Goal: Answer question/provide support

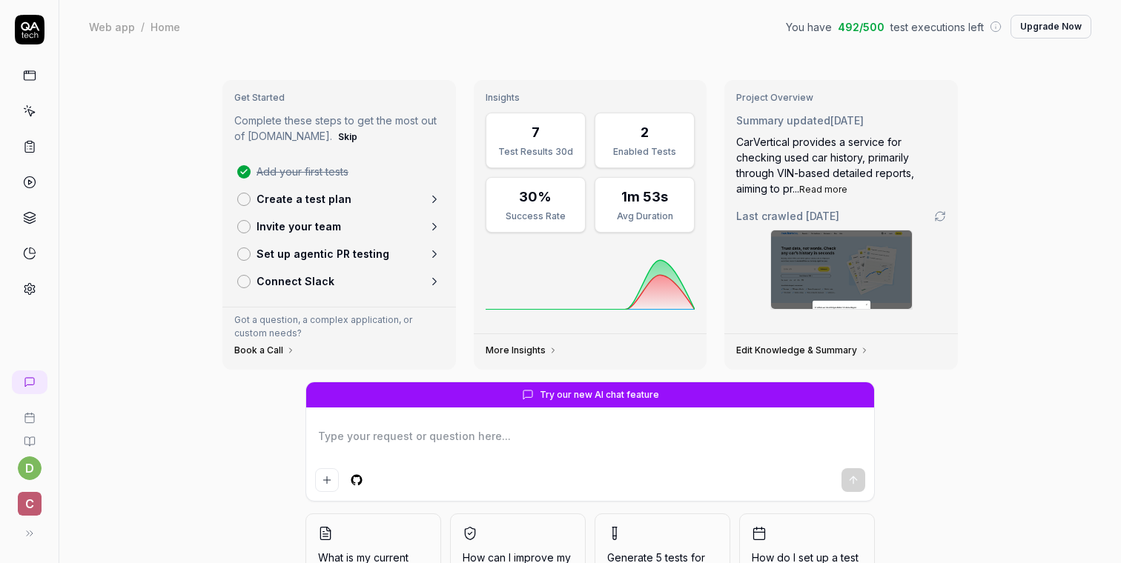
click at [27, 110] on icon at bounding box center [30, 113] width 7 height 7
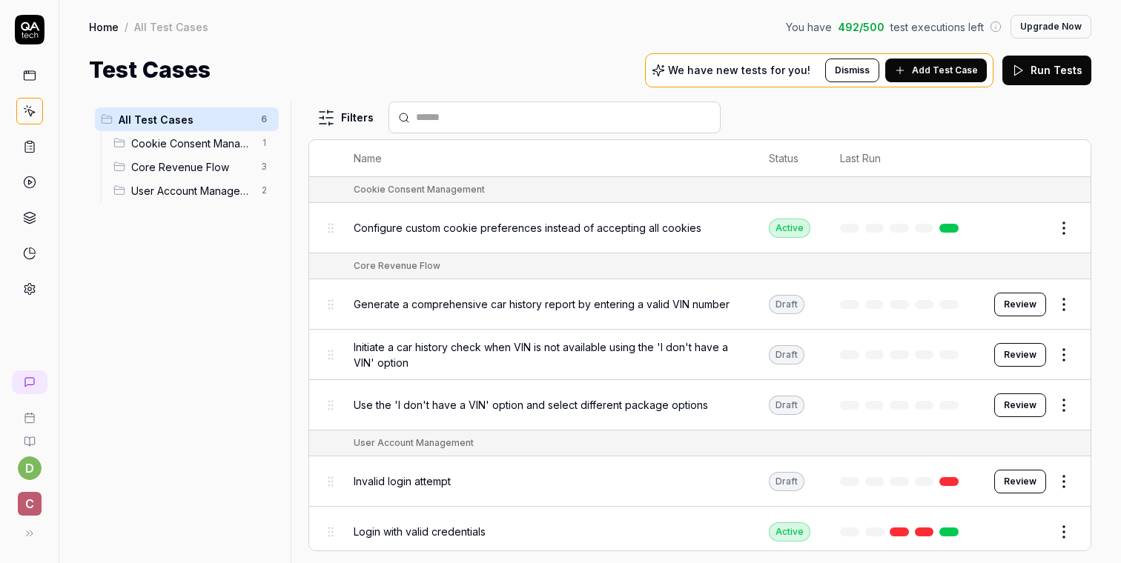
click at [952, 76] on button "Add Test Case" at bounding box center [936, 71] width 102 height 24
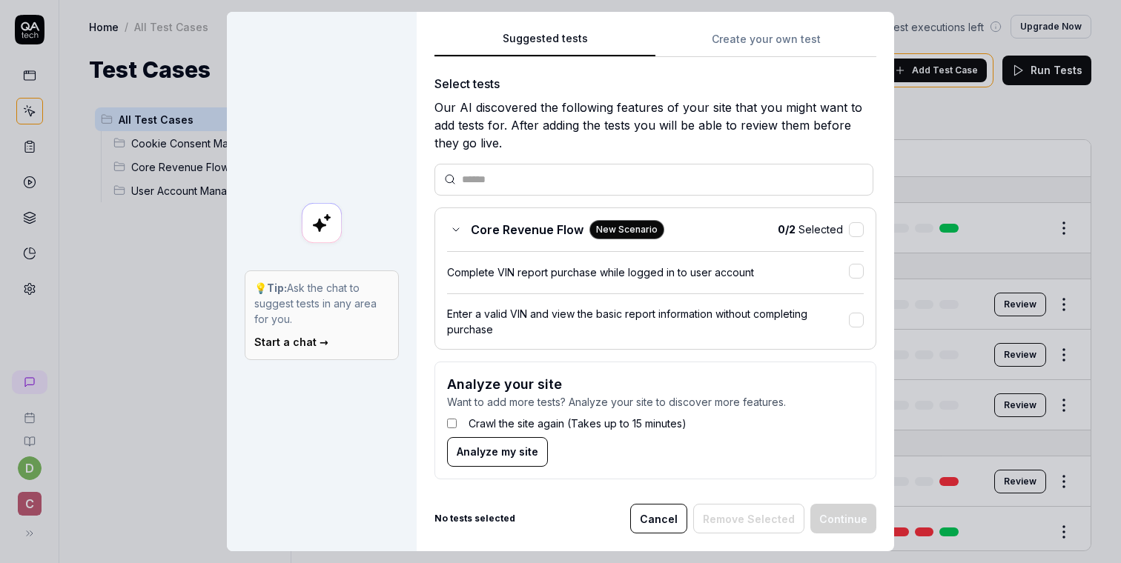
click at [761, 25] on div "Suggested tests Create your own test Select tests Our AI discovered the followi…" at bounding box center [655, 282] width 477 height 540
click at [754, 35] on button "Create your own test" at bounding box center [765, 43] width 221 height 27
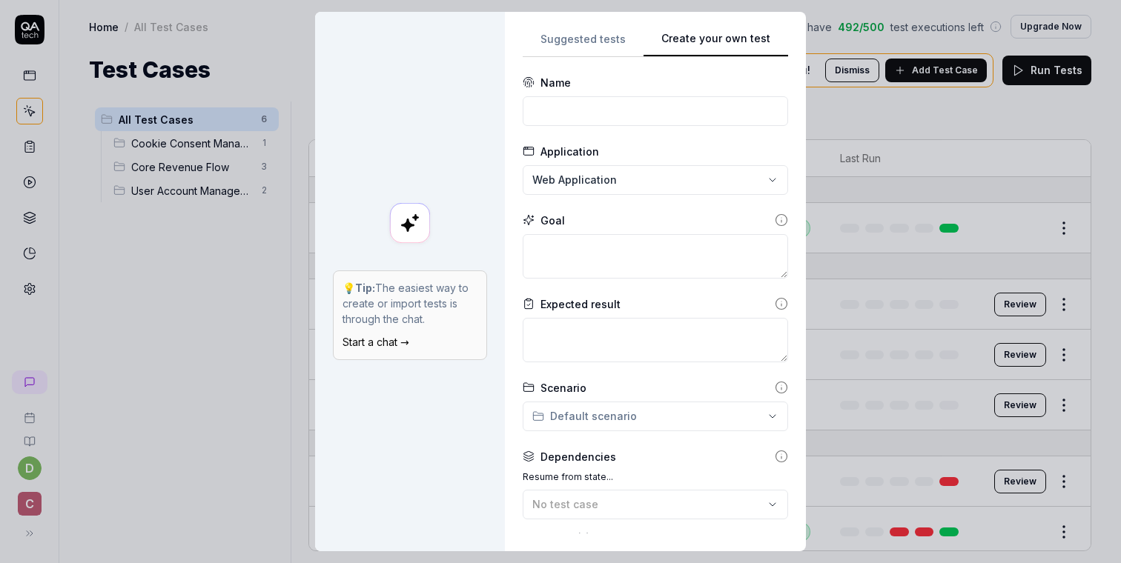
click at [383, 345] on link "Start a chat →" at bounding box center [375, 342] width 67 height 13
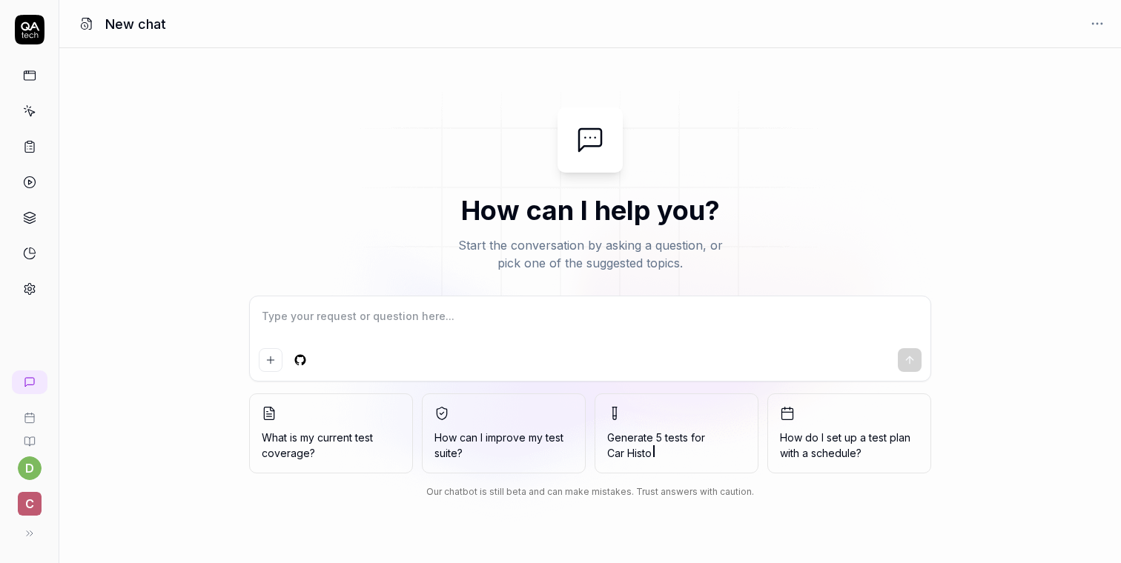
click at [508, 321] on textarea at bounding box center [590, 323] width 663 height 37
click at [479, 329] on textarea at bounding box center [590, 323] width 663 height 37
type textarea "*"
type textarea "t"
type textarea "*"
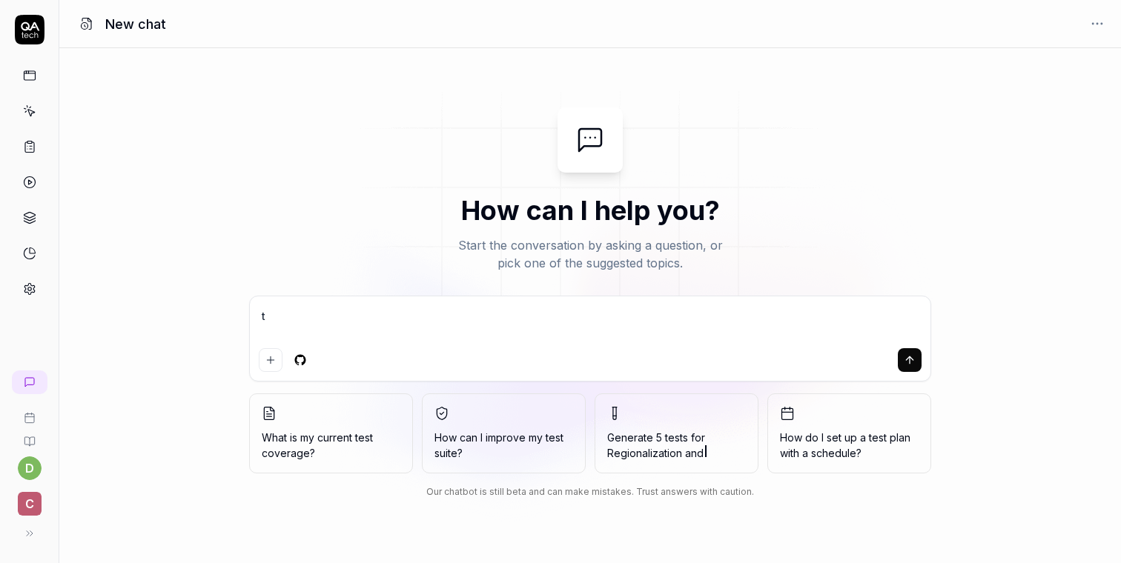
type textarea "ta"
type textarea "*"
type textarea "tas"
type textarea "*"
type textarea "task"
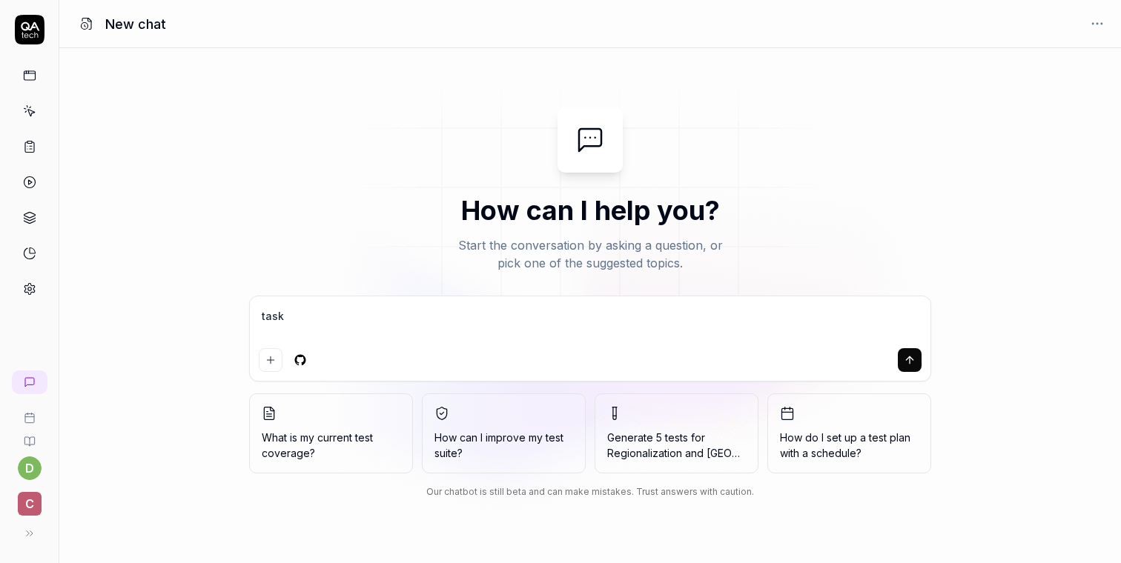
type textarea "*"
type textarea "task"
type textarea "*"
type textarea "task w"
type textarea "*"
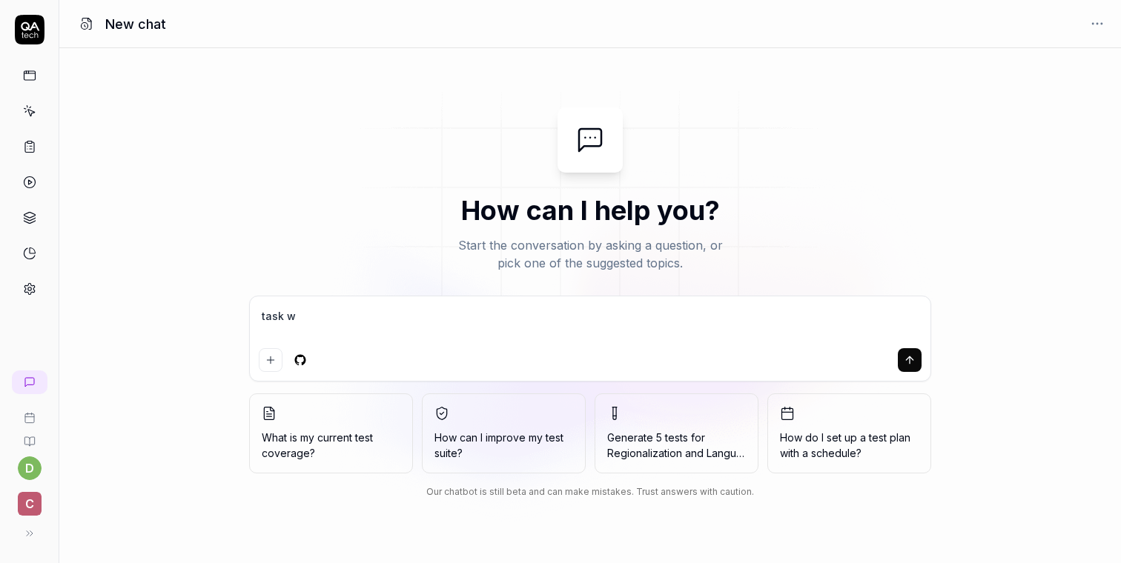
type textarea "task wa"
type textarea "*"
type textarea "task was"
type textarea "*"
type textarea "task was"
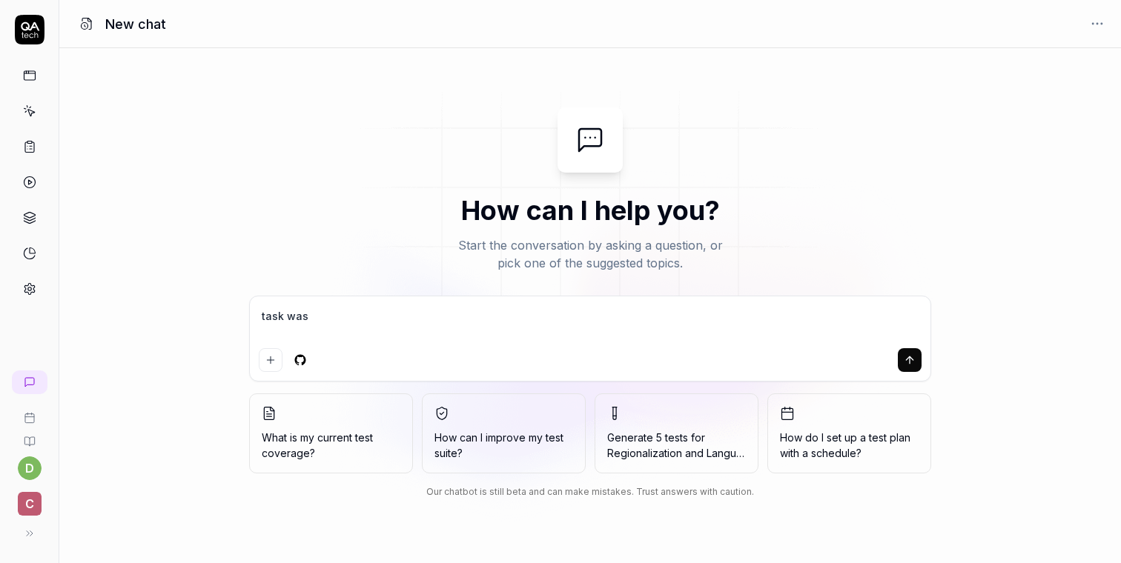
type textarea "*"
type textarea "task was"
type textarea "*"
type textarea "task was"
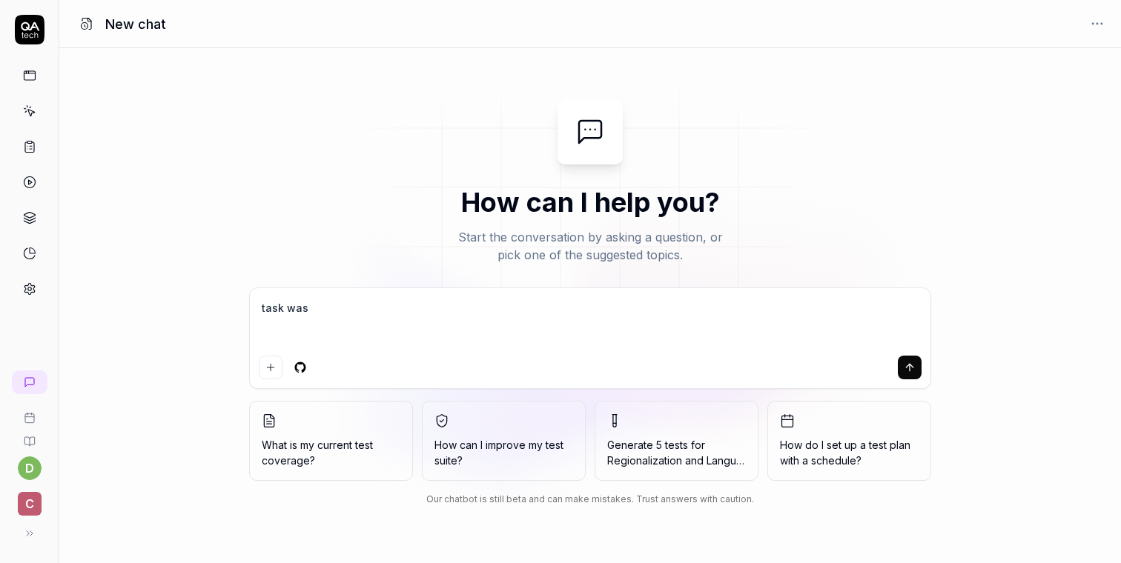
paste textarea "Hide the WhatsApp & Support widget from the following business pages: 1. https:…"
type textarea "*"
type textarea "task was Hide the WhatsApp & Support widget from the following business pages: …"
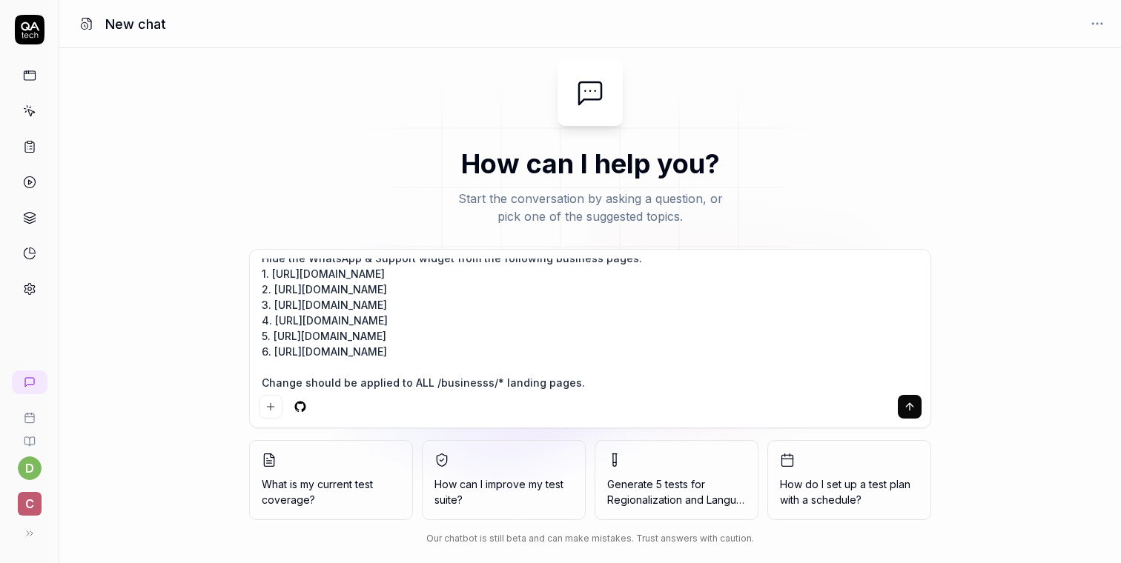
type textarea "*"
type textarea "task was Hide the WhatsApp & Support widget from the following business pages: …"
type textarea "*"
type textarea "task was Hide the WhatsApp & Support widget from the following business pages: …"
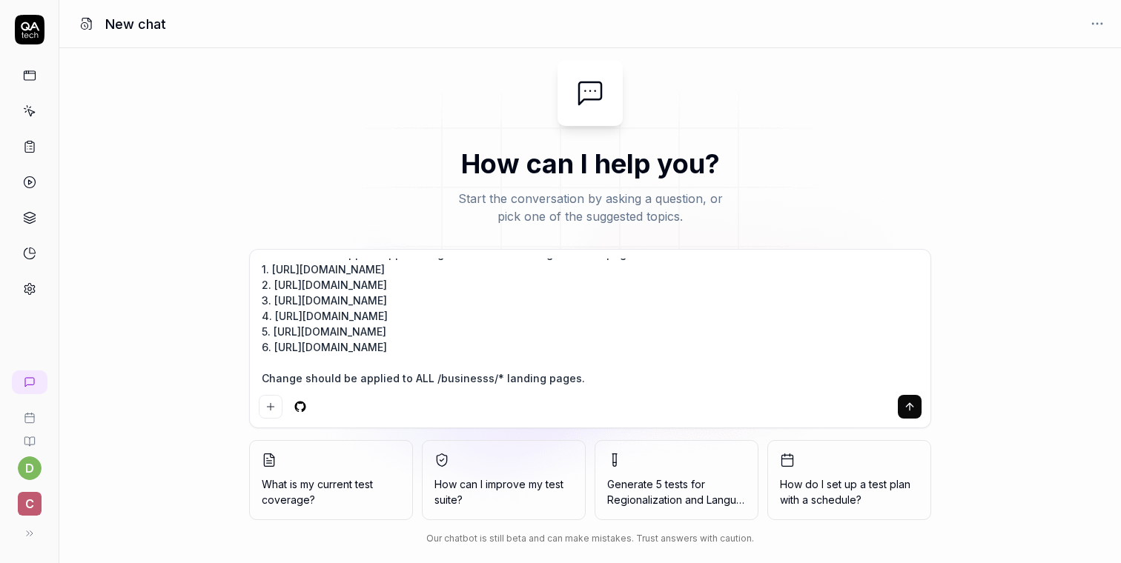
type textarea "*"
type textarea "task was Hide the WhatsApp & Support widget from the following business pages: …"
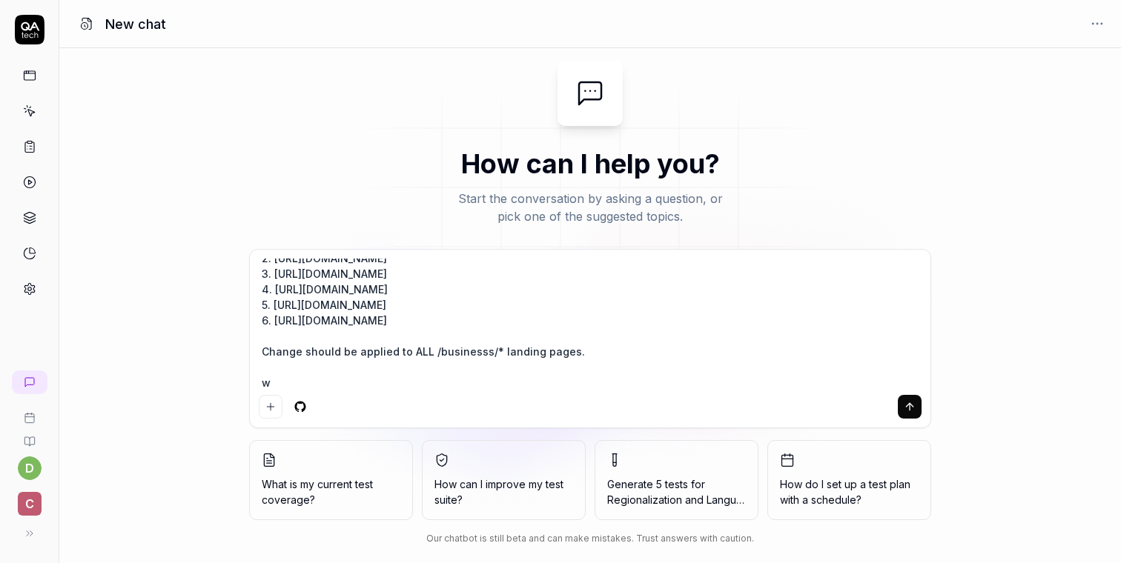
type textarea "*"
type textarea "task was Hide the WhatsApp & Support widget from the following business pages: …"
type textarea "*"
type textarea "task was Hide the WhatsApp & Support widget from the following business pages: …"
type textarea "*"
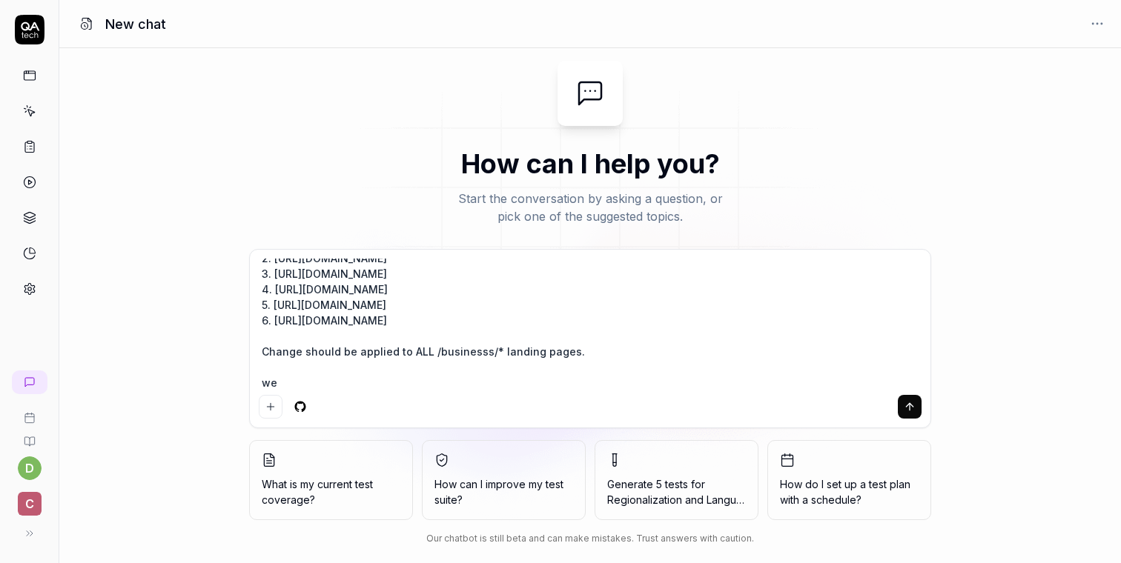
type textarea "task was Hide the WhatsApp & Support widget from the following business pages: …"
type textarea "*"
type textarea "task was Hide the WhatsApp & Support widget from the following business pages: …"
type textarea "*"
type textarea "task was Hide the WhatsApp & Support widget from the following business pages: …"
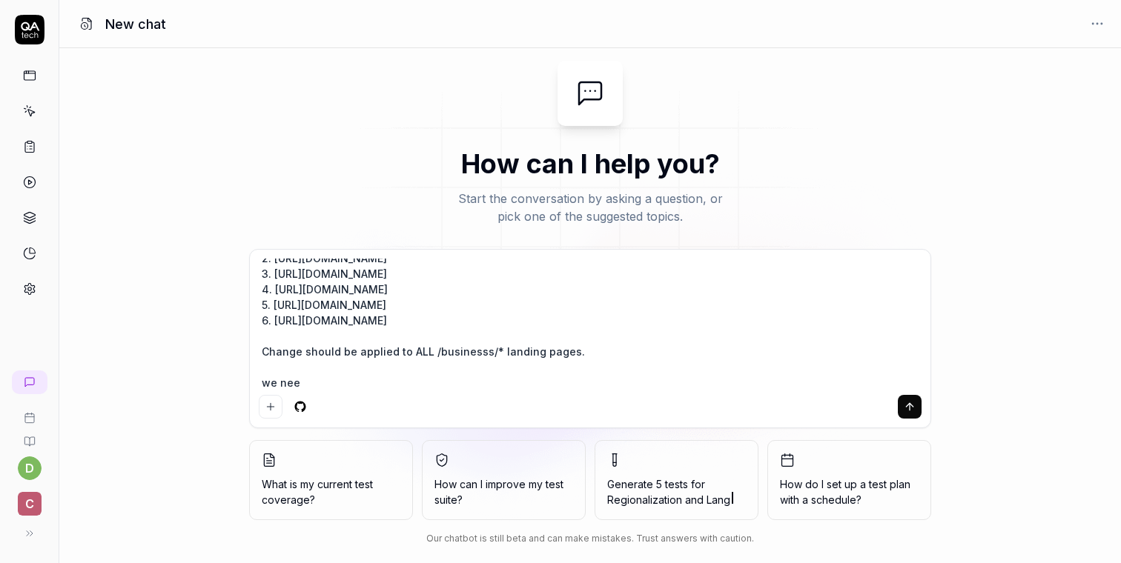
type textarea "*"
type textarea "task was Hide the WhatsApp & Support widget from the following business pages: …"
type textarea "*"
type textarea "task was Hide the WhatsApp & Support widget from the following business pages: …"
type textarea "*"
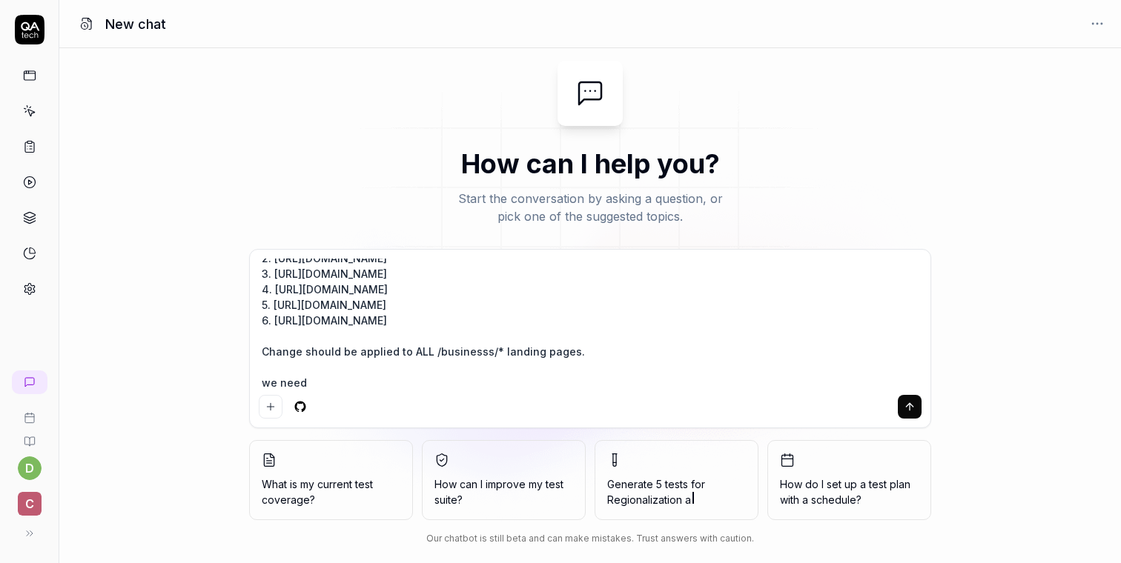
type textarea "task was Hide the WhatsApp & Support widget from the following business pages: …"
type textarea "*"
type textarea "task was Hide the WhatsApp & Support widget from the following business pages: …"
type textarea "*"
type textarea "task was Hide the WhatsApp & Support widget from the following business pages: …"
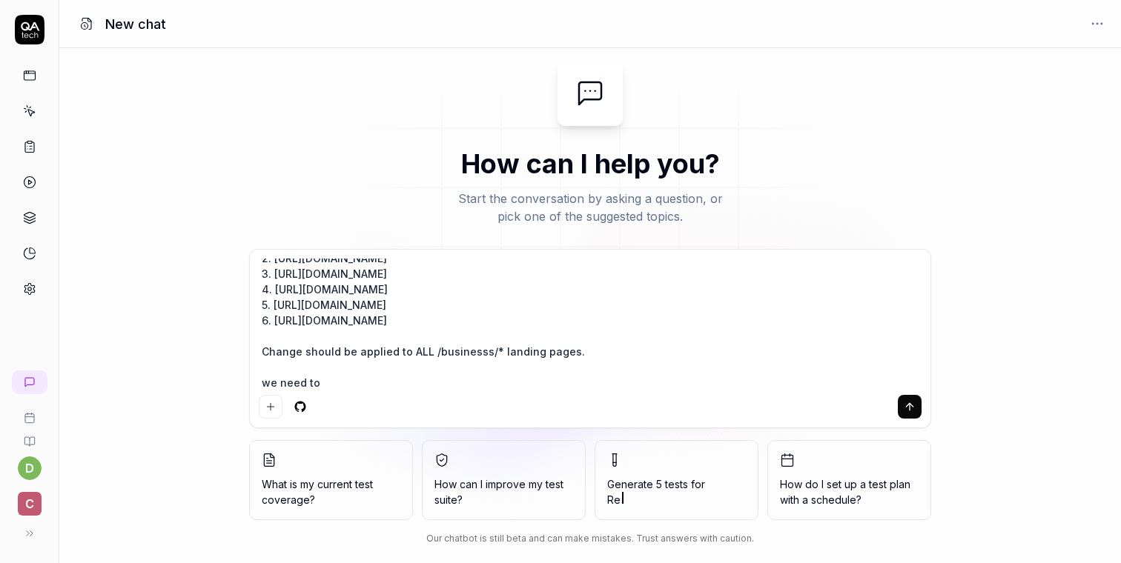
type textarea "*"
type textarea "task was Hide the WhatsApp & Support widget from the following business pages: …"
type textarea "*"
type textarea "task was Hide the WhatsApp & Support widget from the following business pages: …"
type textarea "*"
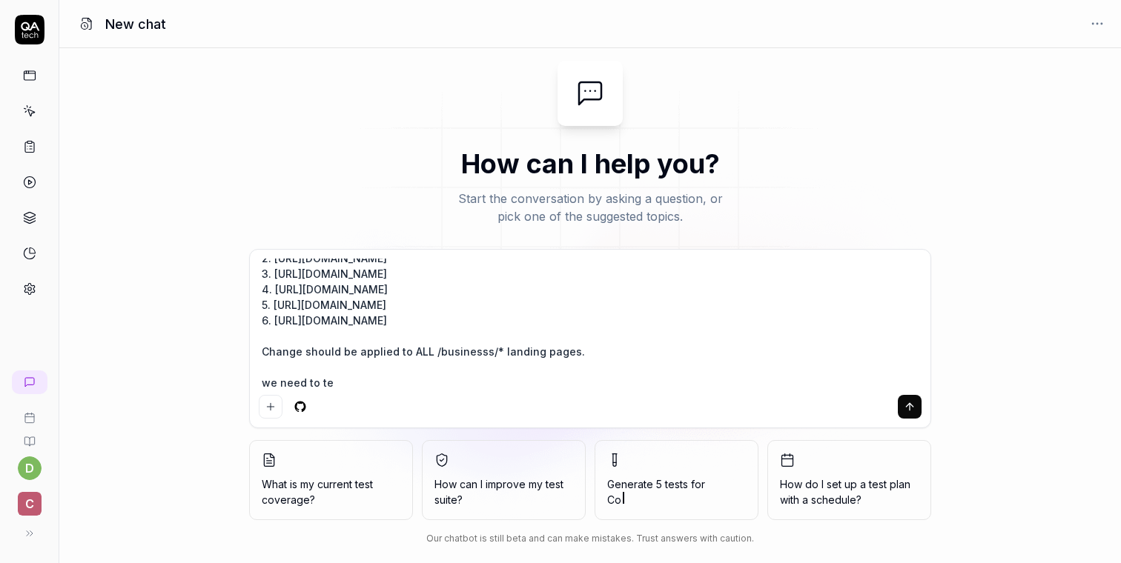
type textarea "task was Hide the WhatsApp & Support widget from the following business pages: …"
type textarea "*"
type textarea "task was Hide the WhatsApp & Support widget from the following business pages: …"
type textarea "*"
type textarea "task was Hide the WhatsApp & Support widget from the following business pages: …"
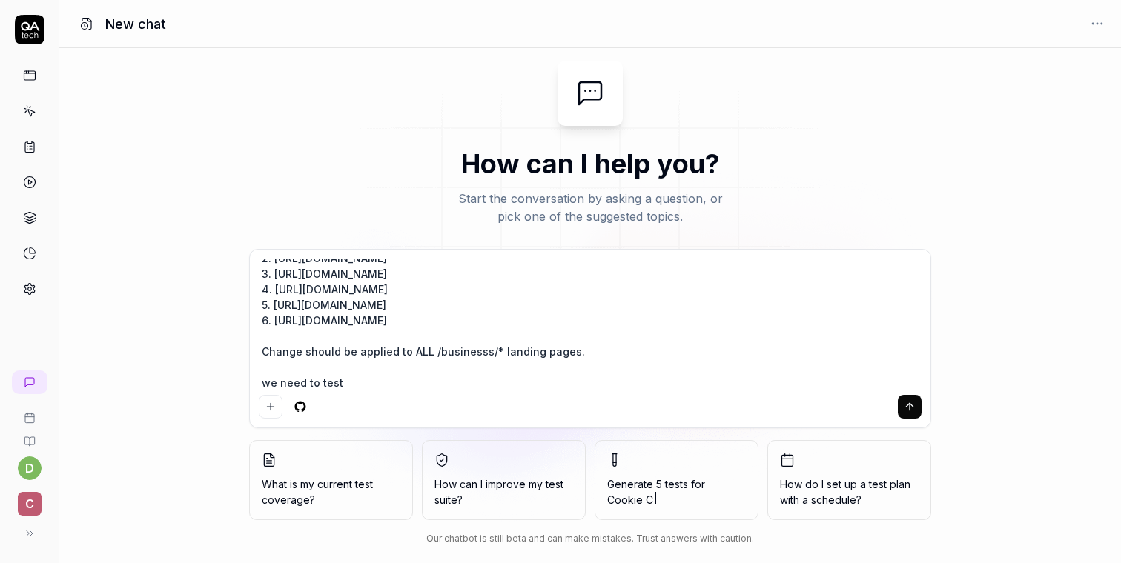
type textarea "*"
type textarea "task was Hide the WhatsApp & Support widget from the following business pages: …"
type textarea "*"
type textarea "task was Hide the WhatsApp & Support widget from the following business pages: …"
type textarea "*"
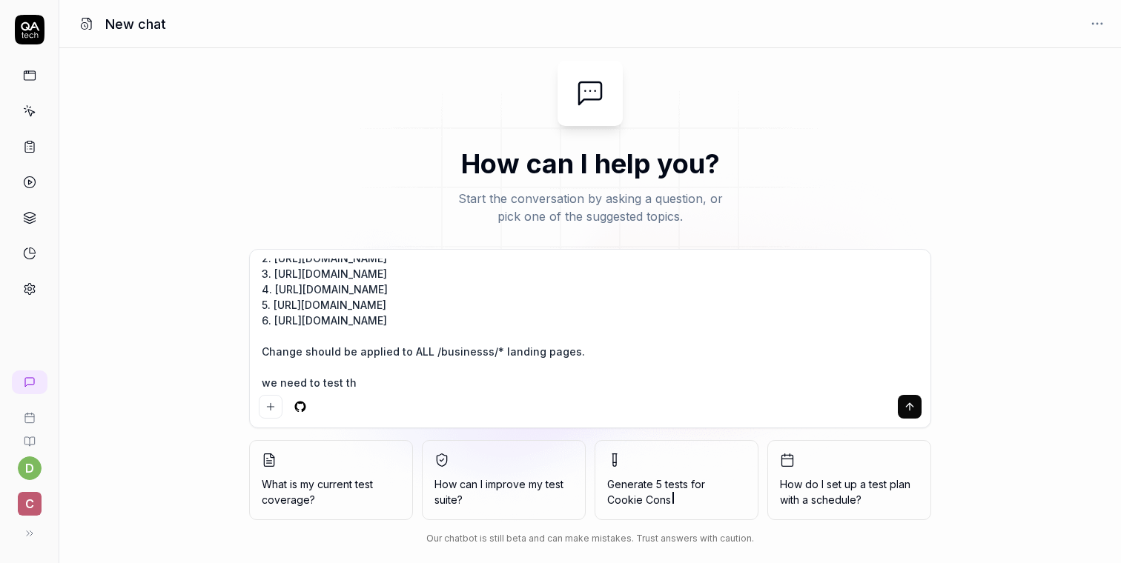
type textarea "task was Hide the WhatsApp & Support widget from the following business pages: …"
type textarea "*"
type textarea "task was Hide the WhatsApp & Support widget from the following business pages: …"
type textarea "*"
type textarea "task was Hide the WhatsApp & Support widget from the following business pages: …"
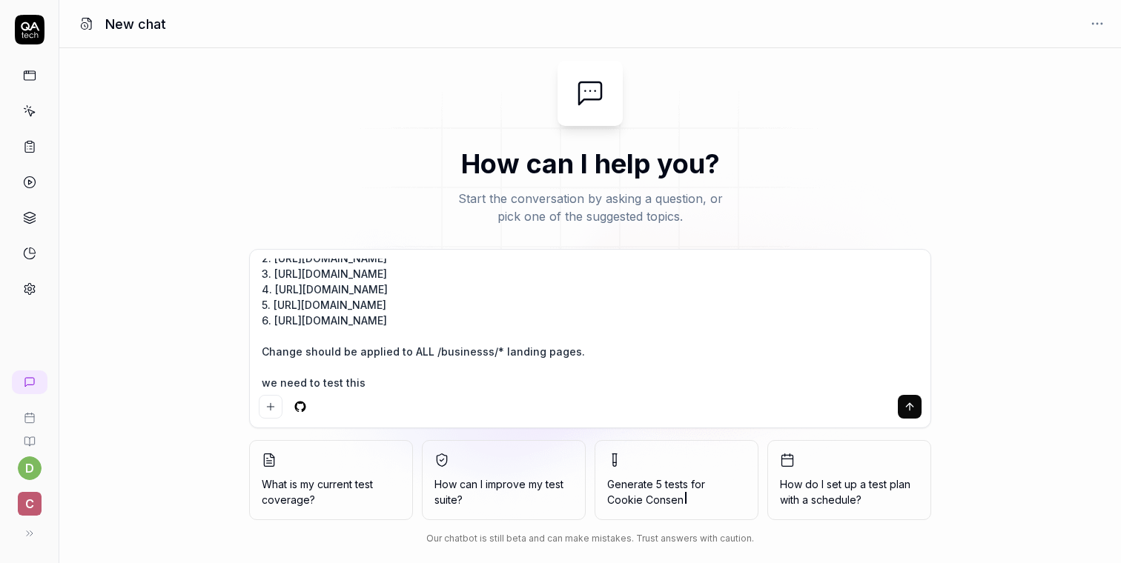
type textarea "*"
type textarea "task was Hide the WhatsApp & Support widget from the following business pages: …"
type textarea "*"
type textarea "task was Hide the WhatsApp & Support widget from the following business pages: …"
type textarea "*"
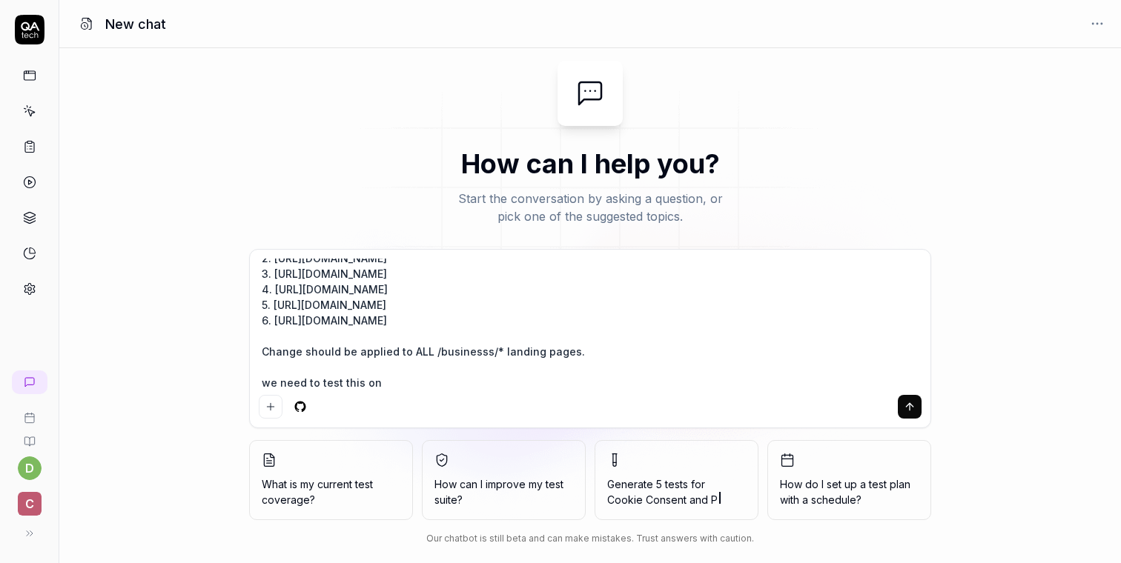
type textarea "task was Hide the WhatsApp & Support widget from the following business pages: …"
type textarea "*"
type textarea "task was Hide the WhatsApp & Support widget from the following business pages: …"
type textarea "*"
type textarea "task was Hide the WhatsApp & Support widget from the following business pages: …"
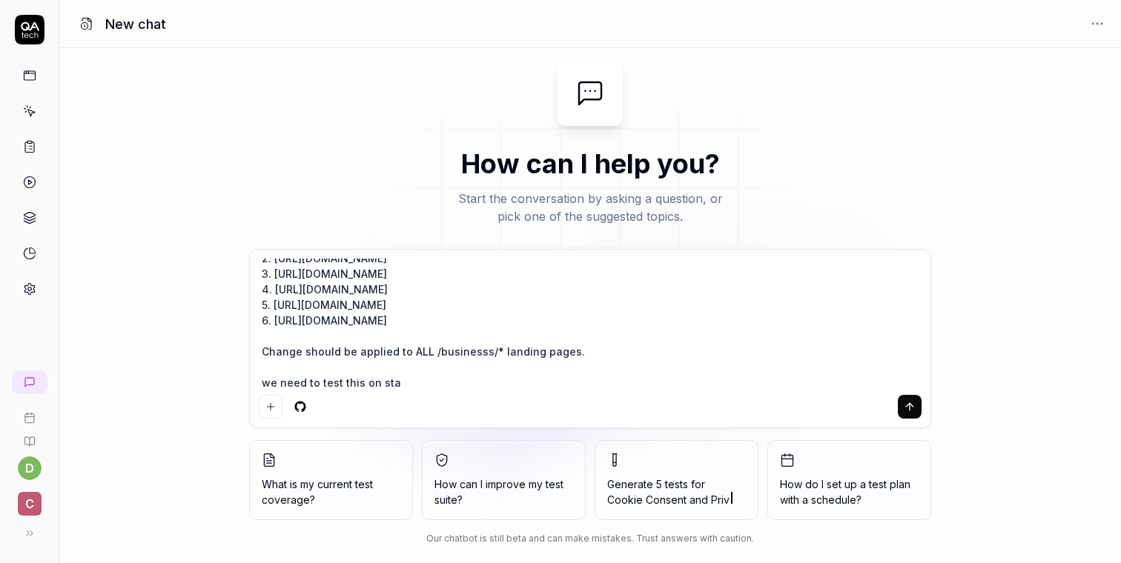
type textarea "*"
type textarea "task was Hide the WhatsApp & Support widget from the following business pages: …"
type textarea "*"
type textarea "task was Hide the WhatsApp & Support widget from the following business pages: …"
type textarea "*"
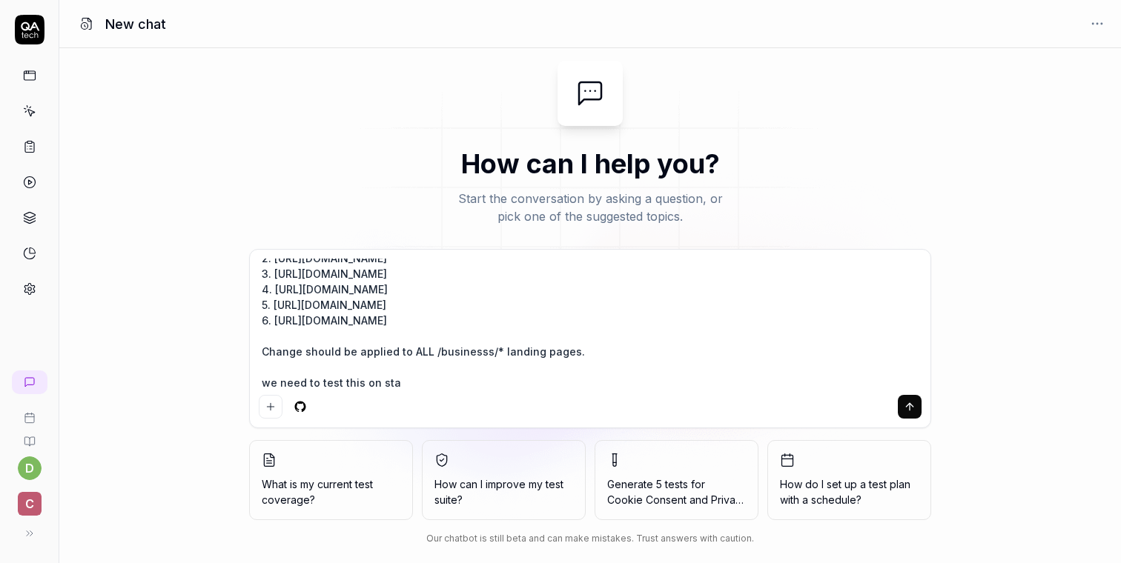
type textarea "task was Hide the WhatsApp & Support widget from the following business pages: …"
type textarea "*"
type textarea "task was Hide the WhatsApp & Support widget from the following business pages: …"
type textarea "*"
type textarea "task was Hide the WhatsApp & Support widget from the following business pages: …"
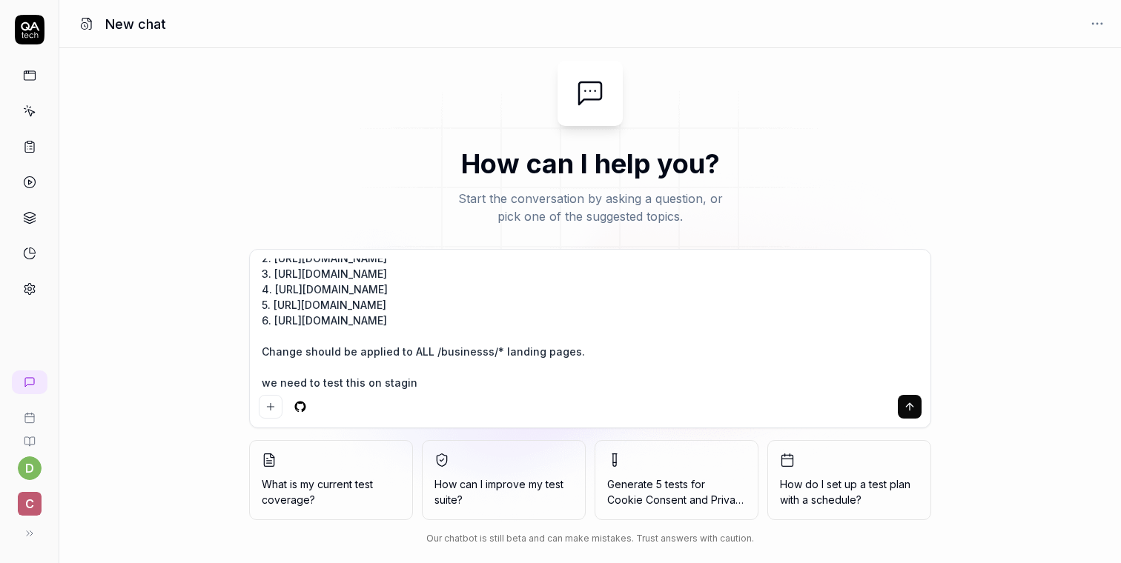
type textarea "*"
type textarea "task was Hide the WhatsApp & Support widget from the following business pages: …"
type textarea "*"
type textarea "task was Hide the WhatsApp & Support widget from the following business pages: …"
type textarea "*"
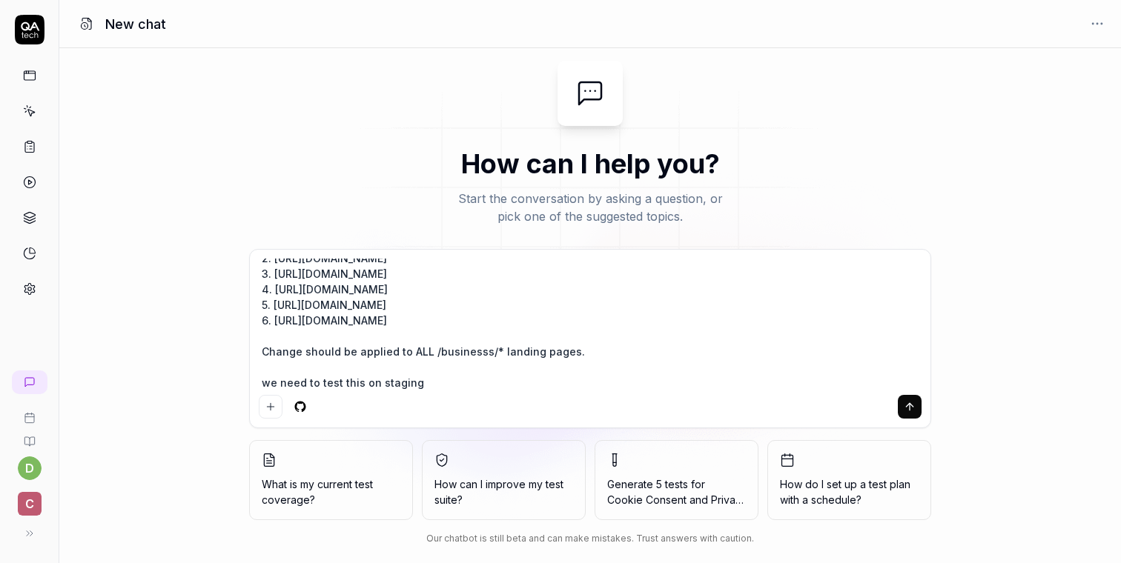
type textarea "task was Hide the WhatsApp & Support widget from the following business pages: …"
type textarea "*"
type textarea "task was Hide the WhatsApp & Support widget from the following business pages: …"
type textarea "*"
type textarea "task was Hide the WhatsApp & Support widget from the following business pages: …"
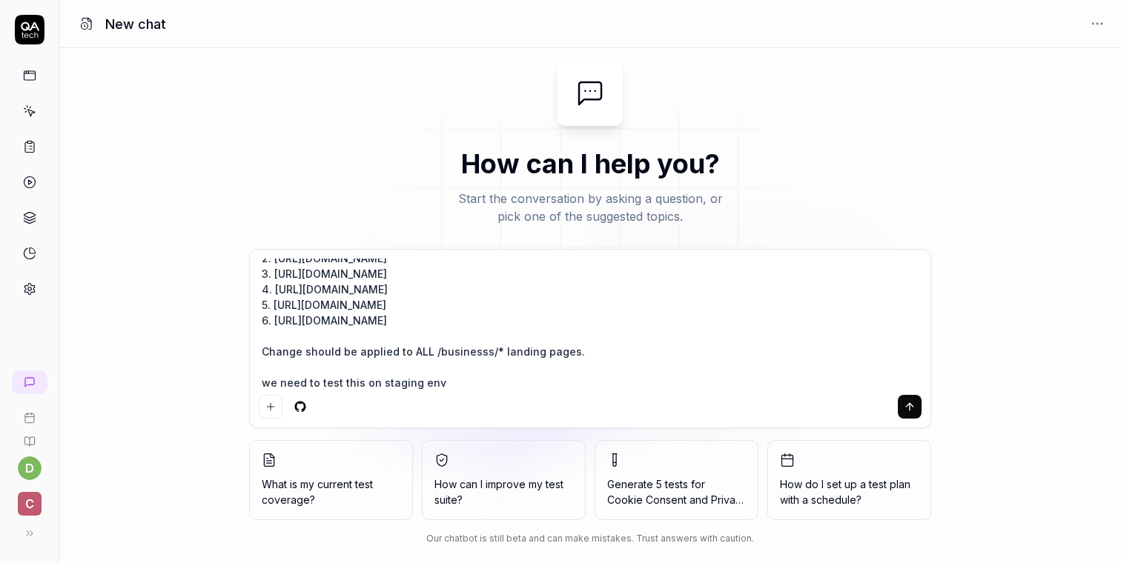
type textarea "*"
type textarea "task was Hide the WhatsApp & Support widget from the following business pages: …"
type textarea "*"
type textarea "task was Hide the WhatsApp & Support widget from the following business pages: …"
type textarea "*"
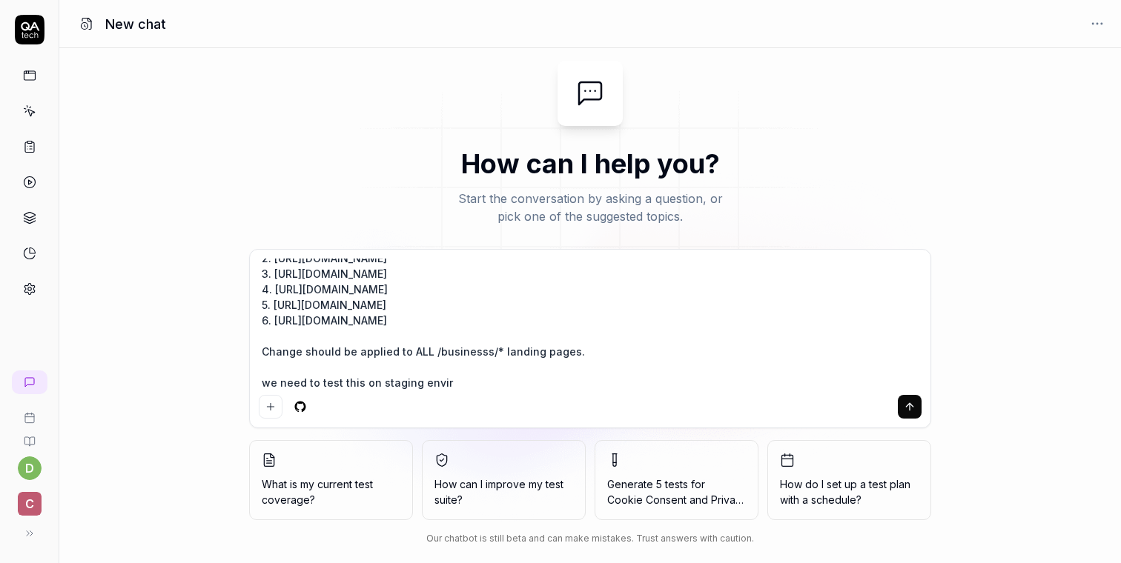
type textarea "task was Hide the WhatsApp & Support widget from the following business pages: …"
type textarea "*"
type textarea "task was Hide the WhatsApp & Support widget from the following business pages: …"
type textarea "*"
type textarea "task was Hide the WhatsApp & Support widget from the following business pages: …"
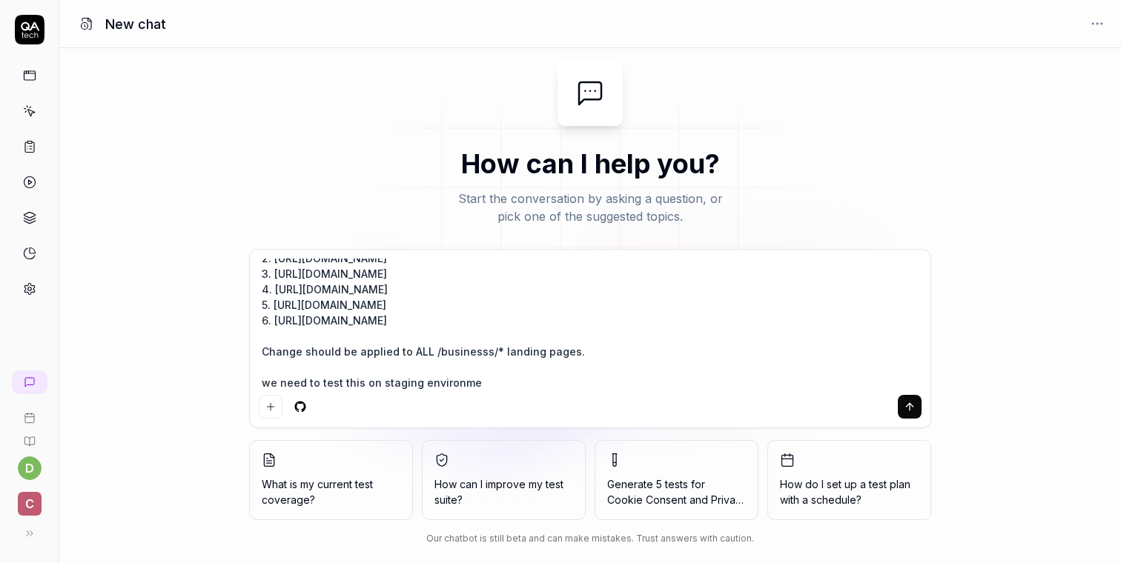
type textarea "*"
type textarea "task was Hide the WhatsApp & Support widget from the following business pages: …"
type textarea "*"
type textarea "task was Hide the WhatsApp & Support widget from the following business pages: …"
type textarea "*"
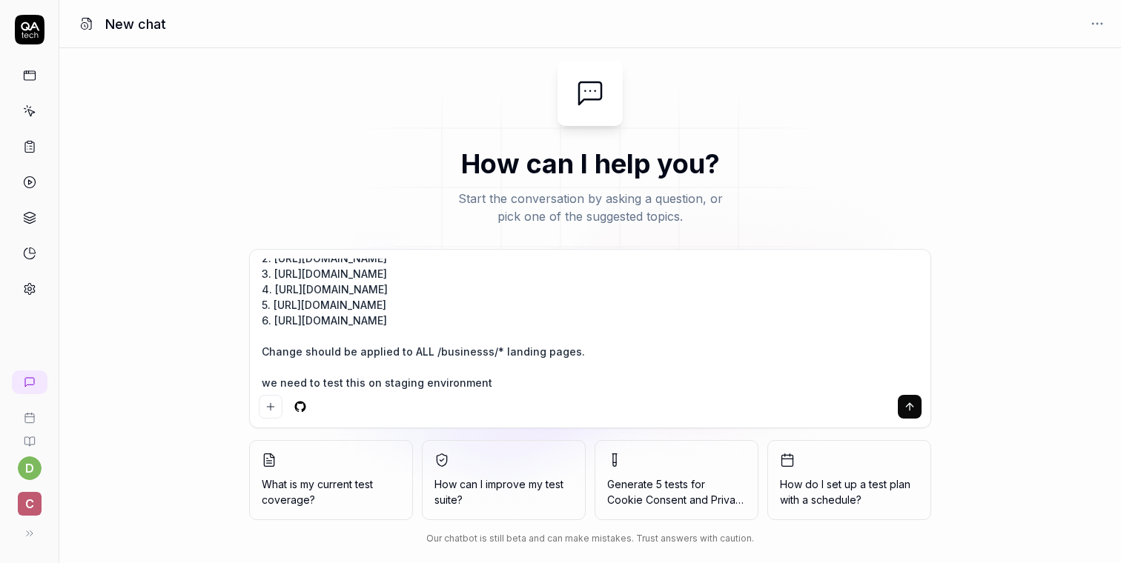
type textarea "task was Hide the WhatsApp & Support widget from the following business pages: …"
type textarea "*"
type textarea "task was Hide the WhatsApp & Support widget from the following business pages: …"
type textarea "*"
type textarea "task was Hide the WhatsApp & Support widget from the following business pages: …"
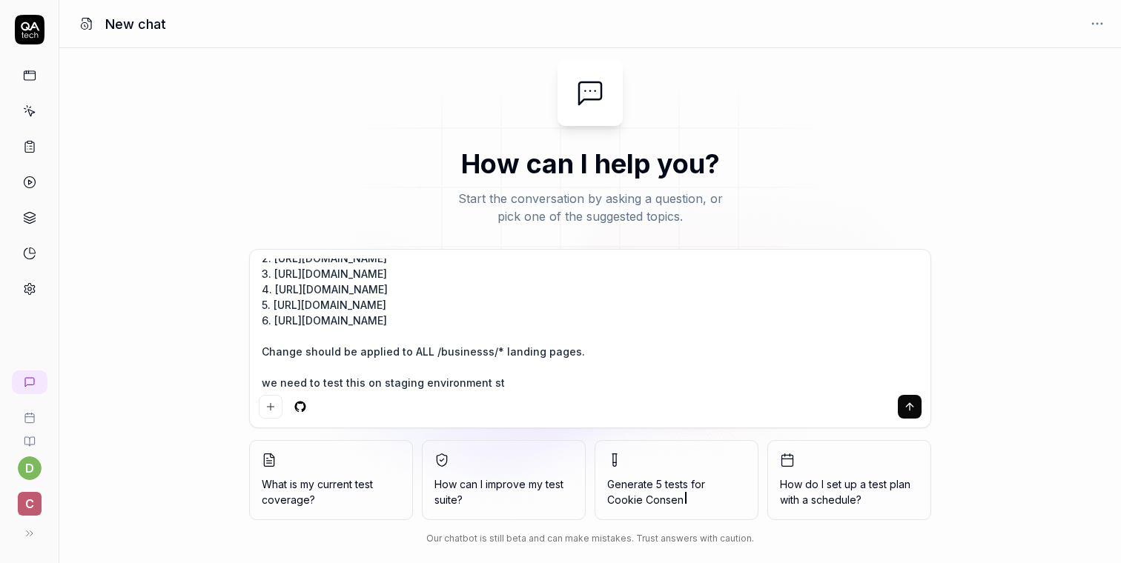
type textarea "*"
type textarea "task was Hide the WhatsApp & Support widget from the following business pages: …"
type textarea "*"
type textarea "task was Hide the WhatsApp & Support widget from the following business pages: …"
type textarea "*"
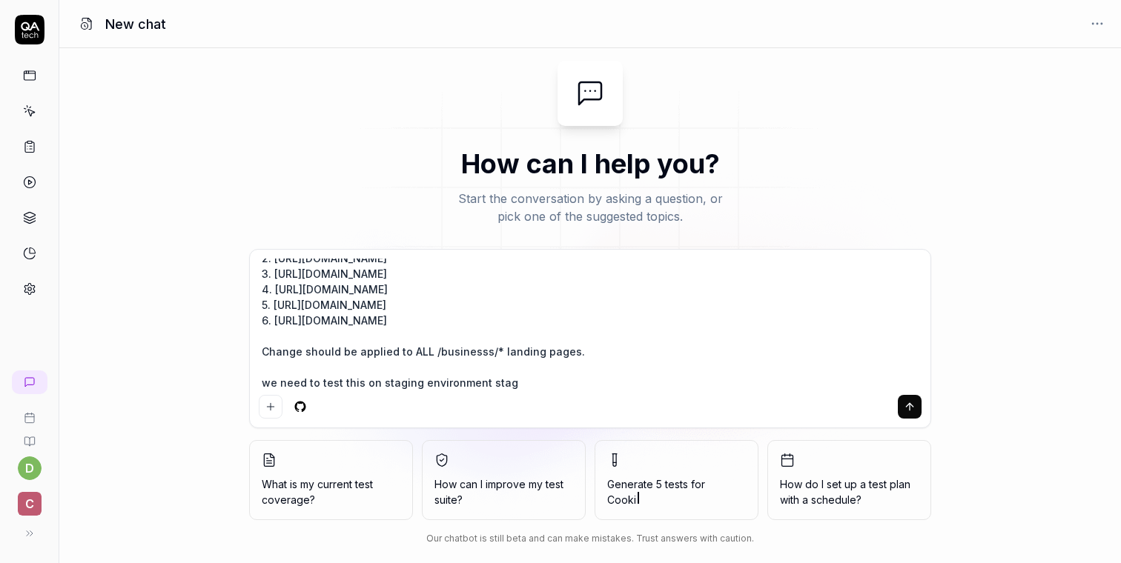
type textarea "task was Hide the WhatsApp & Support widget from the following business pages: …"
type textarea "*"
type textarea "task was Hide the WhatsApp & Support widget from the following business pages: …"
type textarea "*"
type textarea "task was Hide the WhatsApp & Support widget from the following business pages: …"
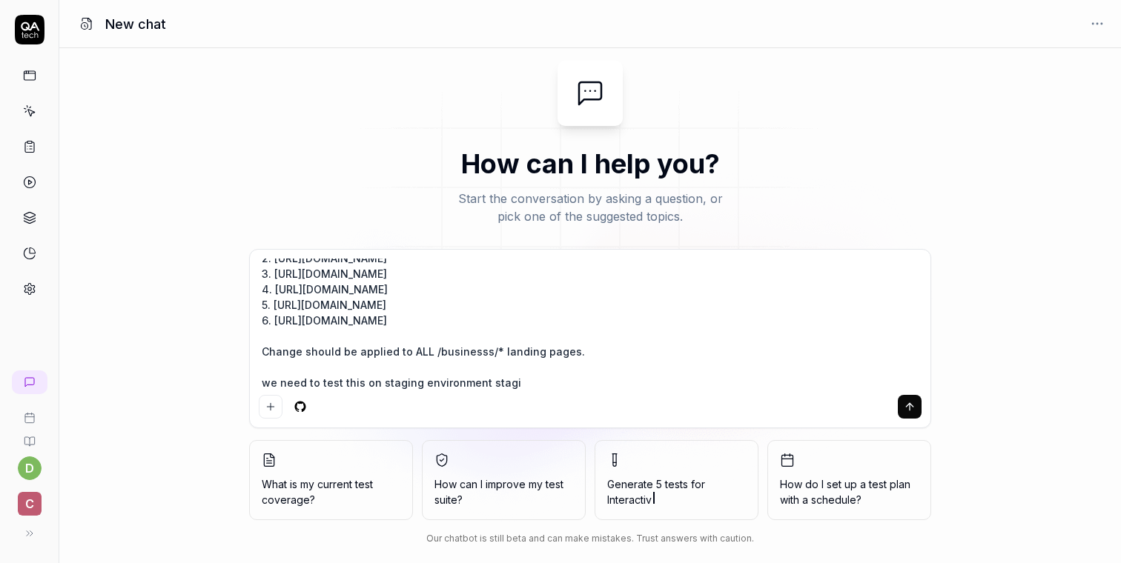
type textarea "*"
type textarea "task was Hide the WhatsApp & Support widget from the following business pages: …"
type textarea "*"
type textarea "task was Hide the WhatsApp & Support widget from the following business pages: …"
type textarea "*"
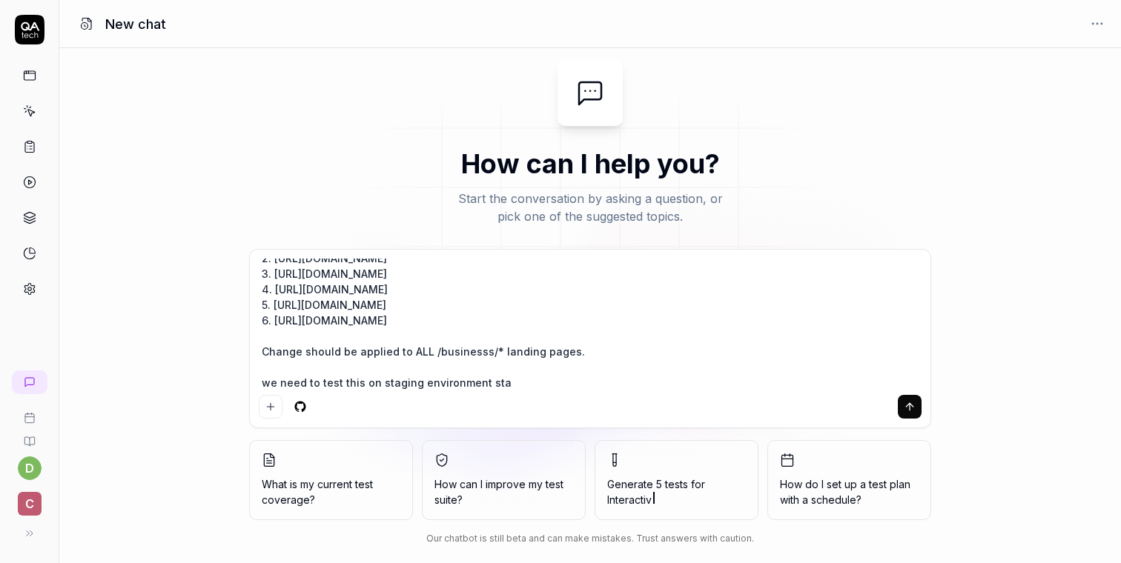
type textarea "task was Hide the WhatsApp & Support widget from the following business pages: …"
type textarea "*"
type textarea "task was Hide the WhatsApp & Support widget from the following business pages: …"
type textarea "*"
type textarea "task was Hide the WhatsApp & Support widget from the following business pages: …"
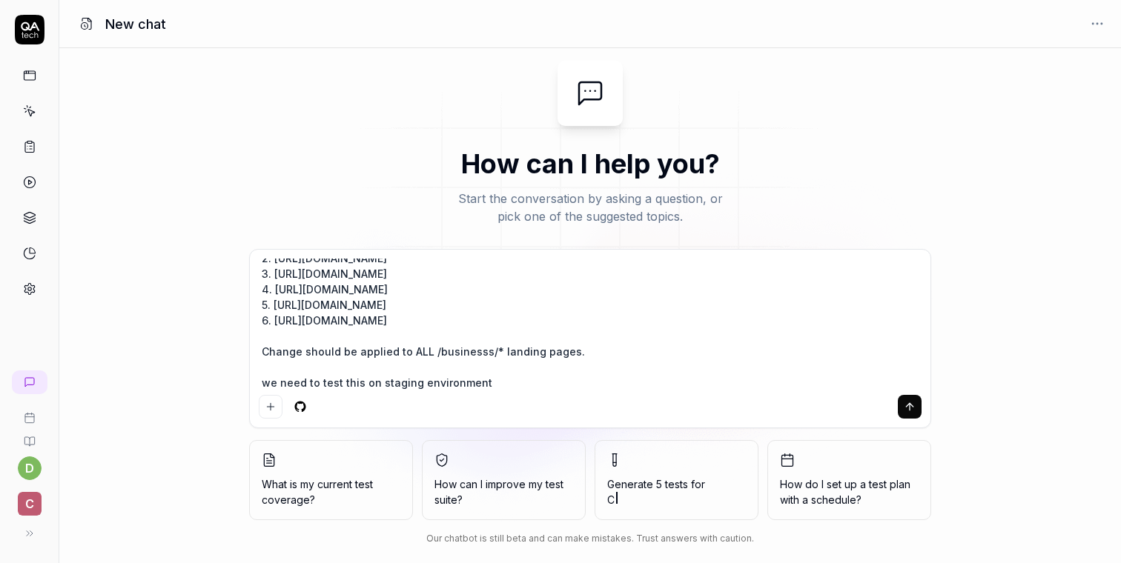
click at [398, 383] on textarea "task was Hide the WhatsApp & Support widget from the following business pages: …" at bounding box center [590, 324] width 663 height 130
type textarea "*"
type textarea "task was Hide the WhatsApp & Support widget from the following business pages: …"
type textarea "*"
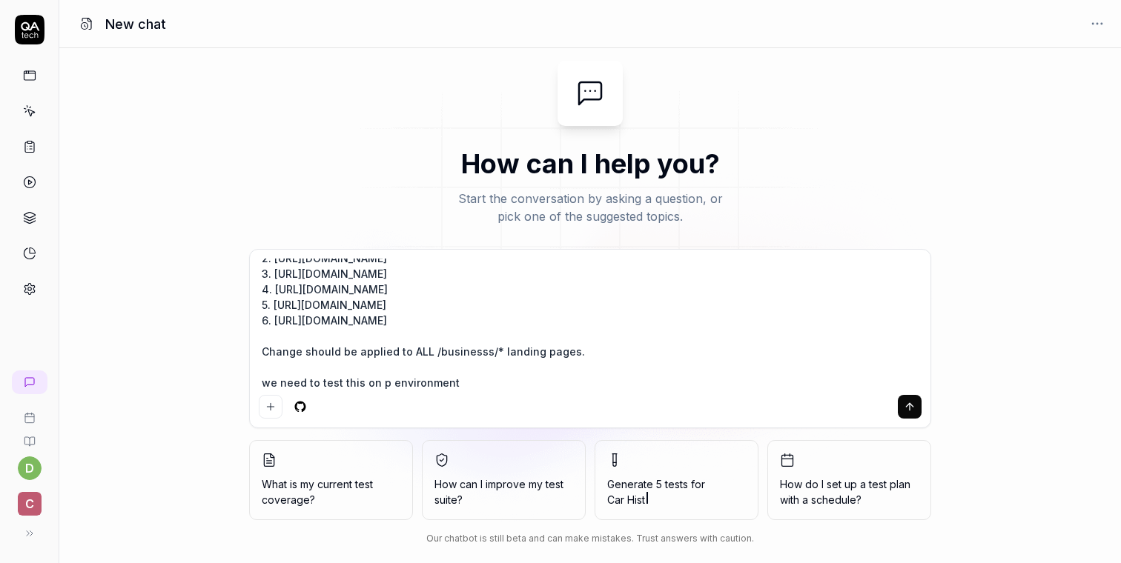
type textarea "task was Hide the WhatsApp & Support widget from the following business pages: …"
type textarea "*"
type textarea "task was Hide the WhatsApp & Support widget from the following business pages: …"
type textarea "*"
type textarea "task was Hide the WhatsApp & Support widget from the following business pages: …"
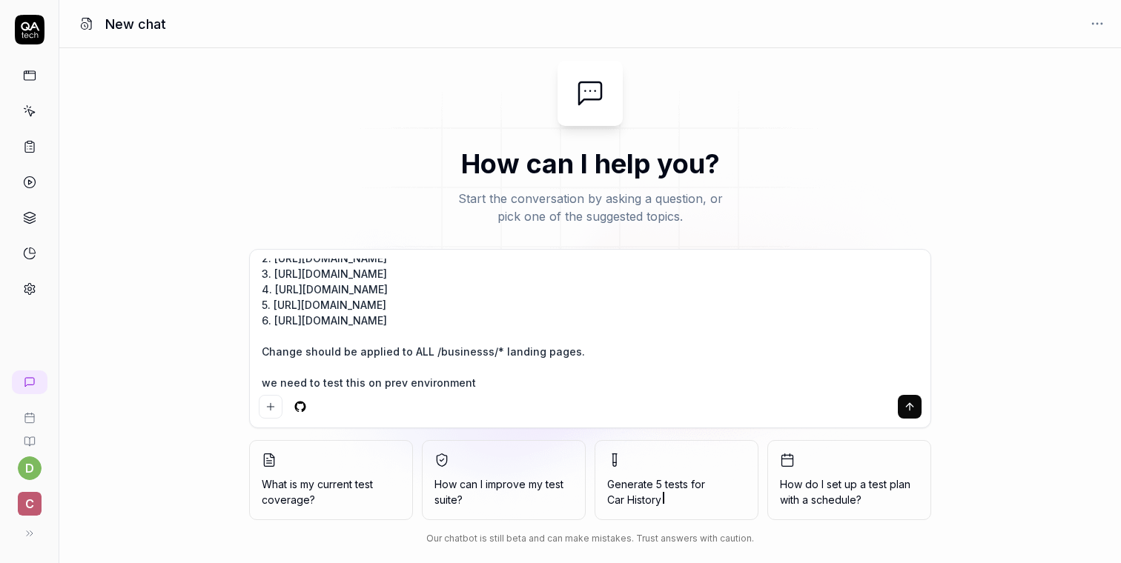
type textarea "*"
type textarea "task was Hide the WhatsApp & Support widget from the following business pages: …"
type textarea "*"
type textarea "task was Hide the WhatsApp & Support widget from the following business pages: …"
type textarea "*"
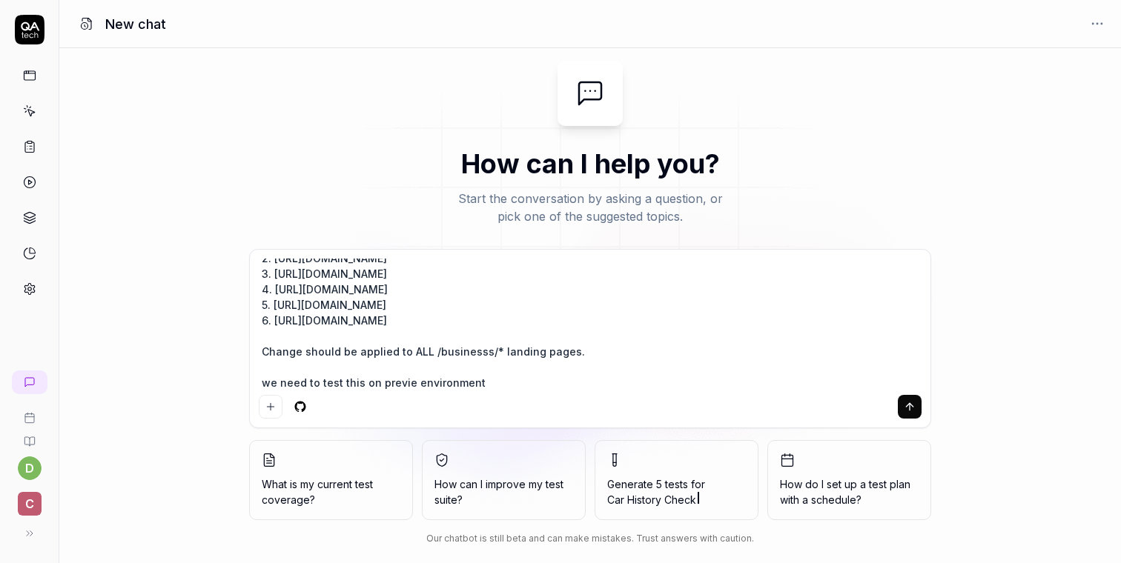
type textarea "task was Hide the WhatsApp & Support widget from the following business pages: …"
click at [531, 382] on textarea "task was Hide the WhatsApp & Support widget from the following business pages: …" at bounding box center [590, 324] width 663 height 130
paste textarea "[URL][DOMAIN_NAME]"
type textarea "*"
type textarea "task was Hide the WhatsApp & Support widget from the following business pages: …"
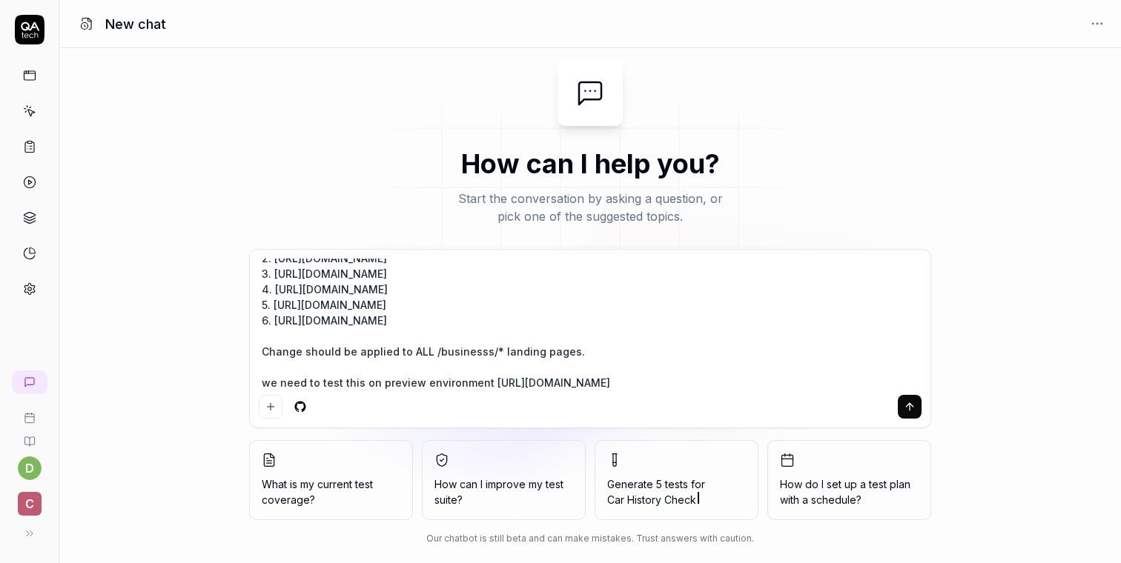
scroll to position [89, 0]
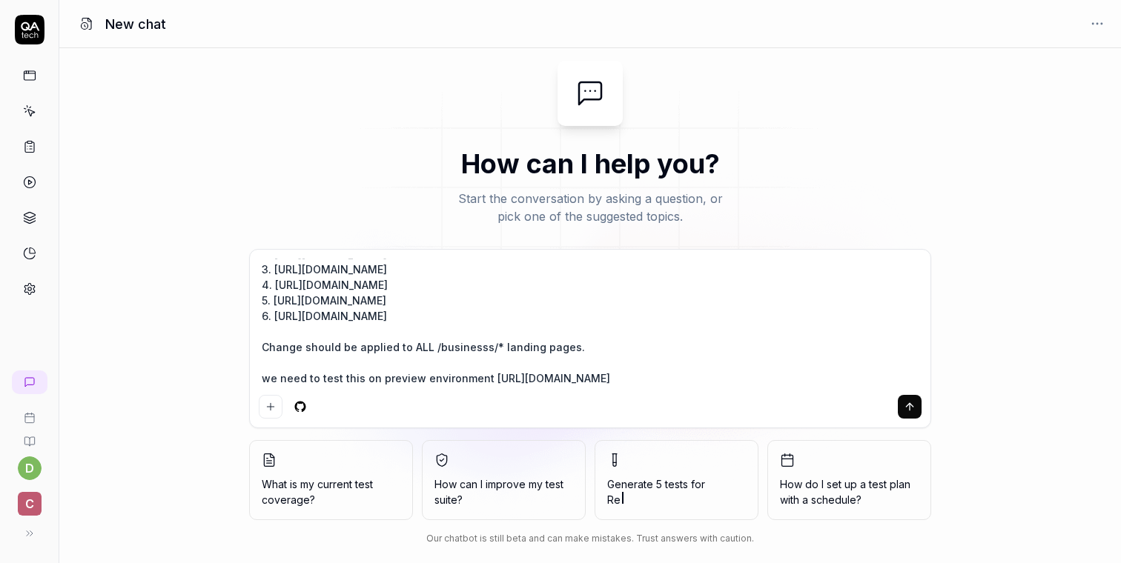
type textarea "*"
type textarea "task was Hide the WhatsApp & Support widget from the following business pages: …"
type textarea "*"
type textarea "task was Hide the WhatsApp & Support widget from the following business pages: …"
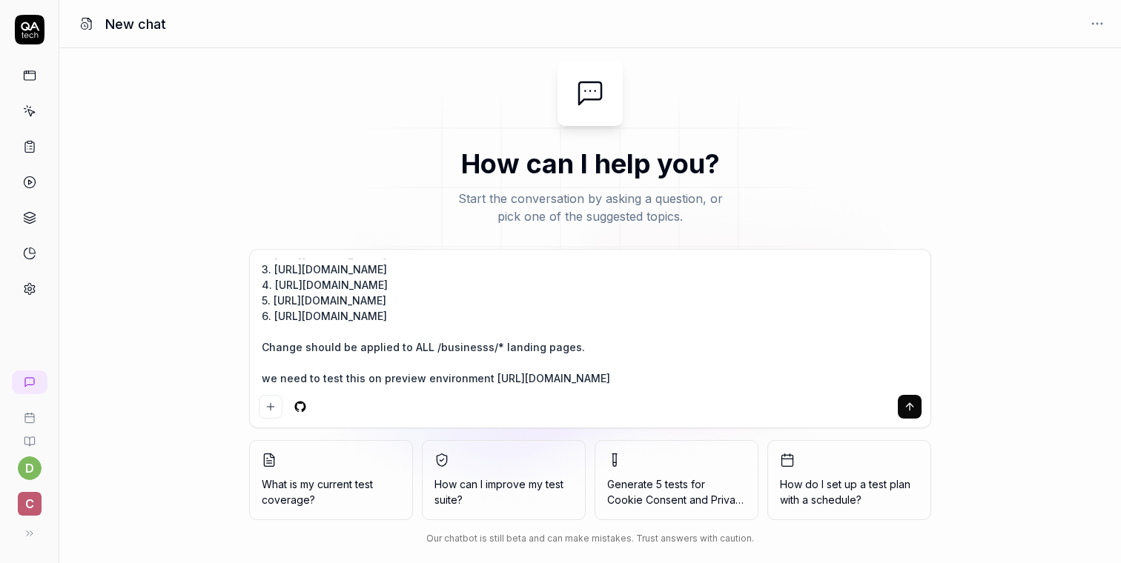
type textarea "*"
type textarea "task was Hide the WhatsApp & Support widget from the following business pages: …"
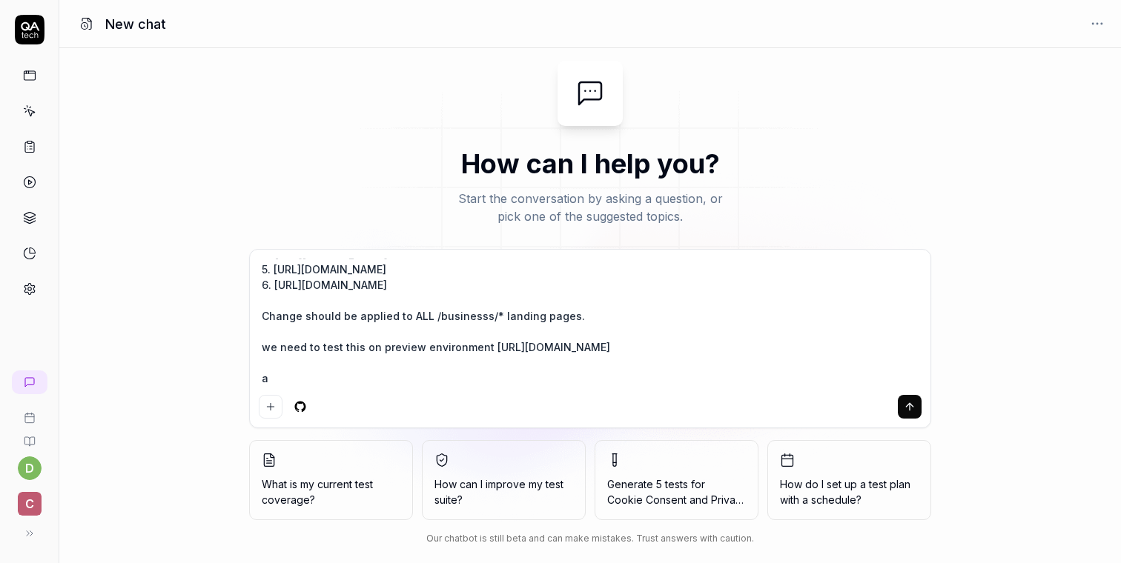
type textarea "*"
type textarea "task was Hide the WhatsApp & Support widget from the following business pages: …"
type textarea "*"
type textarea "task was Hide the WhatsApp & Support widget from the following business pages: …"
type textarea "*"
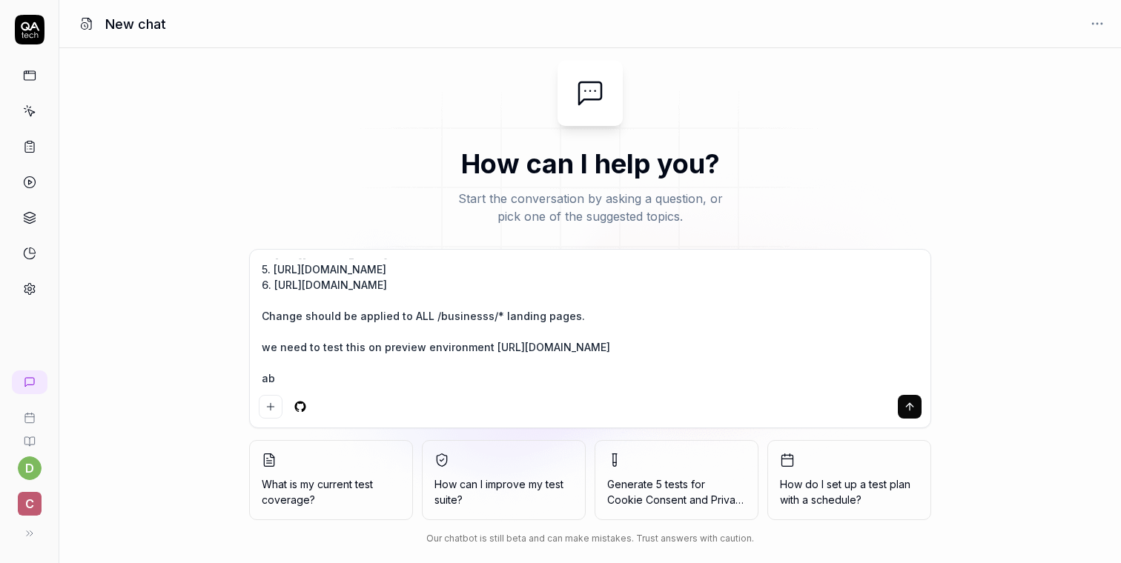
type textarea "task was Hide the WhatsApp & Support widget from the following business pages: …"
type textarea "*"
type textarea "task was Hide the WhatsApp & Support widget from the following business pages: …"
type textarea "*"
type textarea "task was Hide the WhatsApp & Support widget from the following business pages: …"
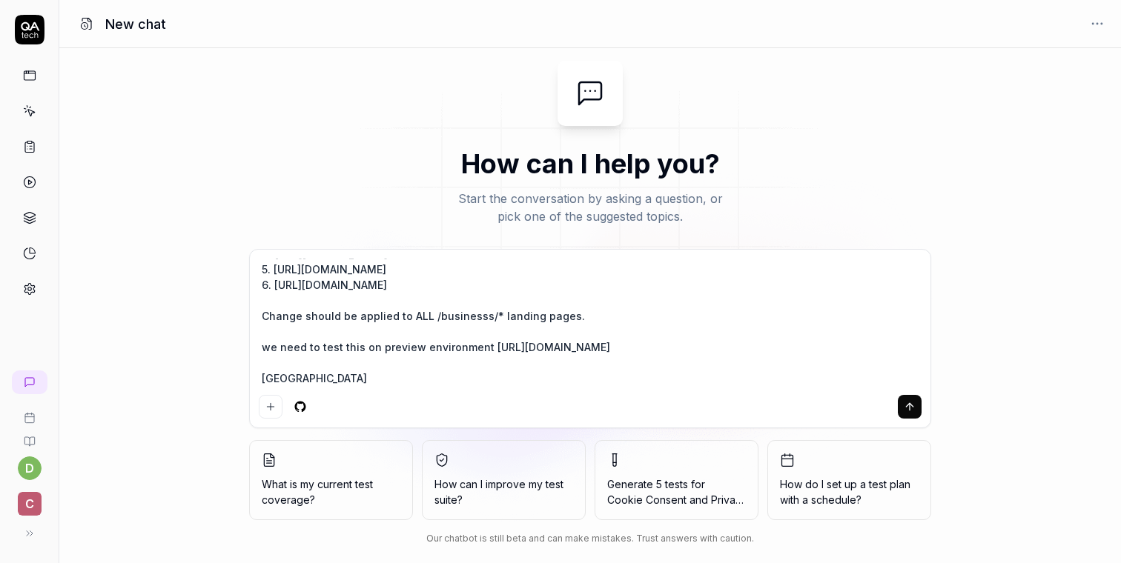
type textarea "*"
type textarea "task was Hide the WhatsApp & Support widget from the following business pages: …"
type textarea "*"
type textarea "task was Hide the WhatsApp & Support widget from the following business pages: …"
type textarea "*"
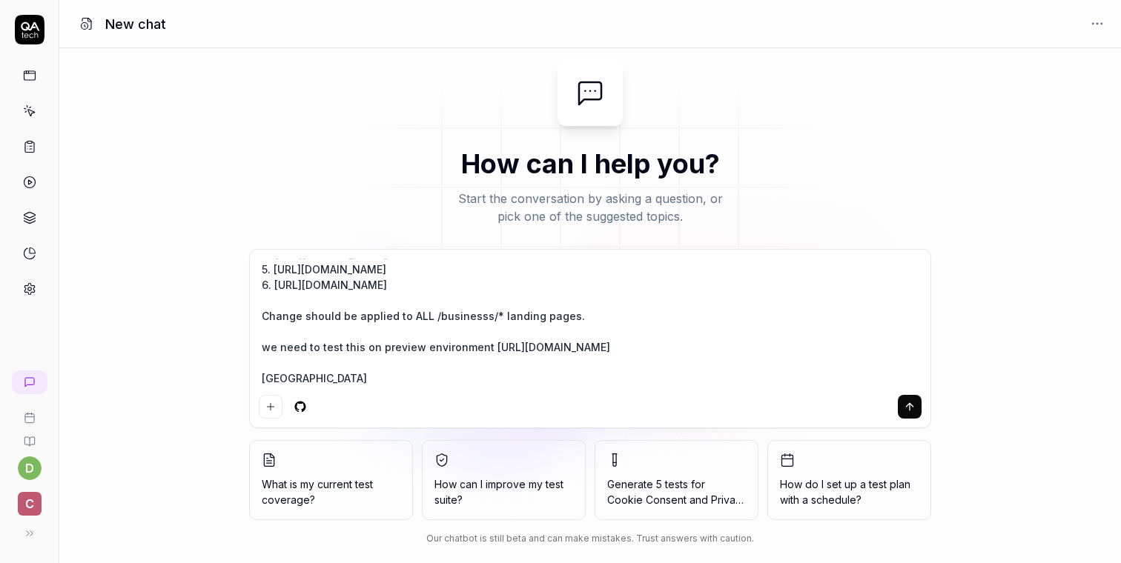
type textarea "task was Hide the WhatsApp & Support widget from the following business pages: …"
type textarea "*"
type textarea "task was Hide the WhatsApp & Support widget from the following business pages: …"
type textarea "*"
type textarea "task was Hide the WhatsApp & Support widget from the following business pages: …"
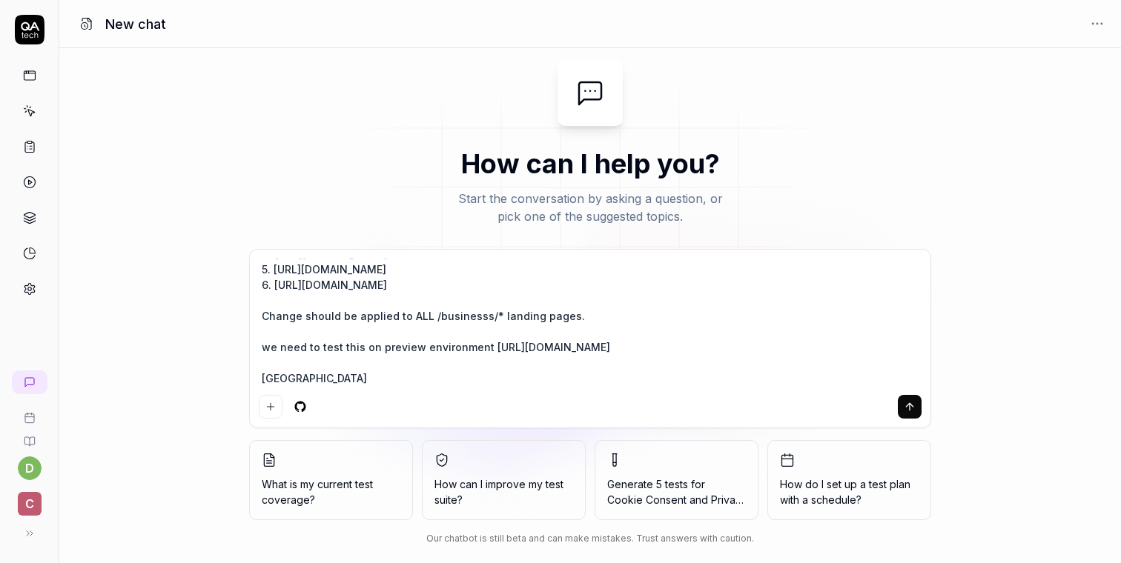
type textarea "*"
type textarea "task was Hide the WhatsApp & Support widget from the following business pages: …"
type textarea "*"
type textarea "task was Hide the WhatsApp & Support widget from the following business pages: …"
type textarea "*"
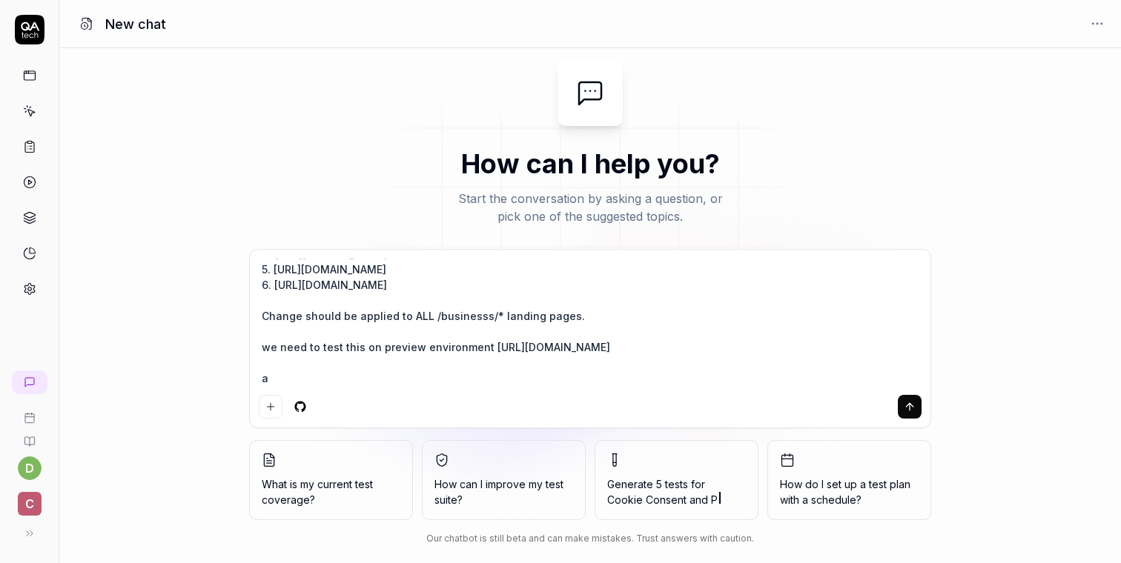
type textarea "task was Hide the WhatsApp & Support widget from the following business pages: …"
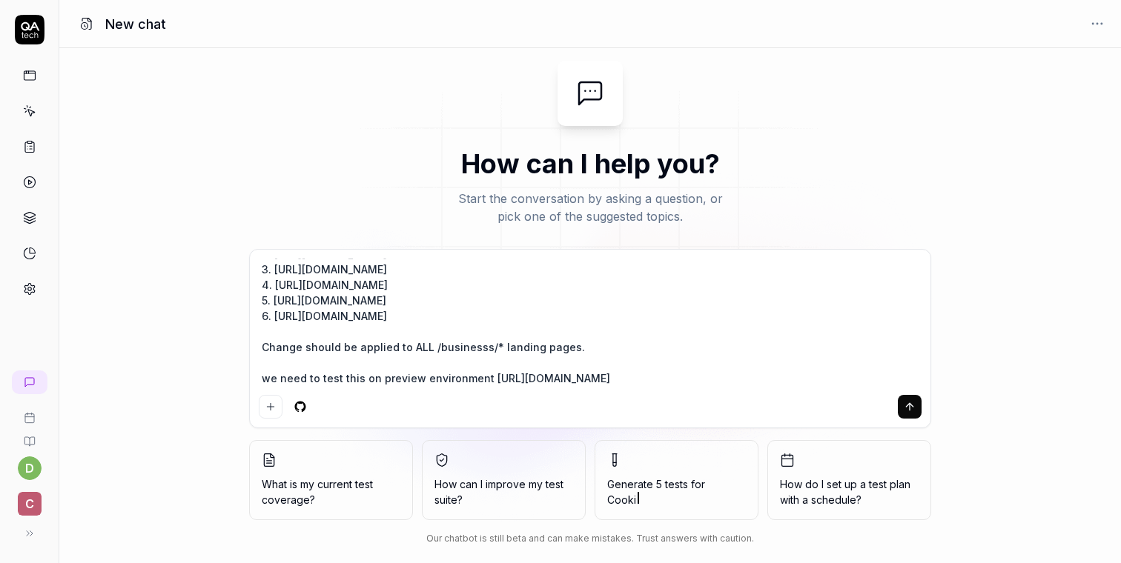
type textarea "*"
type textarea "task was Hide the WhatsApp & Support widget from the following business pages: …"
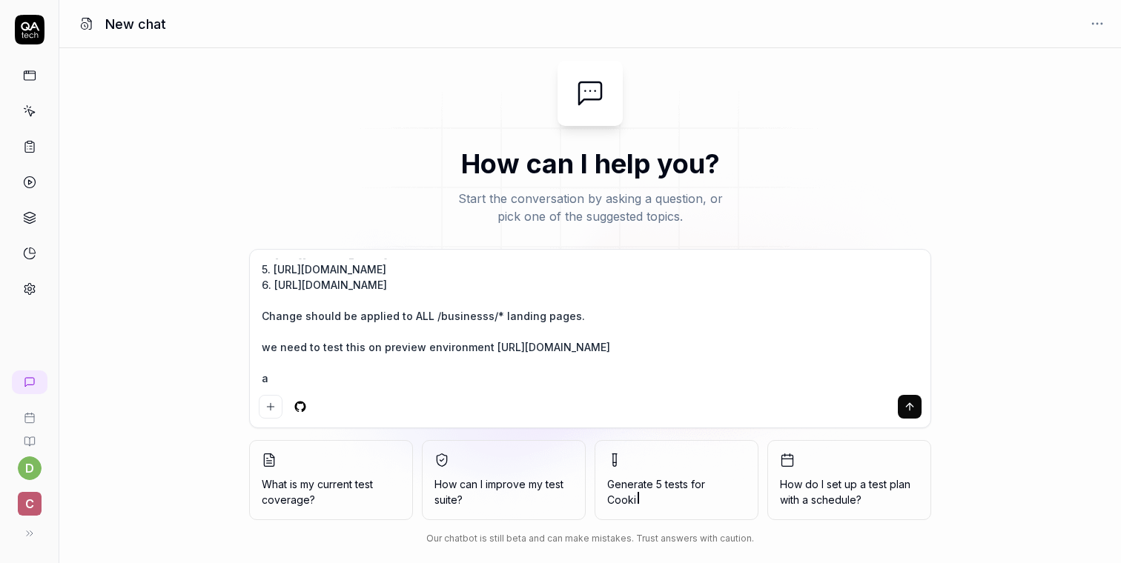
type textarea "*"
type textarea "task was Hide the WhatsApp & Support widget from the following business pages: …"
type textarea "*"
type textarea "task was Hide the WhatsApp & Support widget from the following business pages: …"
type textarea "*"
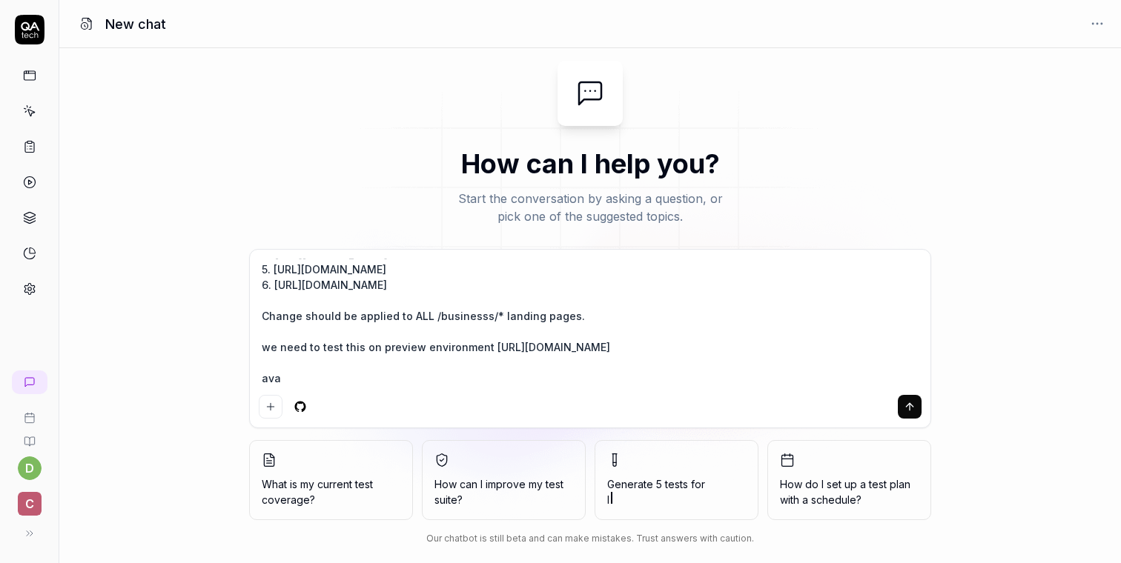
type textarea "task was Hide the WhatsApp & Support widget from the following business pages: …"
type textarea "*"
type textarea "task was Hide the WhatsApp & Support widget from the following business pages: …"
type textarea "*"
type textarea "task was Hide the WhatsApp & Support widget from the following business pages: …"
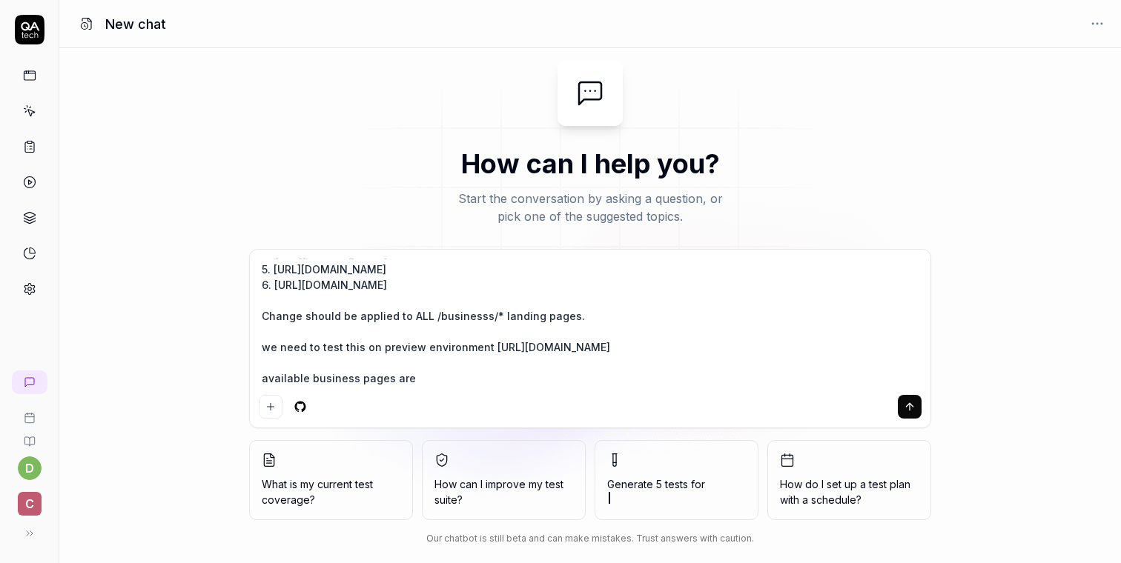
paste textarea "/be/business/insurance /be/business/leasing"
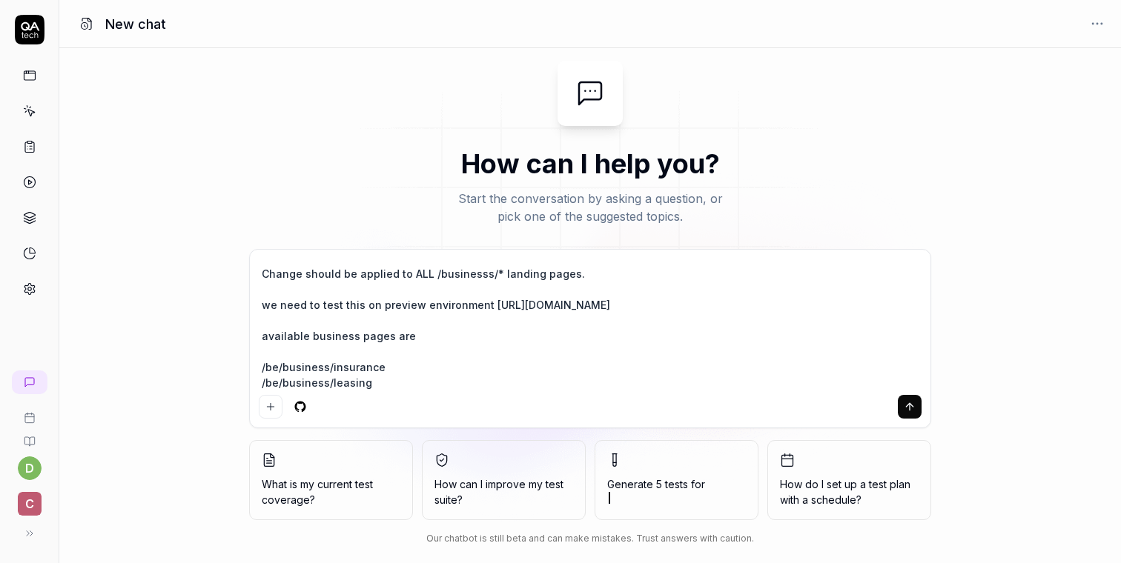
scroll to position [167, 0]
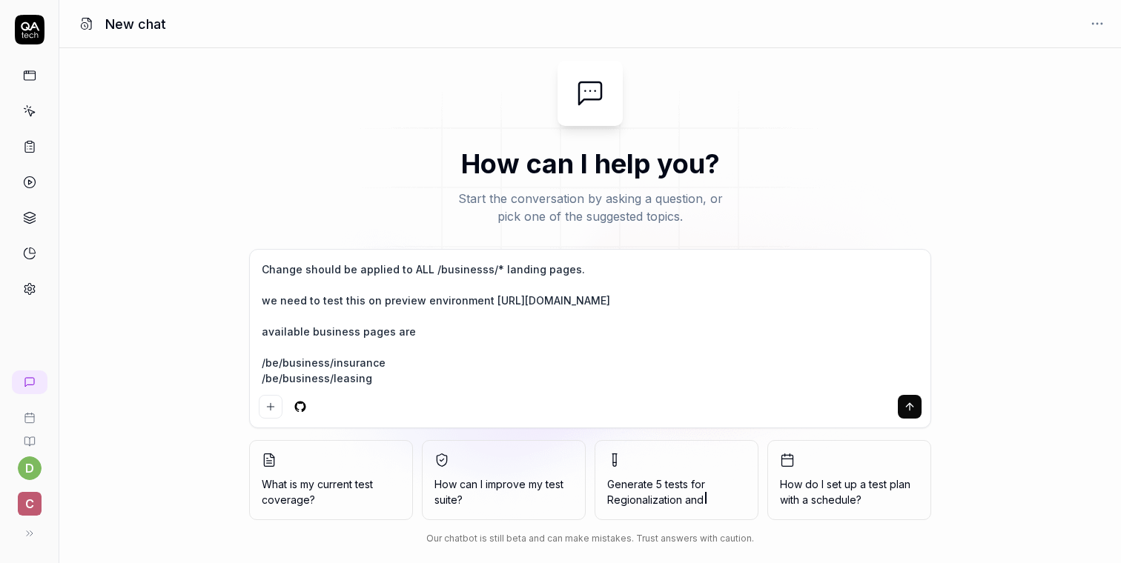
click at [320, 360] on textarea "task was Hide the WhatsApp & Support widget from the following business pages: …" at bounding box center [590, 324] width 663 height 130
click at [312, 354] on textarea "task was Hide the WhatsApp & Support widget from the following business pages: …" at bounding box center [590, 324] width 663 height 130
drag, startPoint x: 282, startPoint y: 364, endPoint x: 239, endPoint y: 359, distance: 44.0
click at [238, 364] on div "How can I help you? Start the conversation by asking a question, or pick one of…" at bounding box center [589, 306] width 1061 height 491
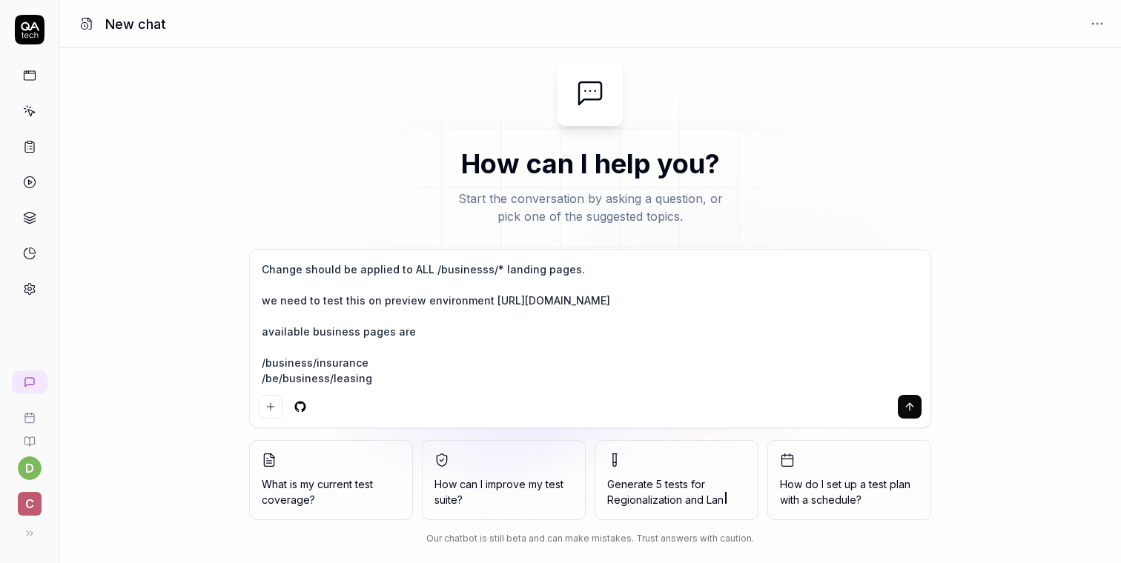
drag, startPoint x: 276, startPoint y: 382, endPoint x: 239, endPoint y: 382, distance: 37.1
click at [240, 382] on div "How can I help you? Start the conversation by asking a question, or pick one of…" at bounding box center [589, 306] width 1061 height 491
drag, startPoint x: 310, startPoint y: 359, endPoint x: 245, endPoint y: 362, distance: 64.5
click at [245, 362] on div "How can I help you? Start the conversation by asking a question, or pick one of…" at bounding box center [589, 306] width 1061 height 491
click at [271, 350] on textarea "task was Hide the WhatsApp & Support widget from the following business pages: …" at bounding box center [590, 324] width 663 height 130
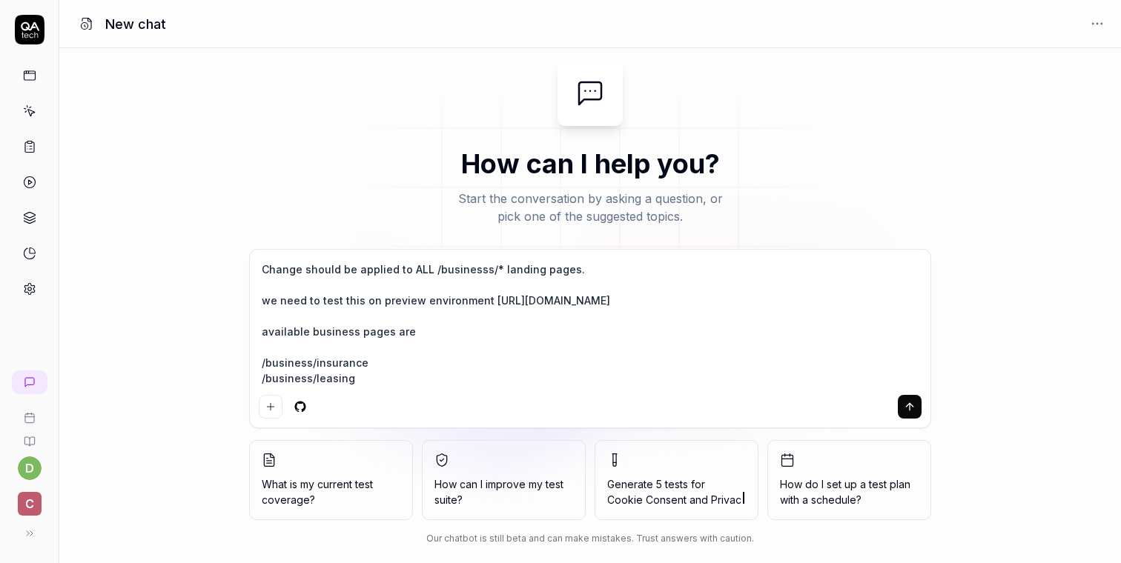
paste textarea "/business"
click at [434, 326] on textarea "task was Hide the WhatsApp & Support widget from the following business pages: …" at bounding box center [590, 324] width 663 height 130
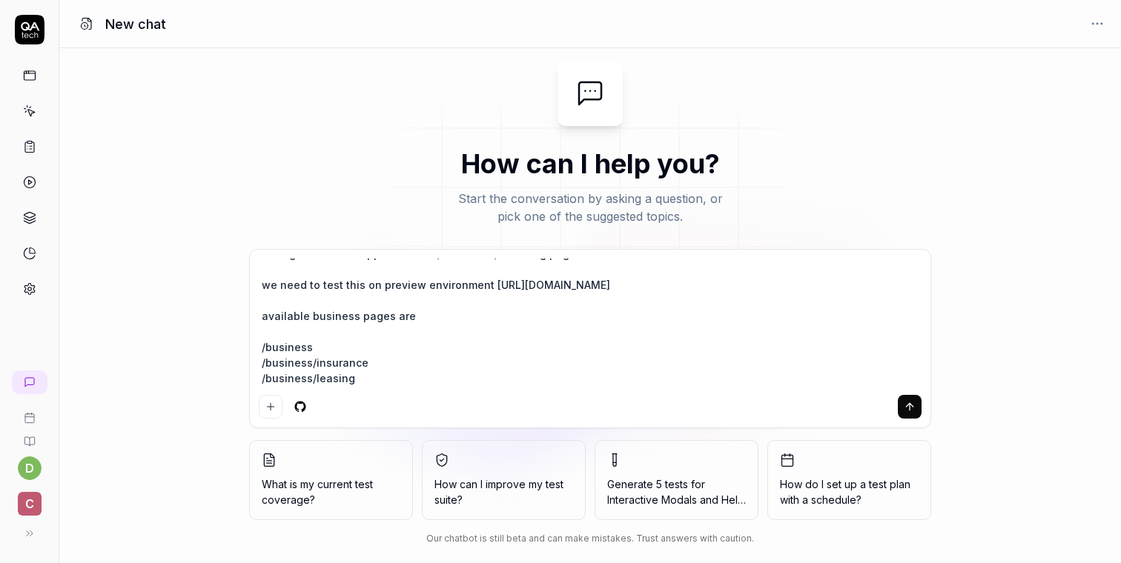
scroll to position [173, 0]
drag, startPoint x: 377, startPoint y: 383, endPoint x: 233, endPoint y: 331, distance: 153.8
click at [233, 331] on div "How can I help you? Start the conversation by asking a question, or pick one of…" at bounding box center [589, 306] width 1061 height 491
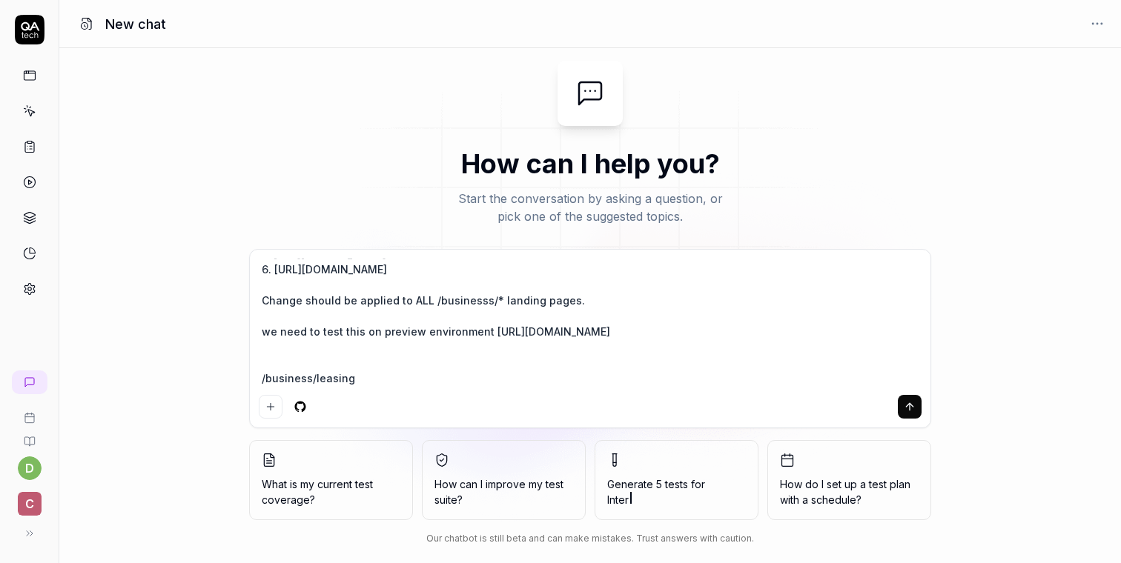
scroll to position [140, 0]
drag, startPoint x: 391, startPoint y: 377, endPoint x: 233, endPoint y: 376, distance: 157.1
click at [233, 376] on div "How can I help you? Start the conversation by asking a question, or pick one of…" at bounding box center [589, 306] width 1061 height 491
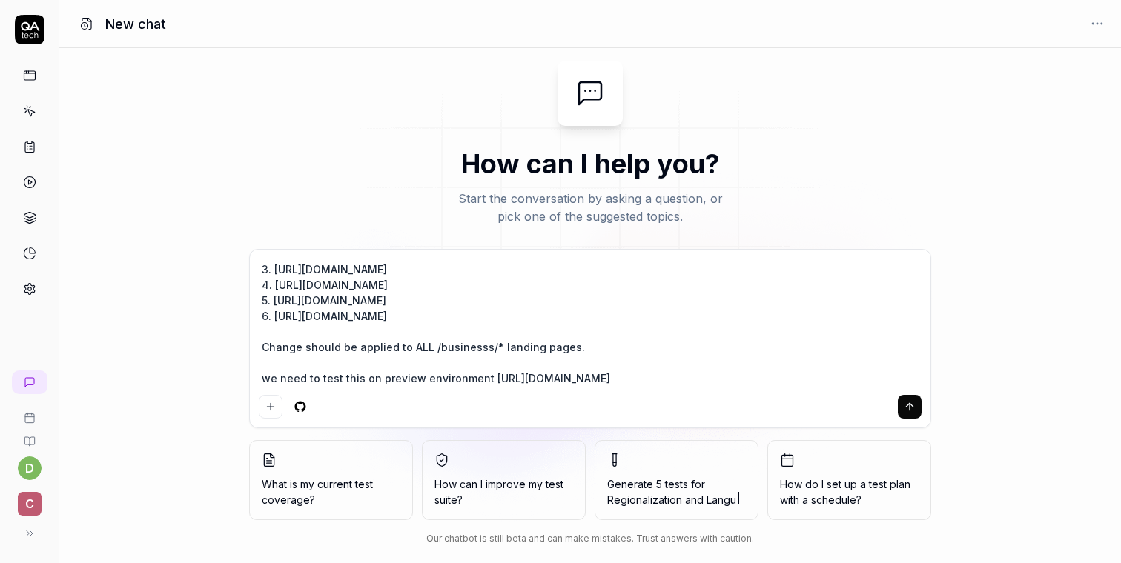
scroll to position [125, 0]
click at [455, 345] on textarea "task was Hide the WhatsApp & Support widget from the following business pages: …" at bounding box center [590, 324] width 663 height 130
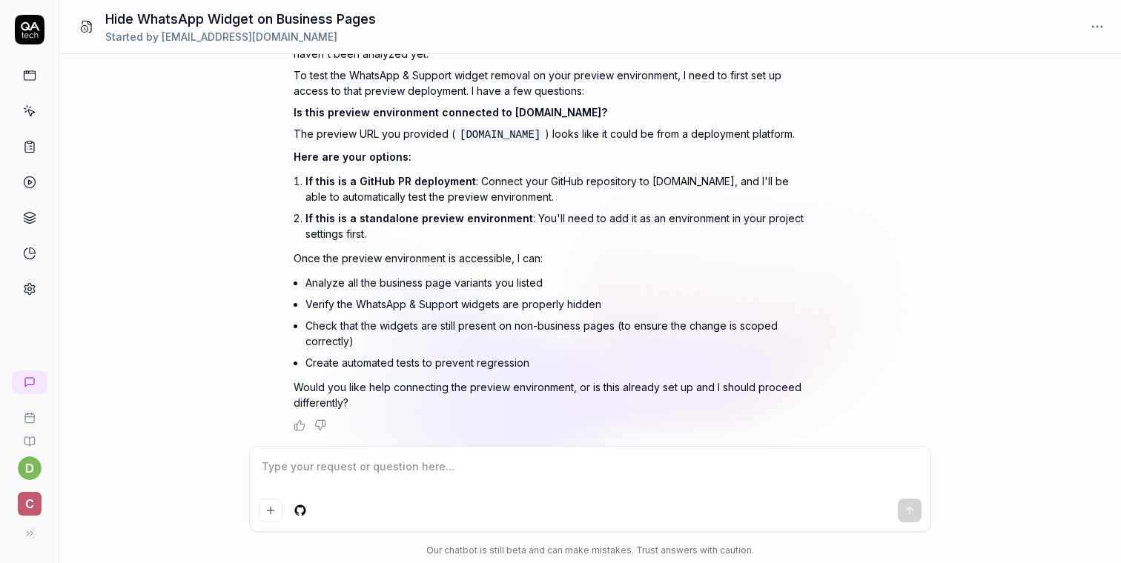
scroll to position [500, 0]
click at [27, 288] on circle at bounding box center [29, 290] width 4 height 4
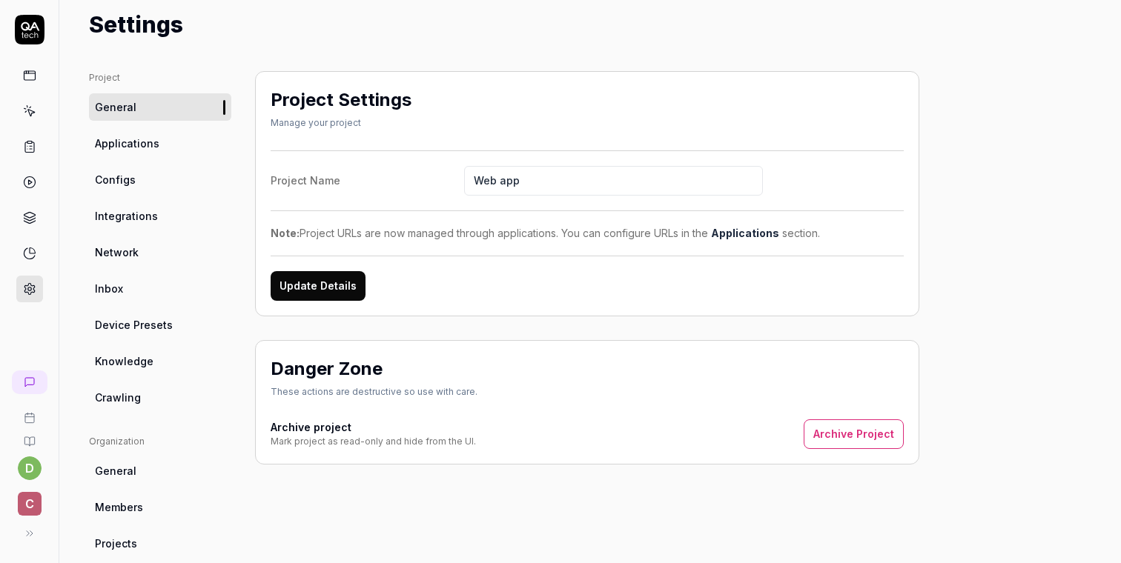
scroll to position [40, 0]
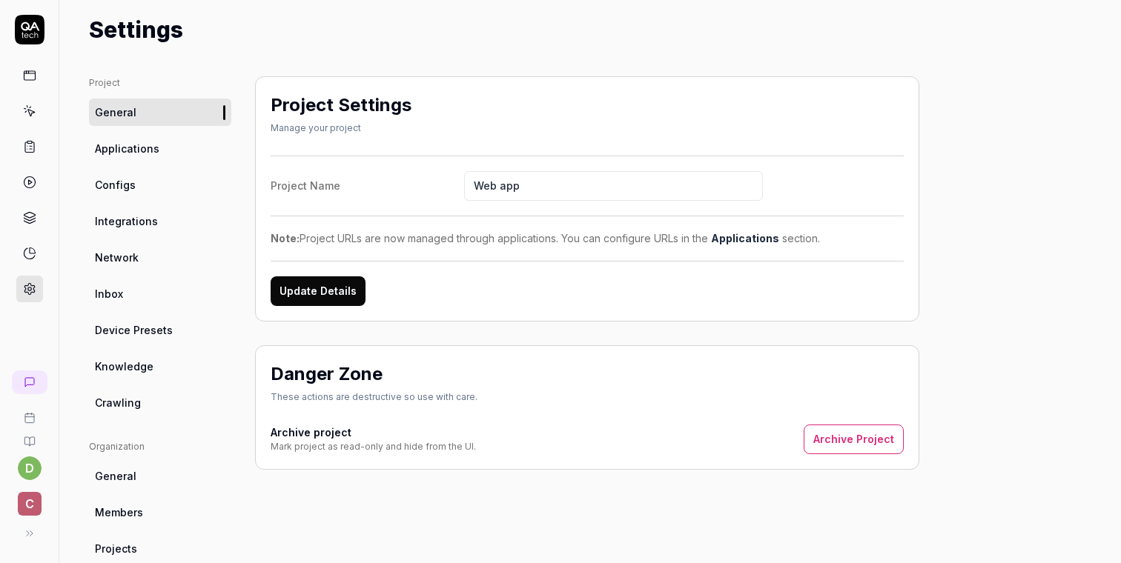
click at [150, 147] on span "Applications" at bounding box center [127, 149] width 64 height 16
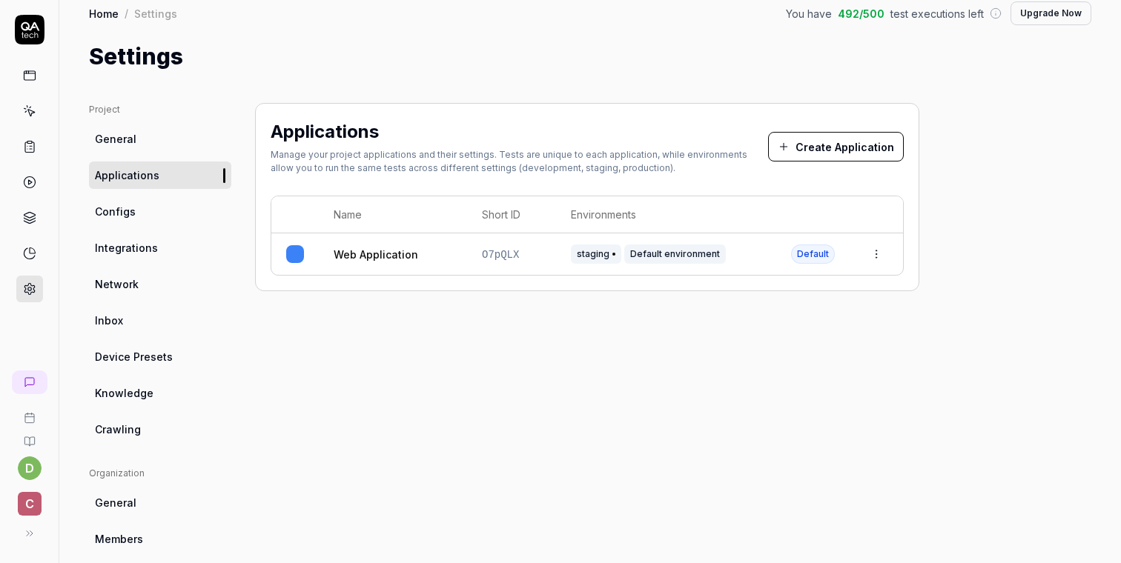
scroll to position [2, 0]
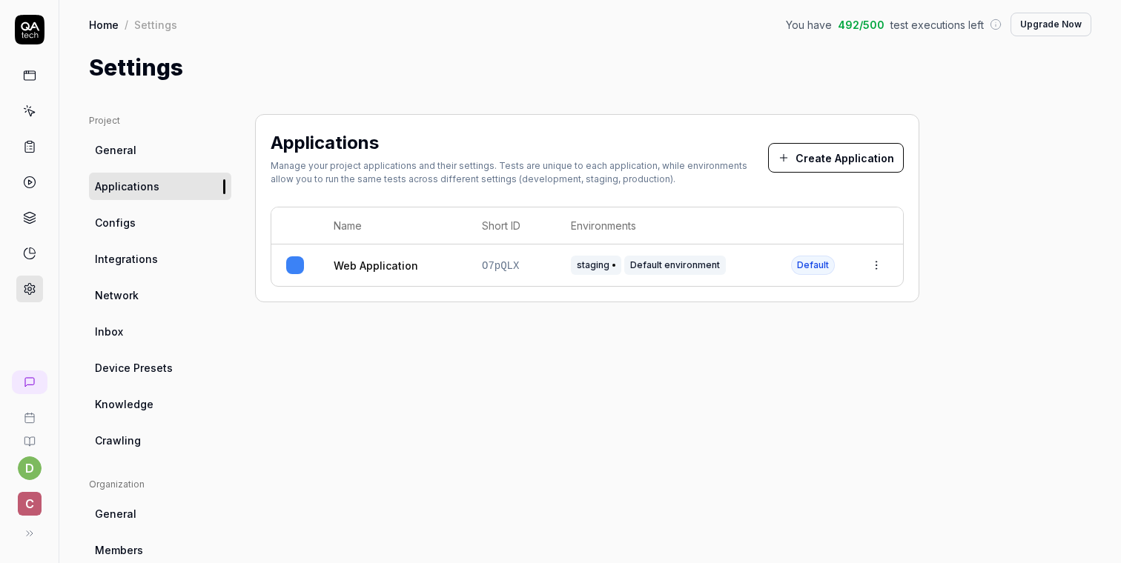
click at [135, 271] on link "Integrations" at bounding box center [160, 258] width 142 height 27
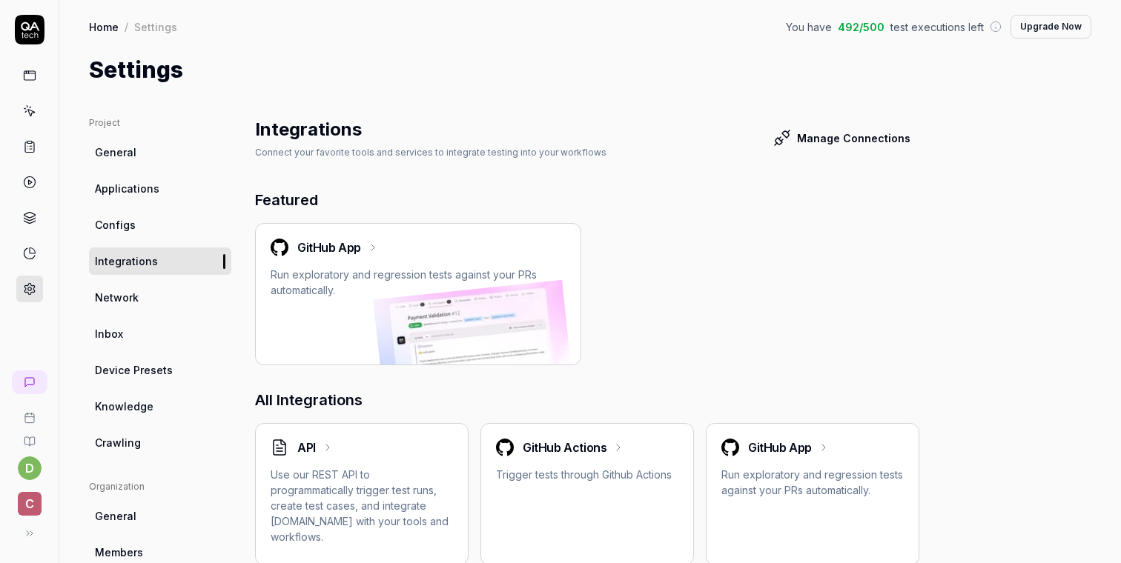
click at [489, 250] on div "GitHub App" at bounding box center [418, 248] width 295 height 18
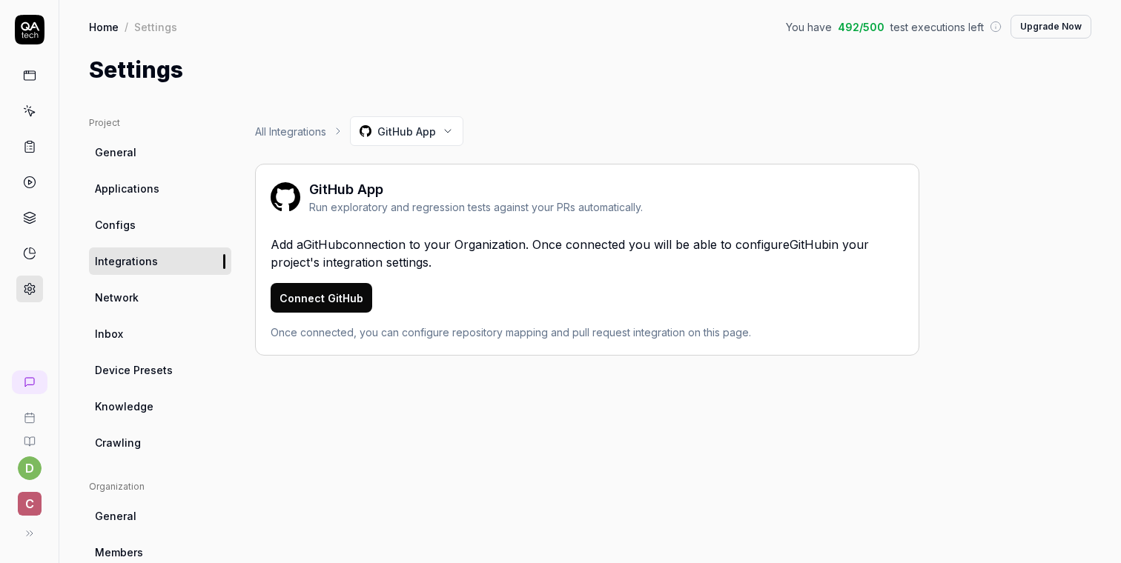
click at [339, 295] on button "Connect GitHub" at bounding box center [322, 298] width 102 height 30
click at [129, 239] on ul "Project General Applications Configs Integrations Network Inbox Device Presets …" at bounding box center [160, 286] width 142 height 340
click at [129, 232] on span "Configs" at bounding box center [115, 225] width 41 height 16
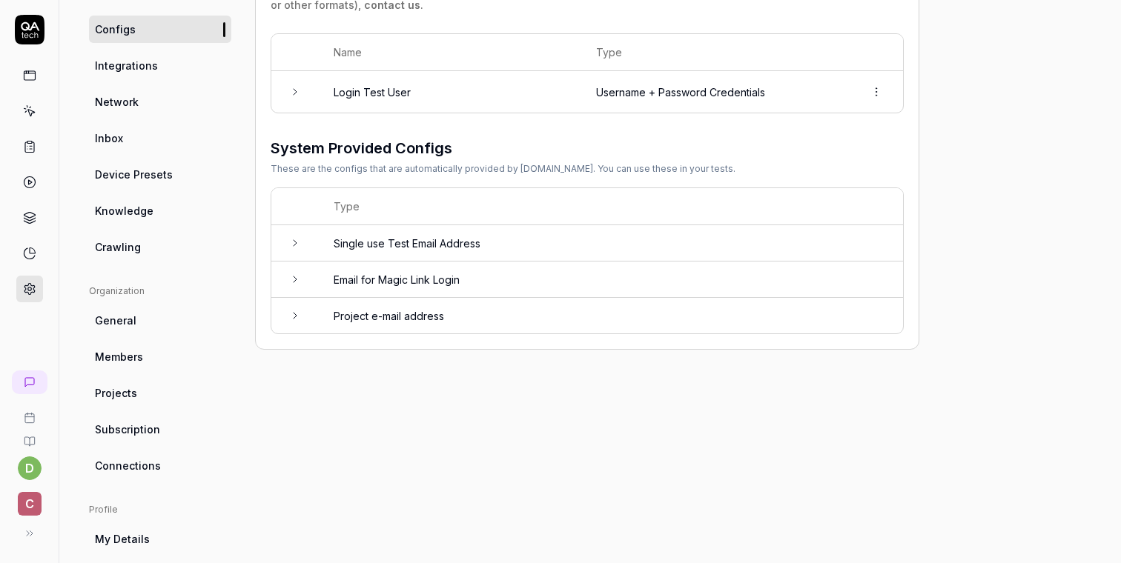
scroll to position [194, 0]
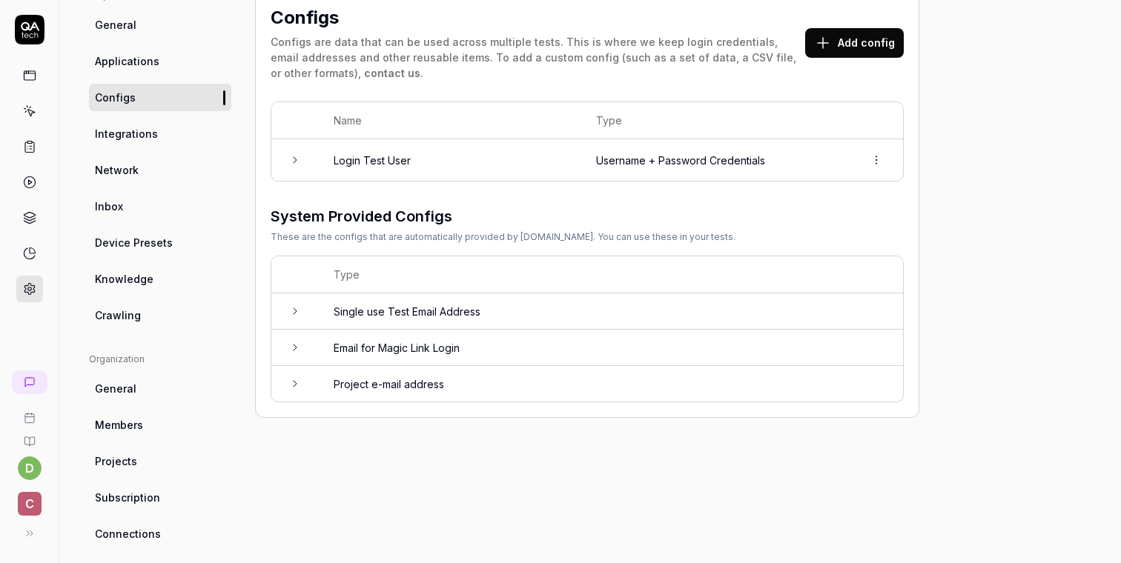
click at [153, 59] on span "Applications" at bounding box center [127, 61] width 64 height 16
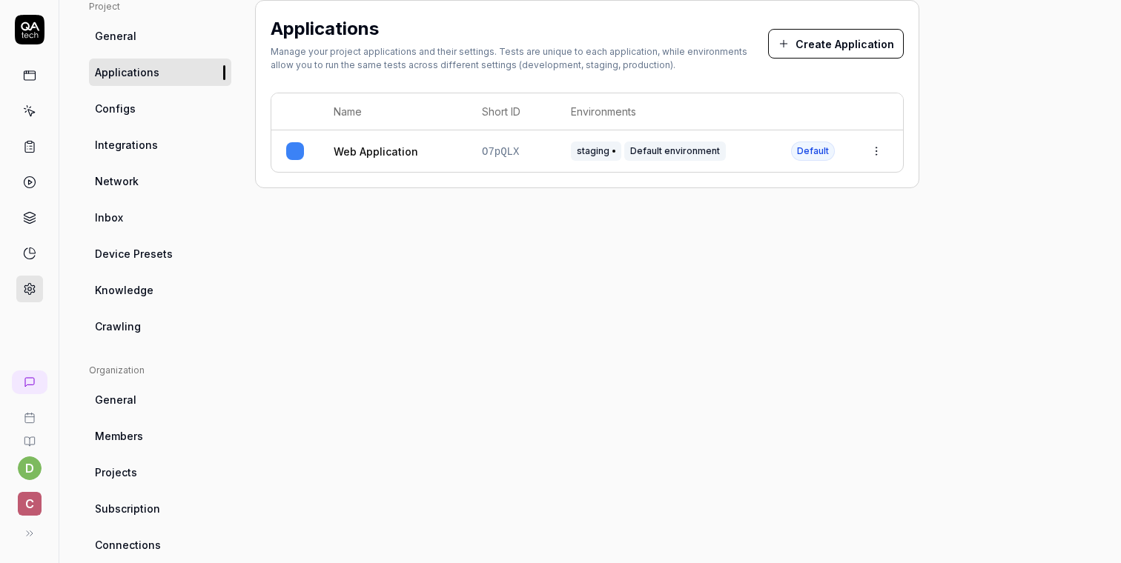
click at [893, 150] on td at bounding box center [875, 151] width 53 height 42
click at [884, 150] on html "d c Home / Settings You have 492 / 500 test executions left Upgrade Now Home / …" at bounding box center [560, 281] width 1121 height 563
click at [768, 257] on div "Edit" at bounding box center [808, 248] width 173 height 33
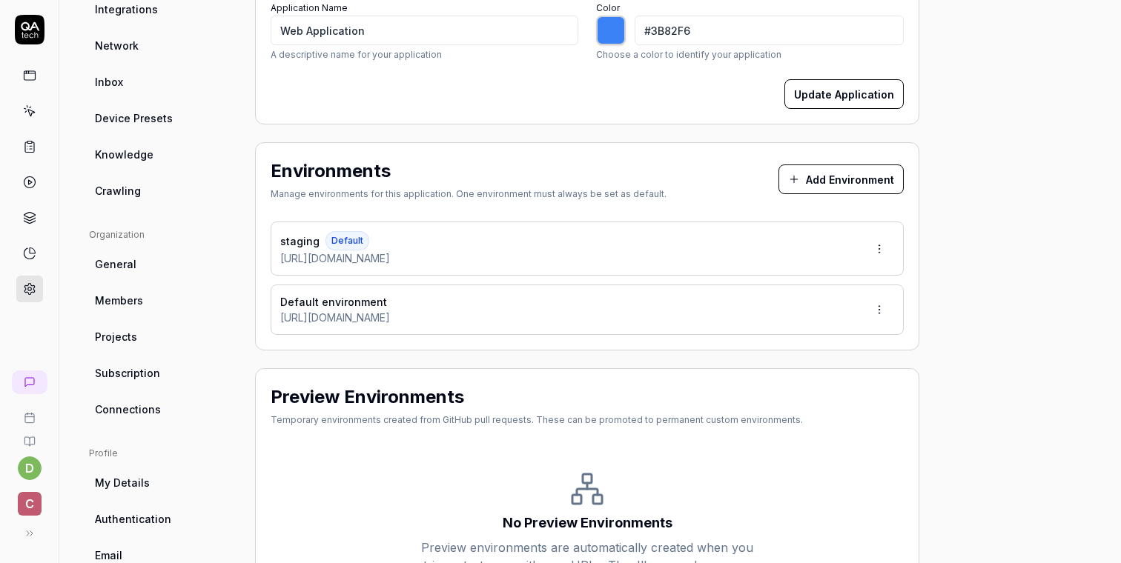
type input "*******"
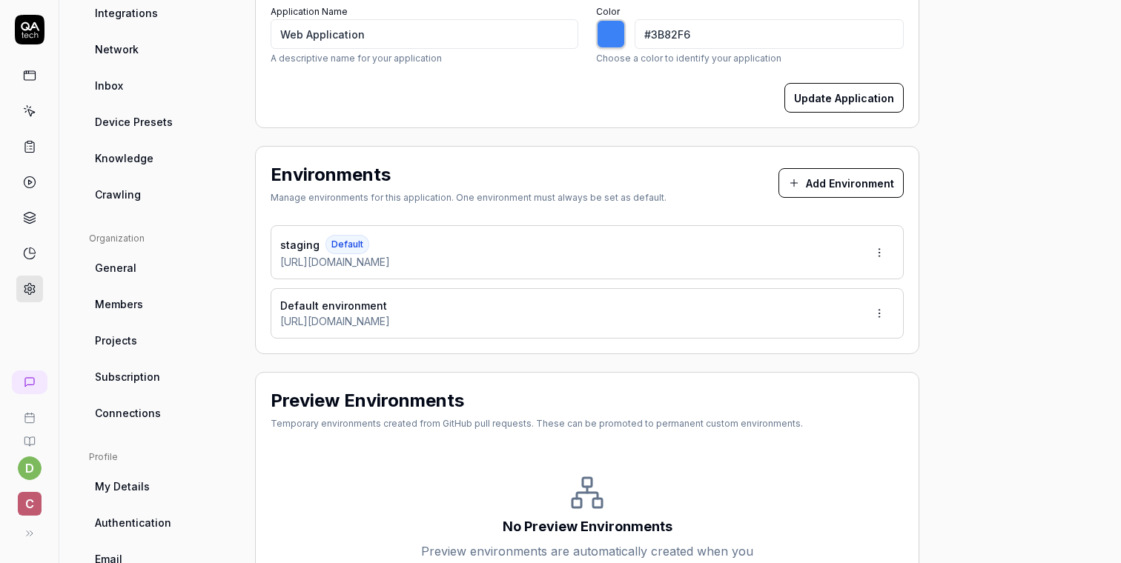
scroll to position [243, 0]
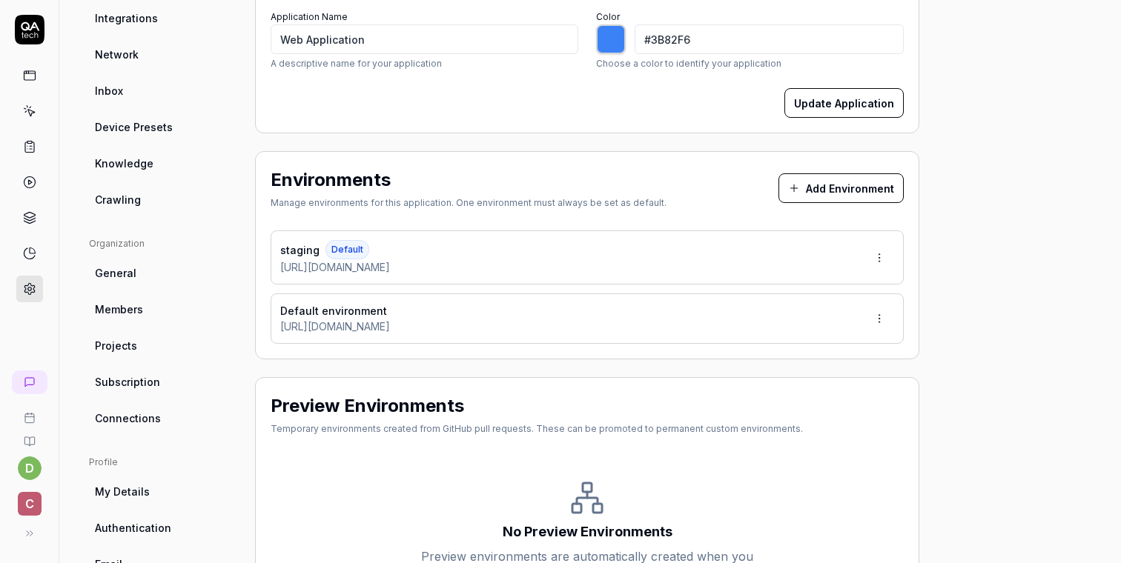
click at [831, 180] on button "Add Environment" at bounding box center [840, 188] width 125 height 30
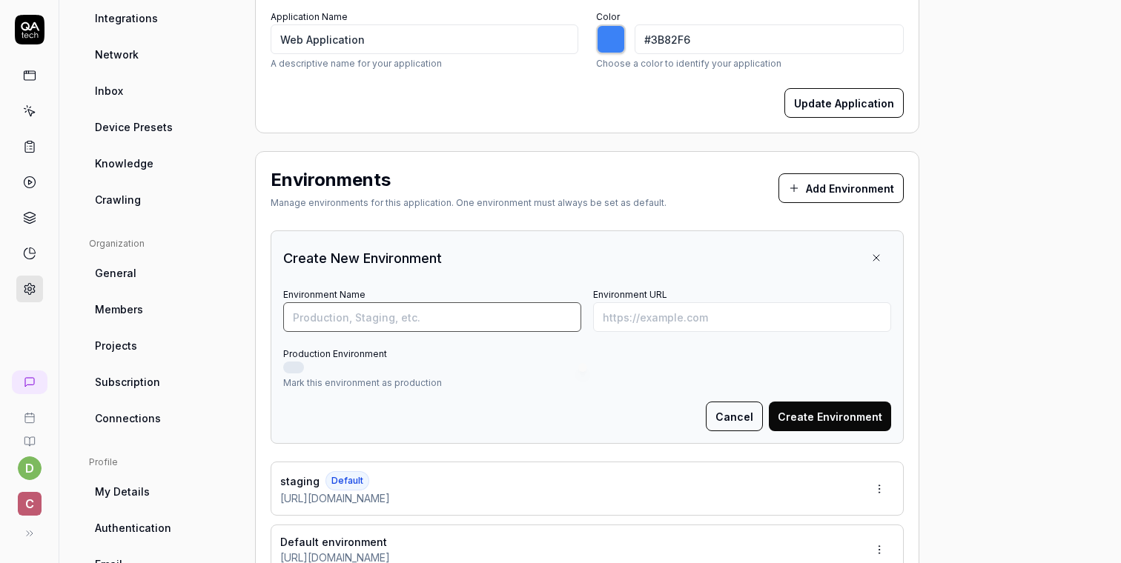
click at [417, 316] on input "Environment Name" at bounding box center [432, 317] width 298 height 30
type input "preview"
click at [663, 323] on input "Environment URL" at bounding box center [742, 317] width 298 height 30
paste input "/fr/business/jeanlainheritage"
type input "/fr/business/jeanlainheritage"
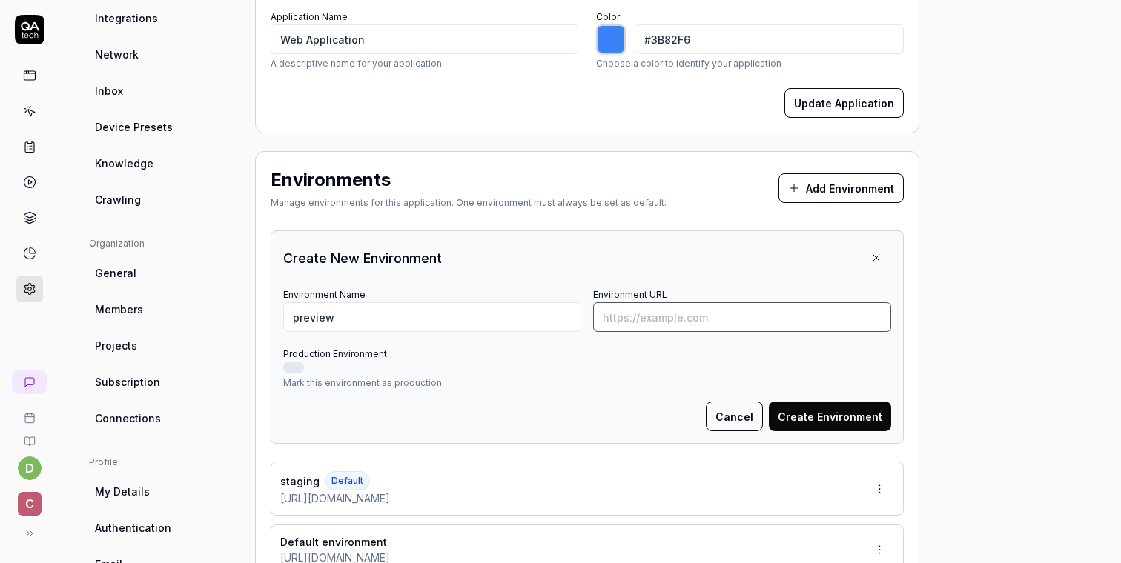
type input "*******"
paste input "[URL][DOMAIN_NAME]"
type input "[URL][DOMAIN_NAME]"
click at [828, 419] on button "Create Environment" at bounding box center [830, 417] width 122 height 30
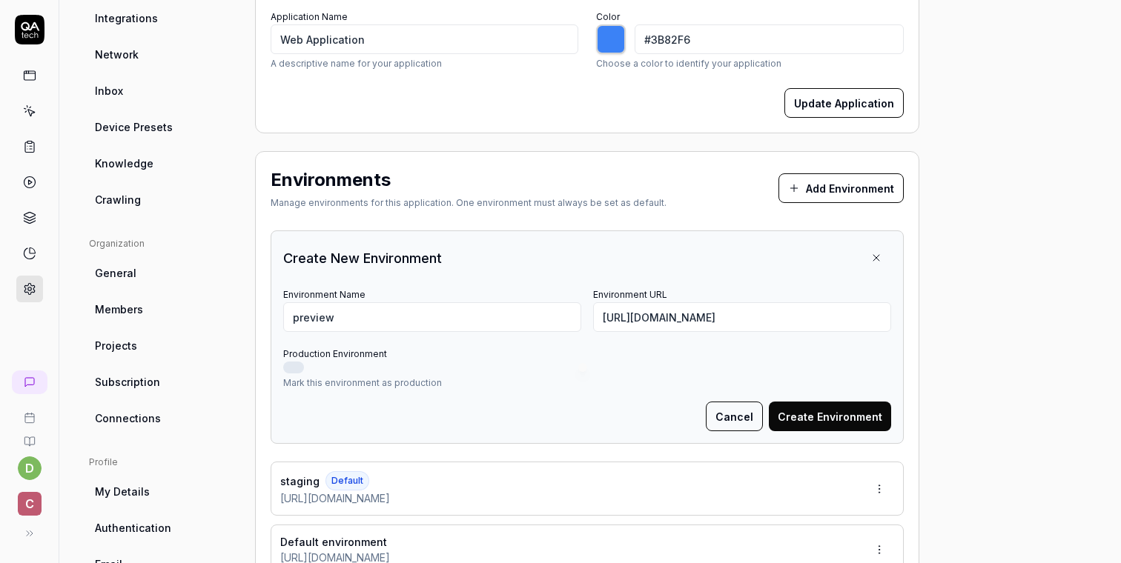
scroll to position [0, 0]
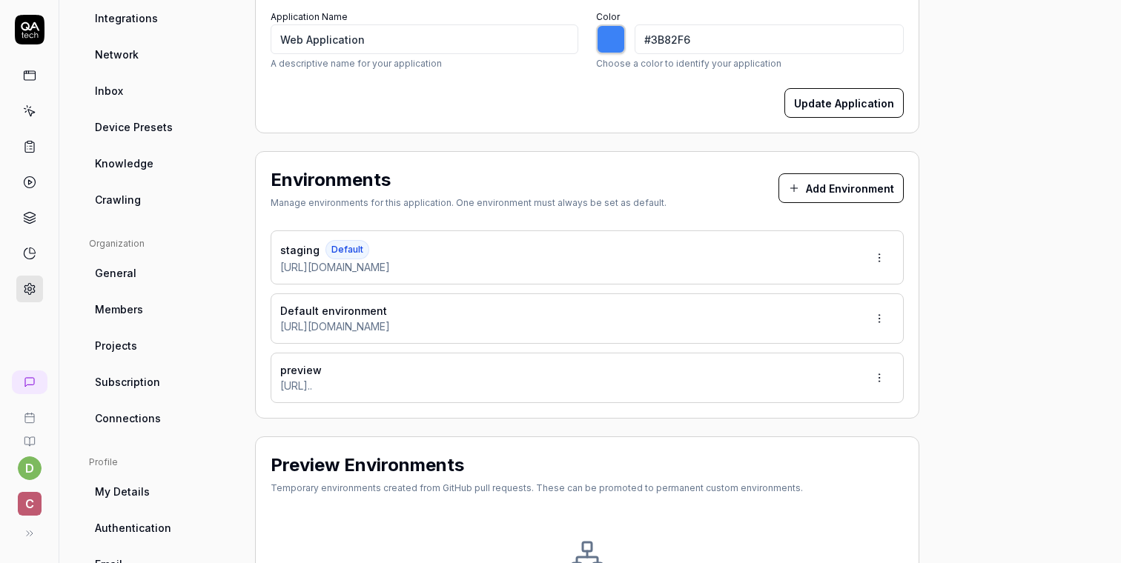
click at [882, 381] on html "Environment created d c Home / Settings You have 492 / 500 test executions left…" at bounding box center [560, 281] width 1121 height 563
click at [827, 474] on span "Make Default" at bounding box center [835, 478] width 70 height 16
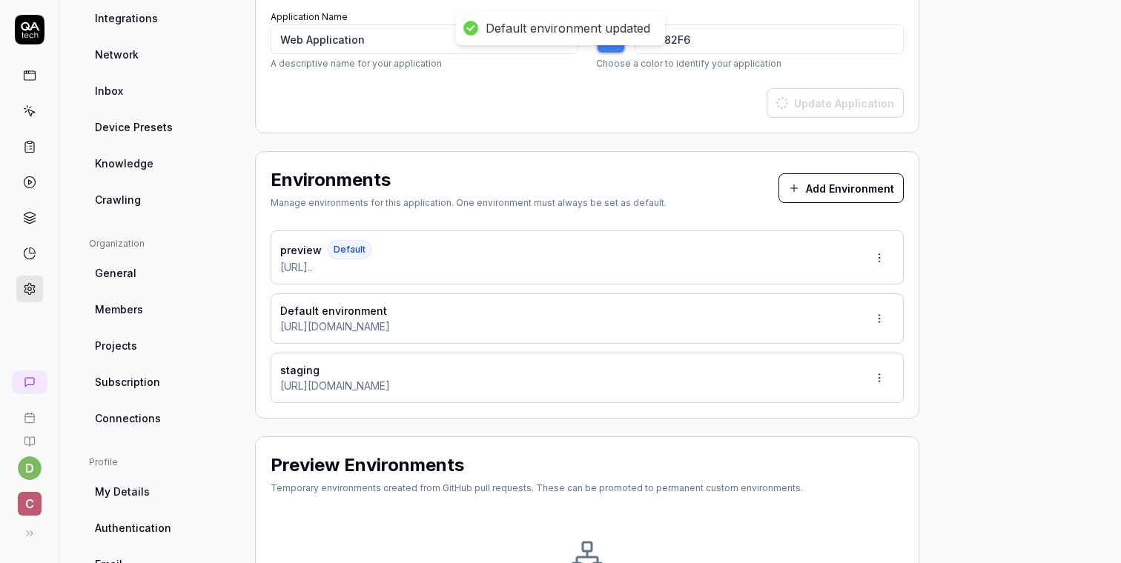
type input "*******"
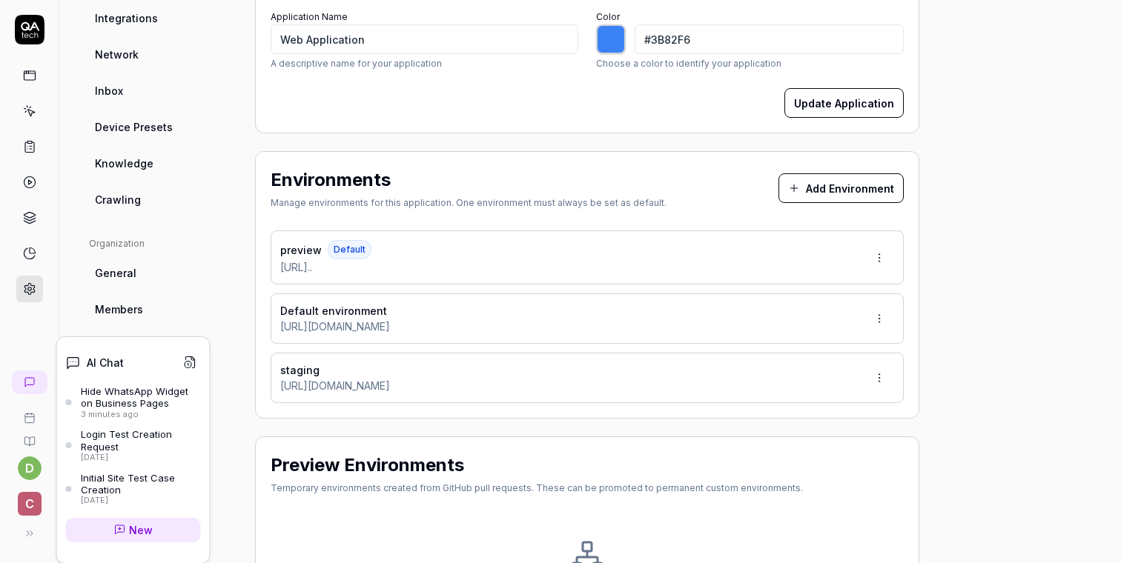
click at [33, 380] on icon at bounding box center [30, 383] width 12 height 12
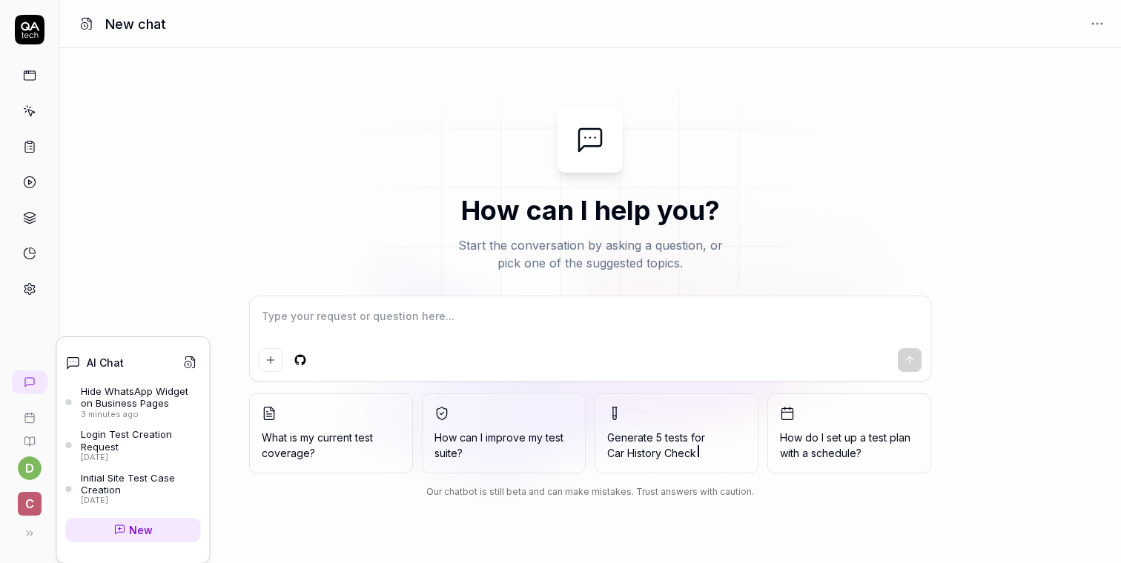
click at [132, 400] on div "Hide WhatsApp Widget on Business Pages" at bounding box center [141, 397] width 120 height 24
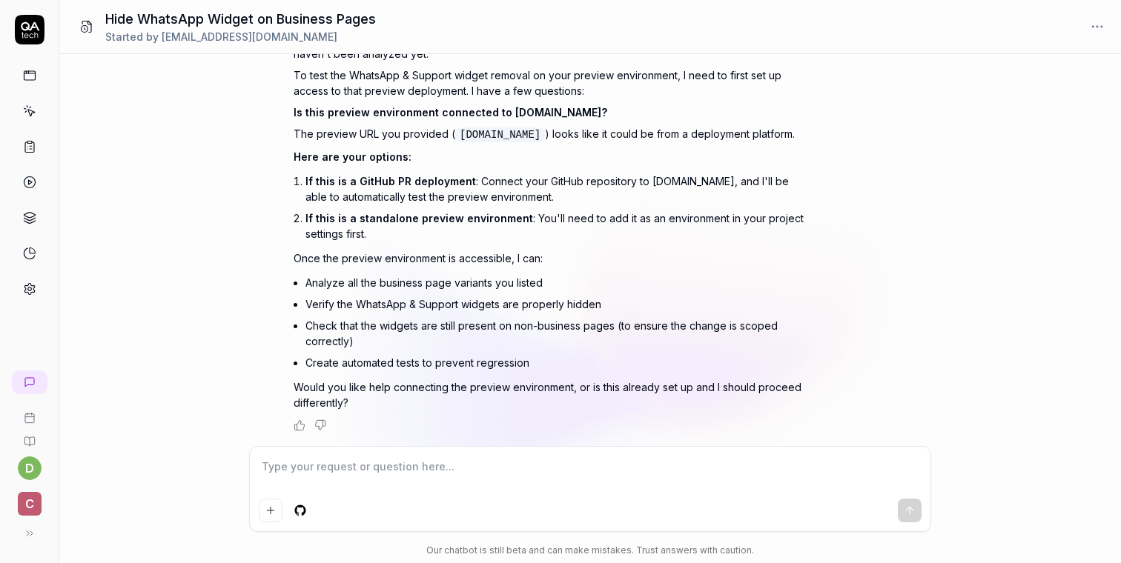
scroll to position [500, 0]
click at [397, 464] on textarea at bounding box center [590, 474] width 663 height 37
type textarea "*"
type textarea "r"
type textarea "*"
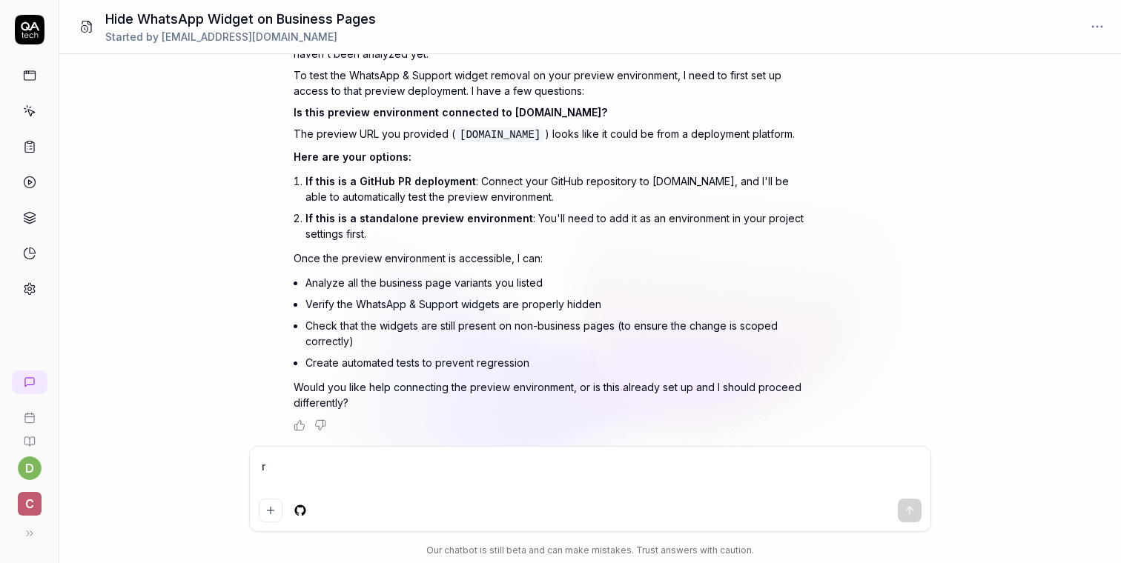
type textarea "ru"
type textarea "*"
type textarea "run"
type textarea "*"
type textarea "run"
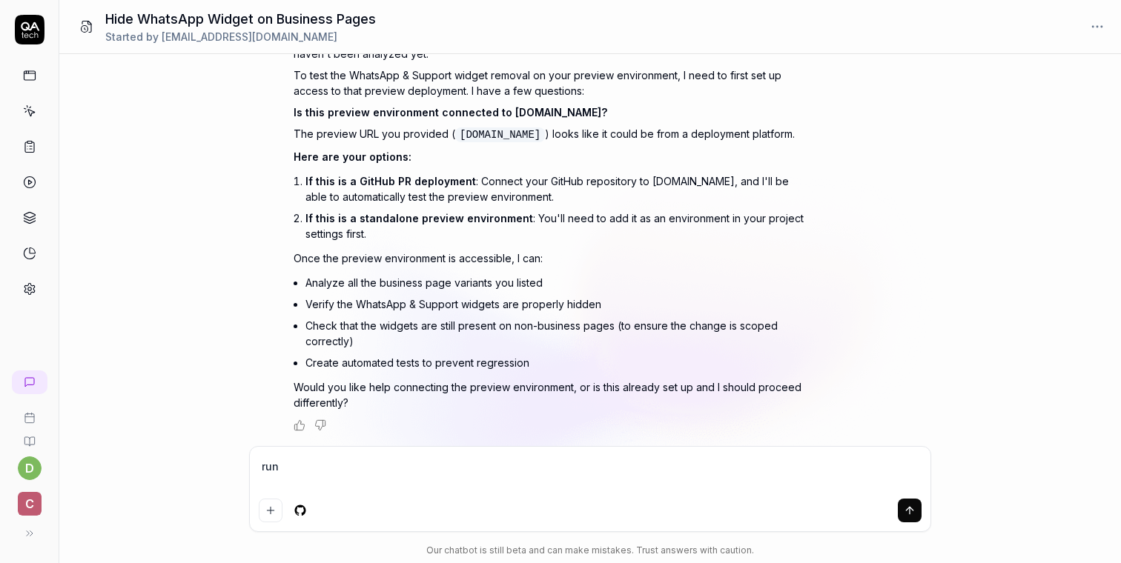
type textarea "*"
type textarea "run t"
type textarea "*"
type textarea "run te"
type textarea "*"
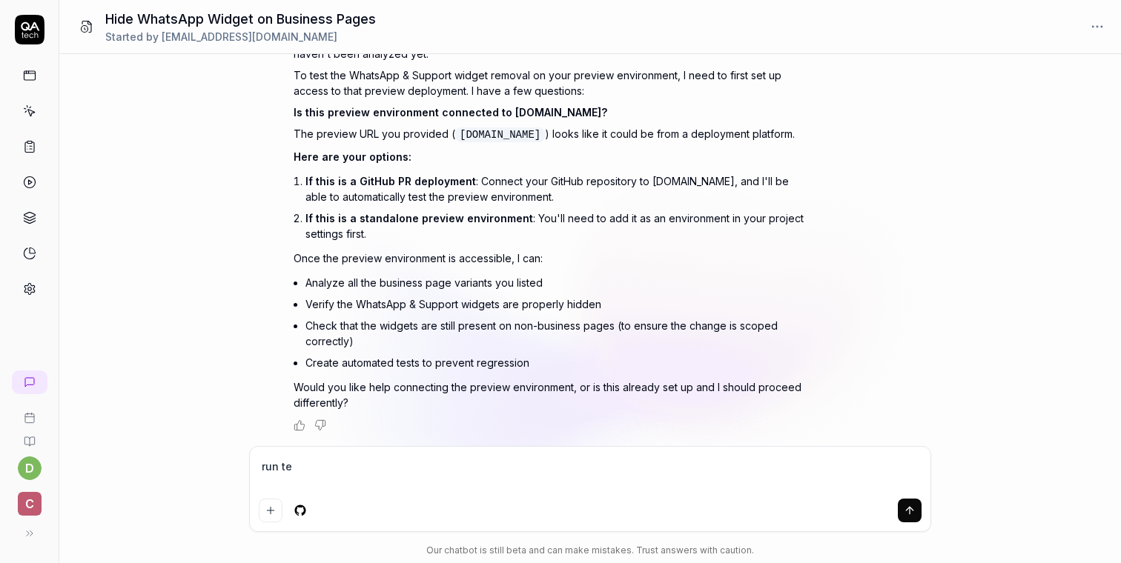
type textarea "run tes"
type textarea "*"
type textarea "run test"
type textarea "*"
type textarea "run tests"
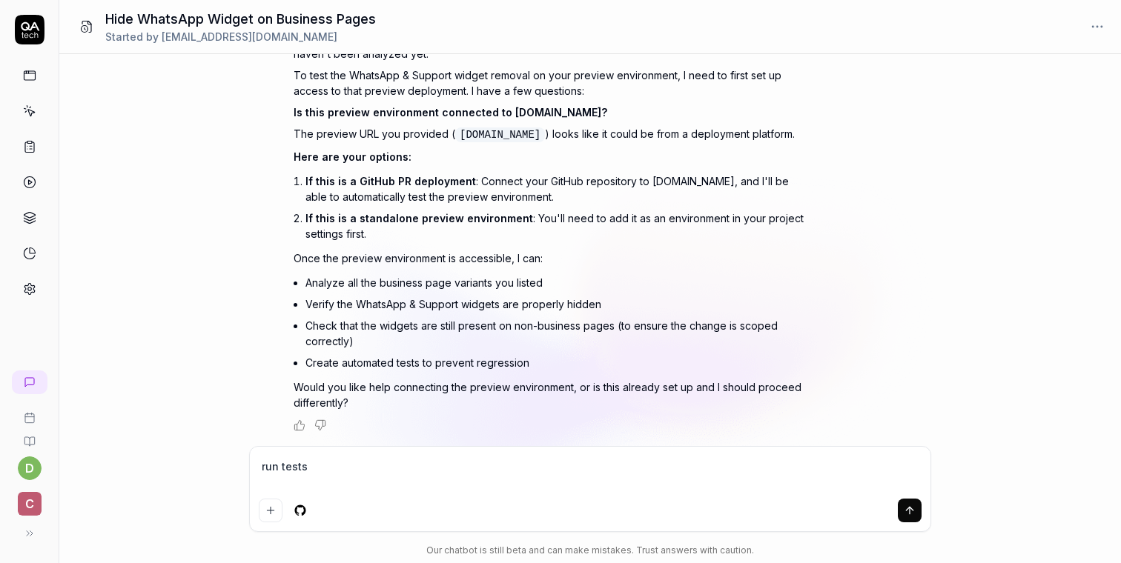
type textarea "*"
type textarea "run tests"
type textarea "*"
type textarea "run tests o"
type textarea "*"
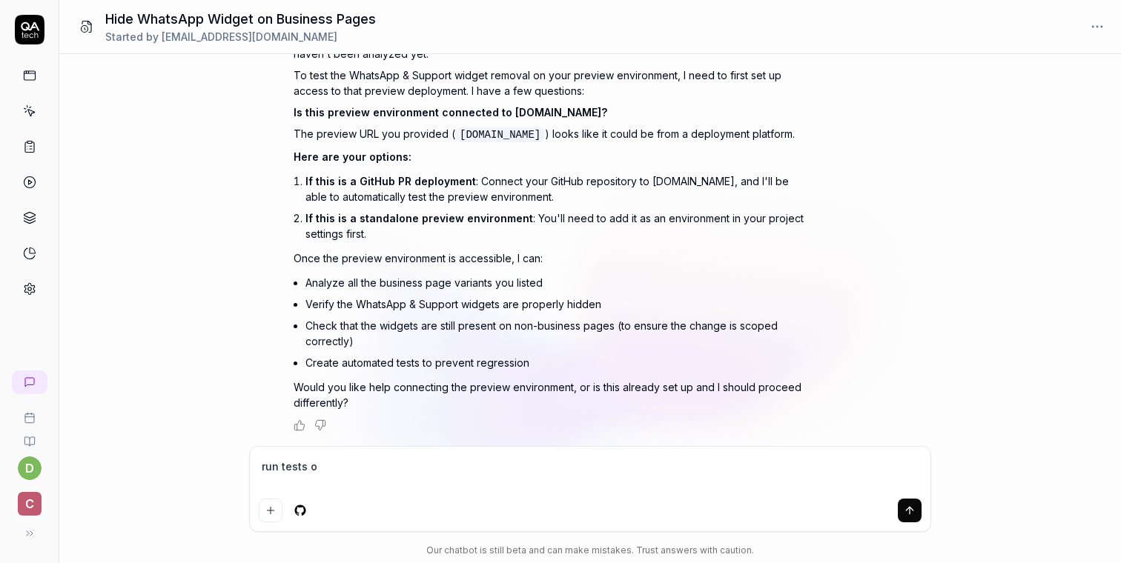
type textarea "run tests on"
type textarea "*"
type textarea "run tests on"
type textarea "*"
type textarea "run tests on d"
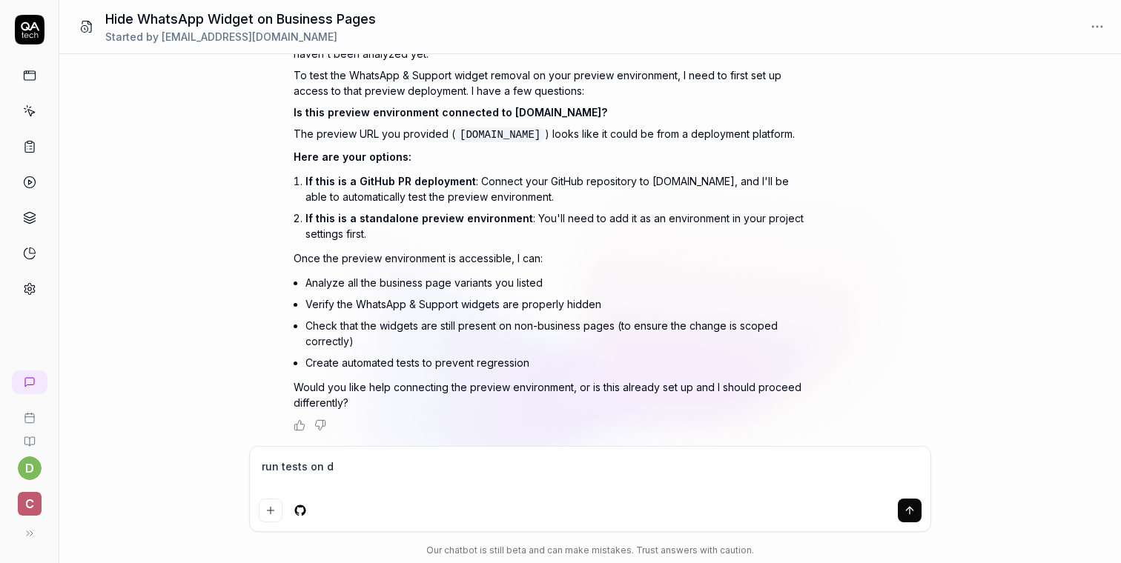
type textarea "*"
type textarea "run tests on de"
type textarea "*"
type textarea "run tests on def"
type textarea "*"
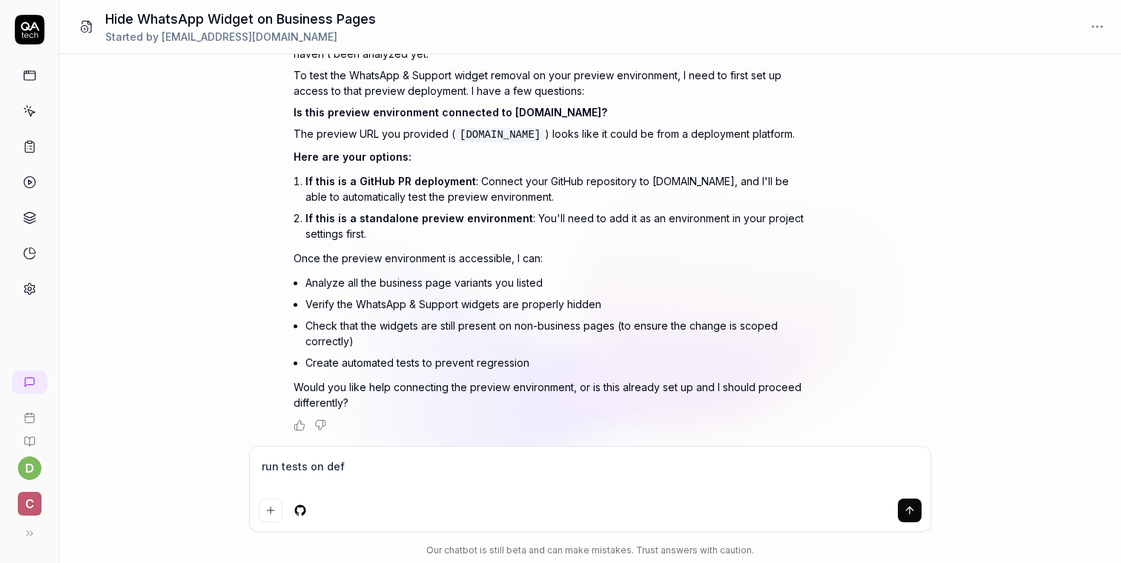
type textarea "run tests on defa"
type textarea "*"
type textarea "run tests on defau"
type textarea "*"
type textarea "run tests on defaul"
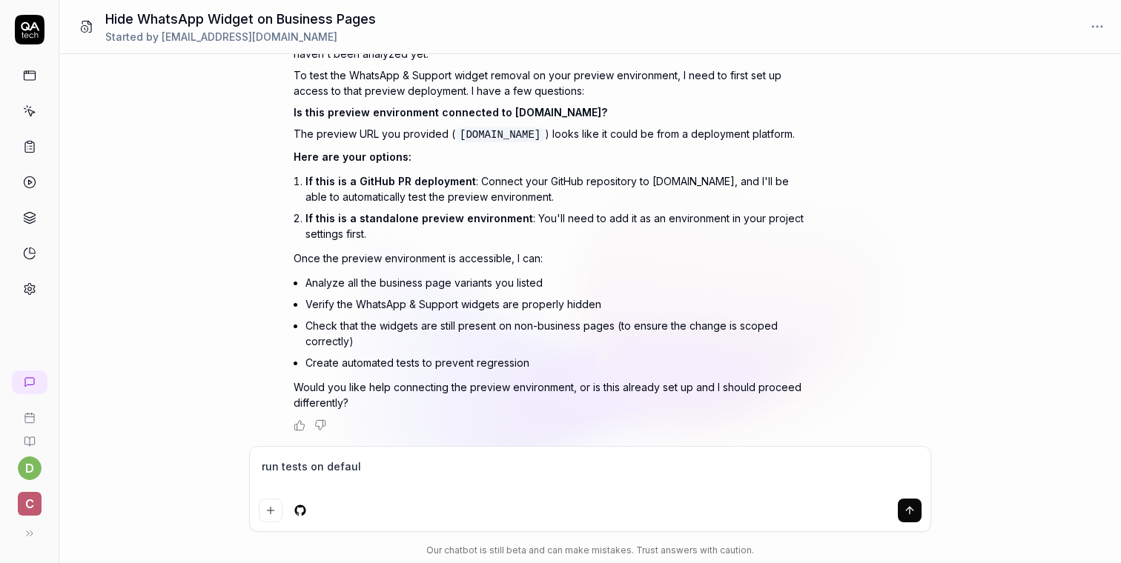
type textarea "*"
type textarea "run tests on default"
type textarea "*"
type textarea "run tests on default"
type textarea "*"
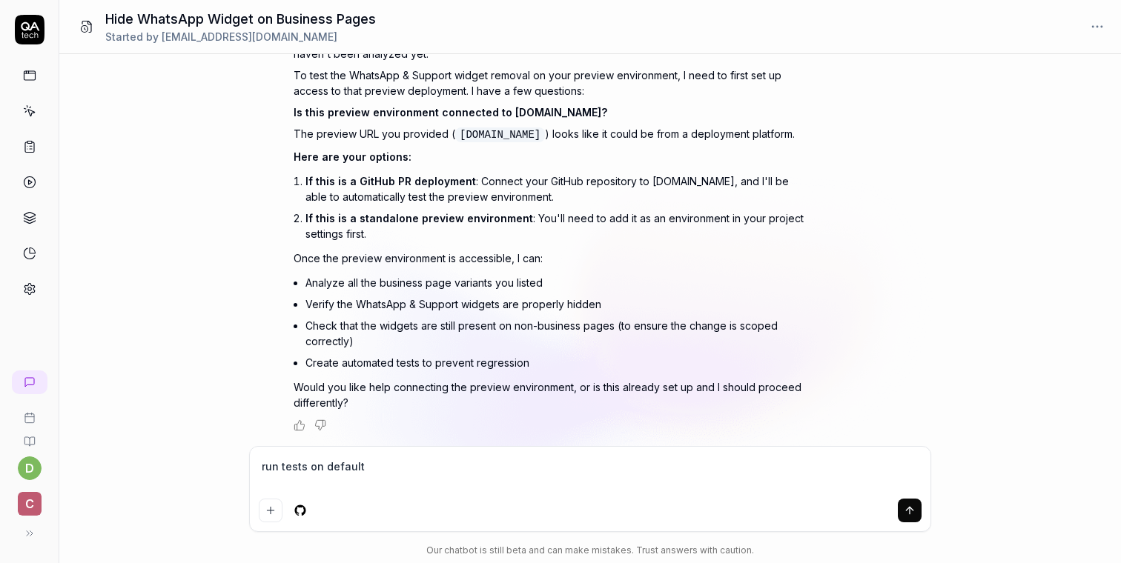
type textarea "run tests on default e"
type textarea "*"
type textarea "run tests on default en"
type textarea "*"
type textarea "run tests on default env"
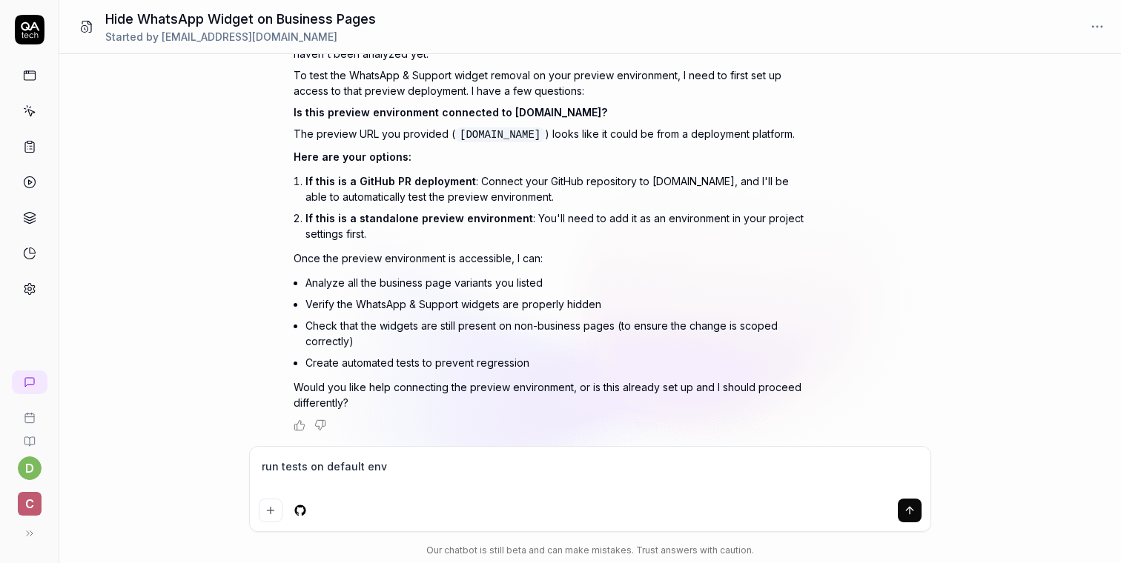
type textarea "*"
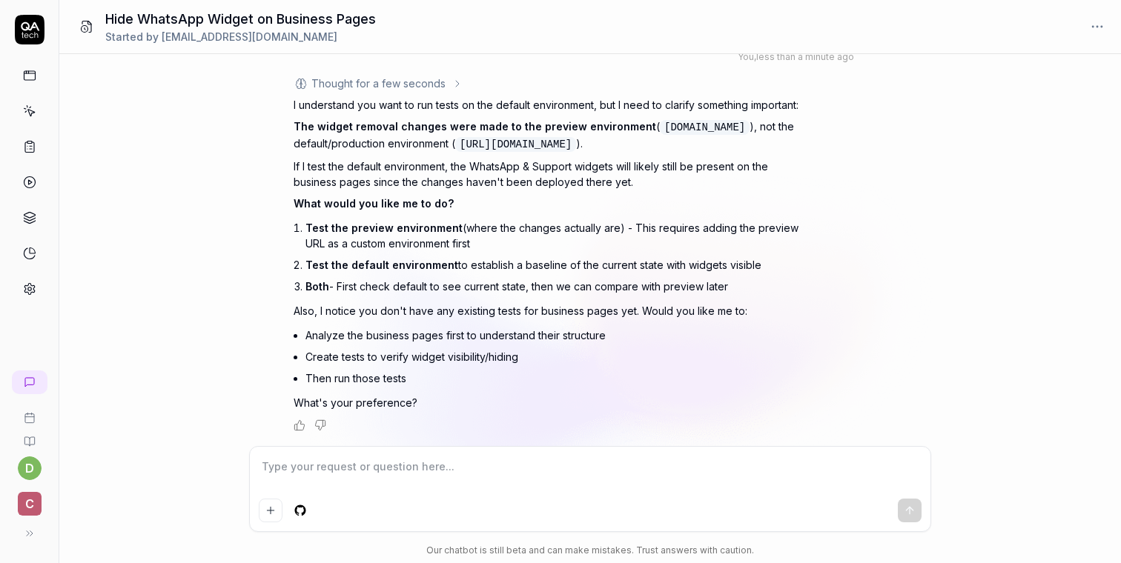
scroll to position [939, 0]
type textarea "*"
type textarea "g"
type textarea "*"
type textarea "go"
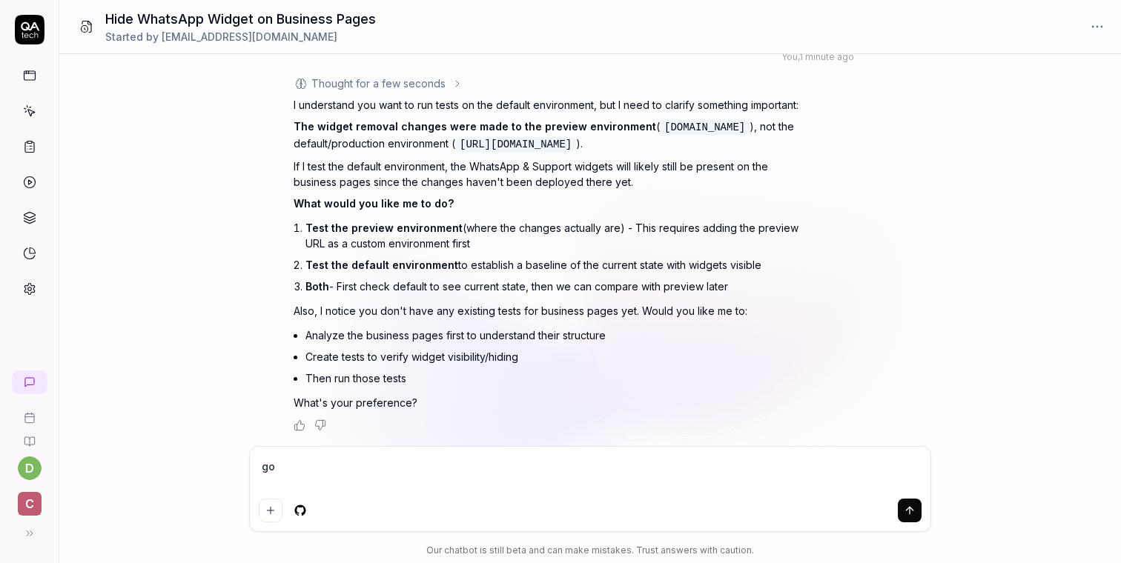
type textarea "*"
type textarea "go de"
type textarea "*"
type textarea "go def"
type textarea "*"
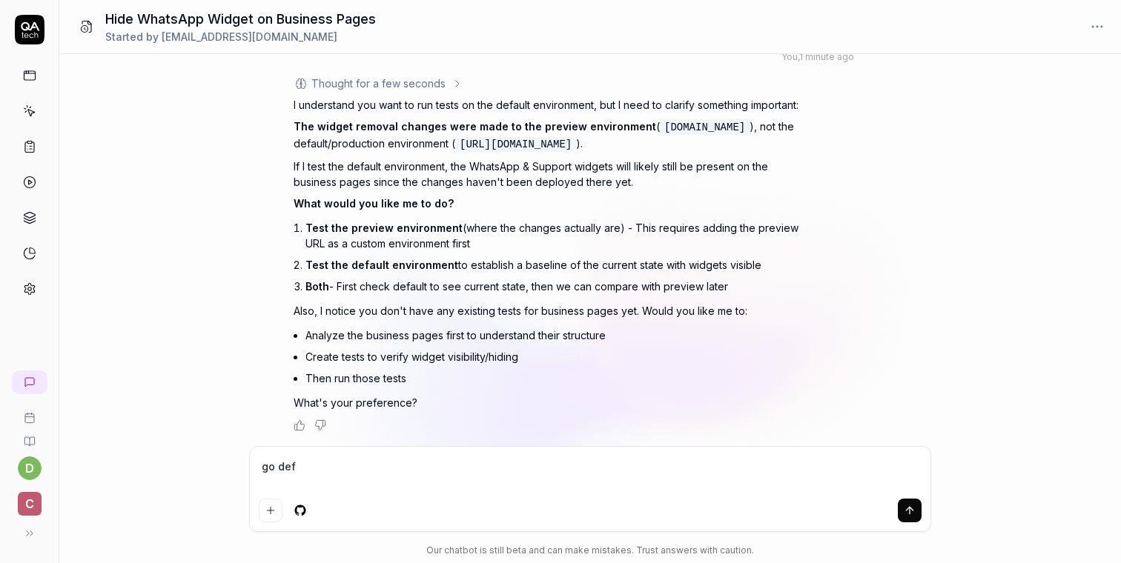
type textarea "go defa"
type textarea "*"
type textarea "go defau"
type textarea "*"
type textarea "go defaul"
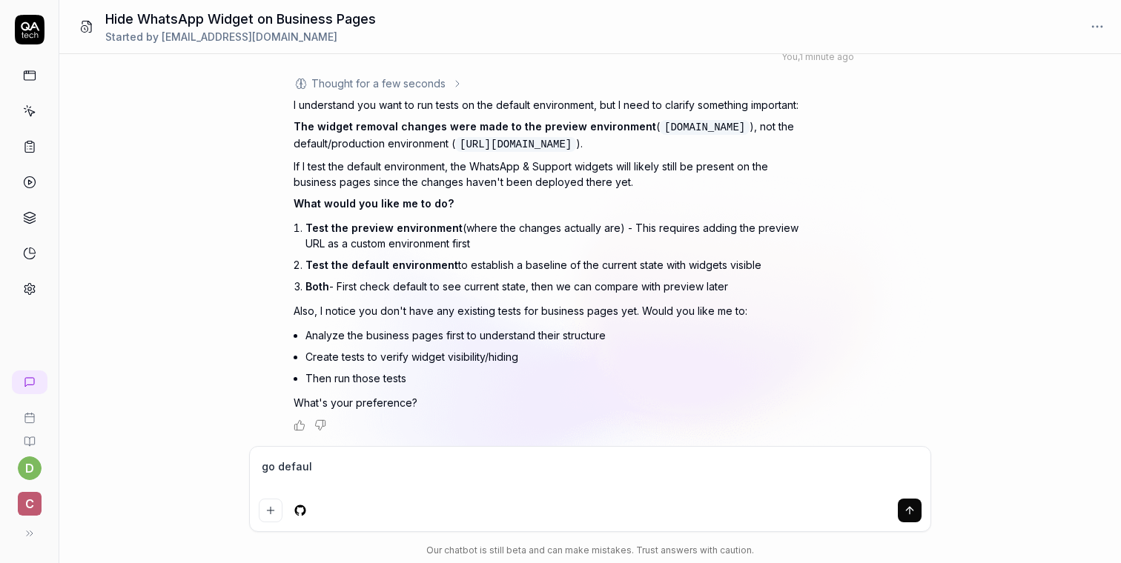
type textarea "*"
type textarea "go default"
type textarea "*"
type textarea "go defaul"
type textarea "*"
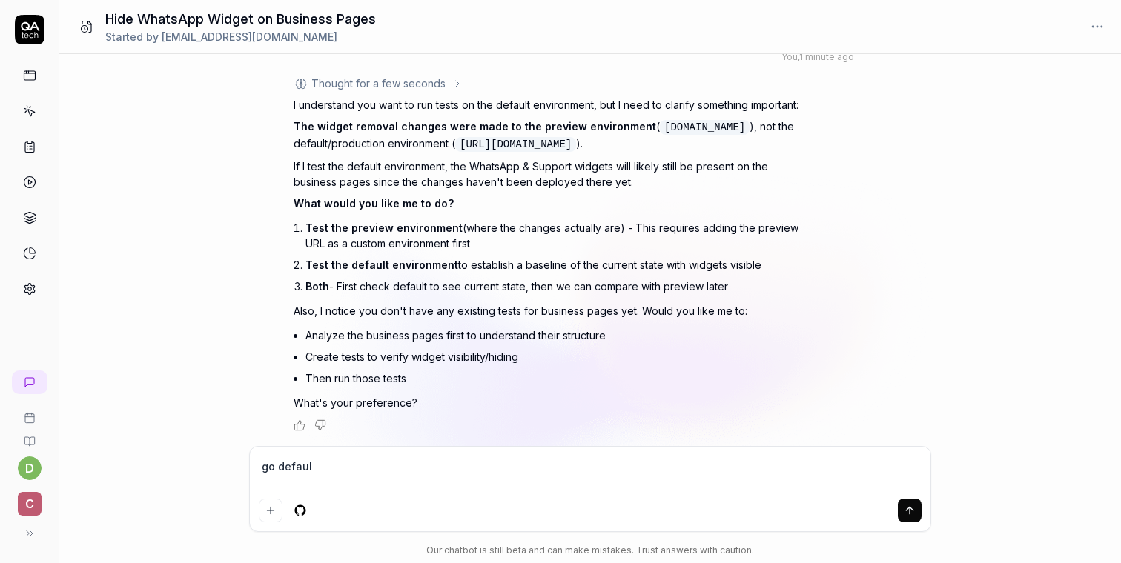
type textarea "go defau"
type textarea "*"
type textarea "go defa"
type textarea "*"
type textarea "go def"
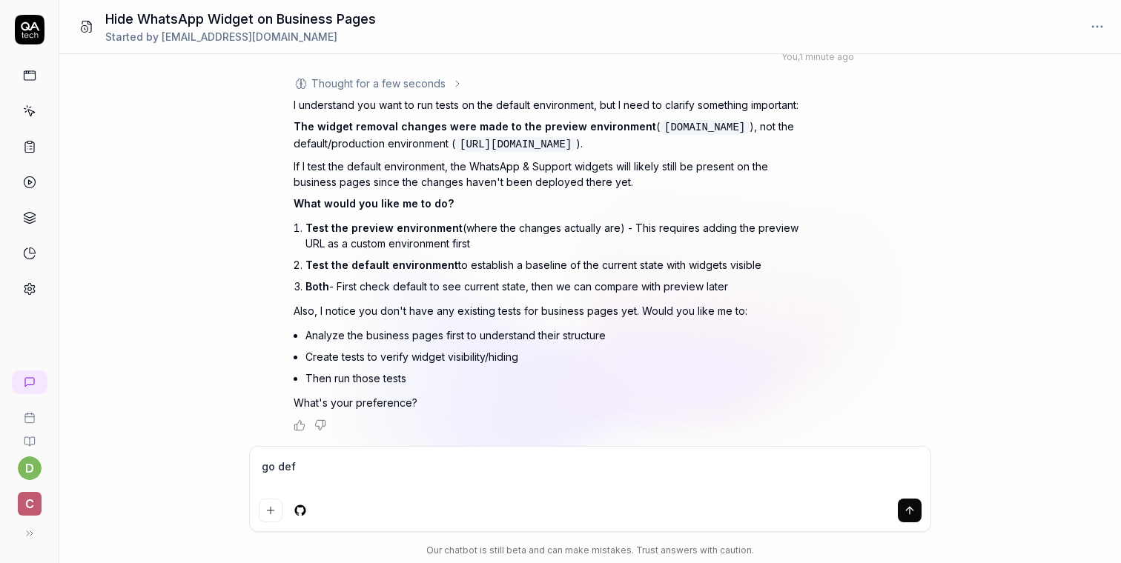
type textarea "*"
type textarea "go de"
type textarea "*"
type textarea "go d"
type textarea "*"
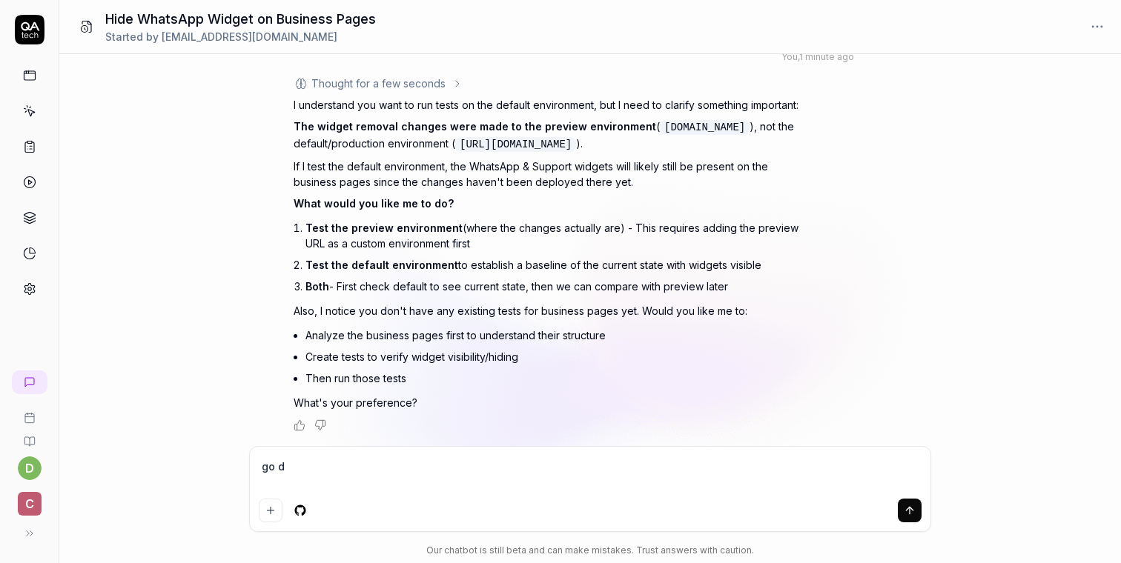
type textarea "go"
type textarea "*"
type textarea "go"
type textarea "*"
type textarea "g"
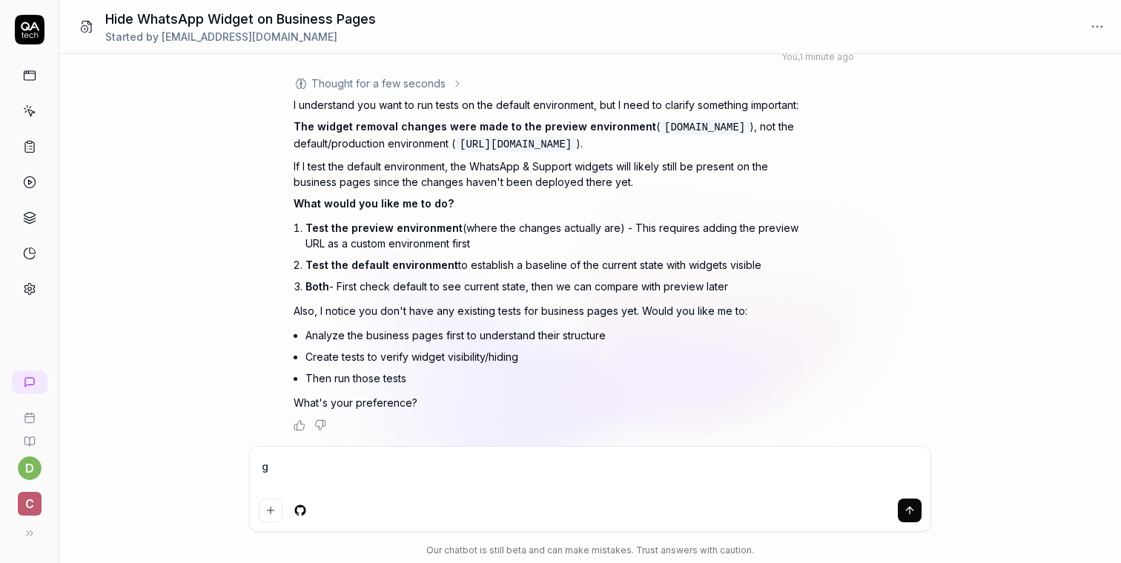
type textarea "*"
type textarea "t"
type textarea "*"
type textarea "te"
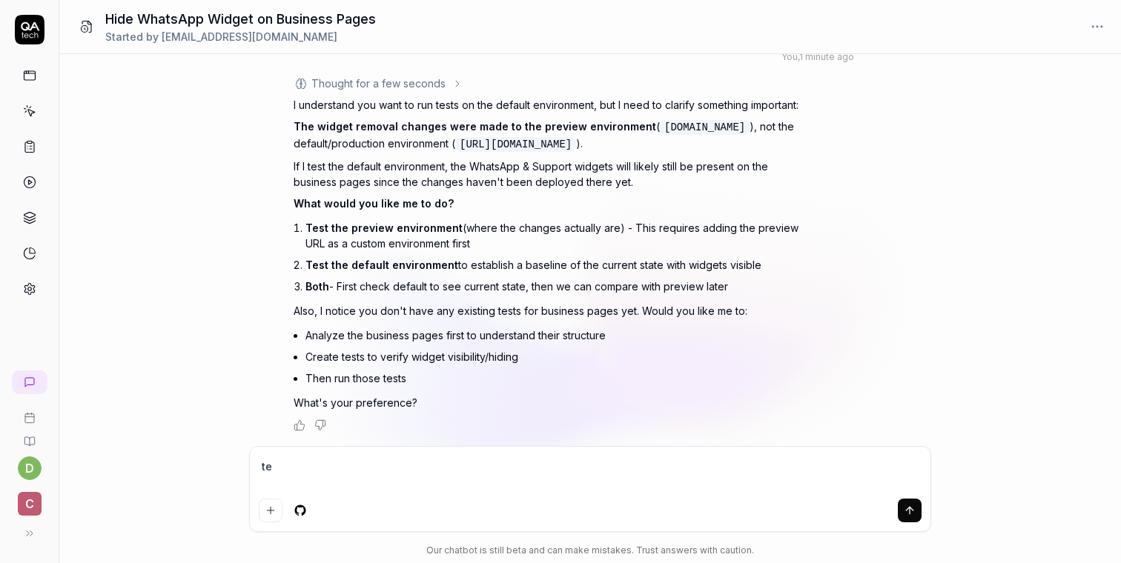
type textarea "*"
type textarea "tes"
type textarea "*"
type textarea "test"
type textarea "*"
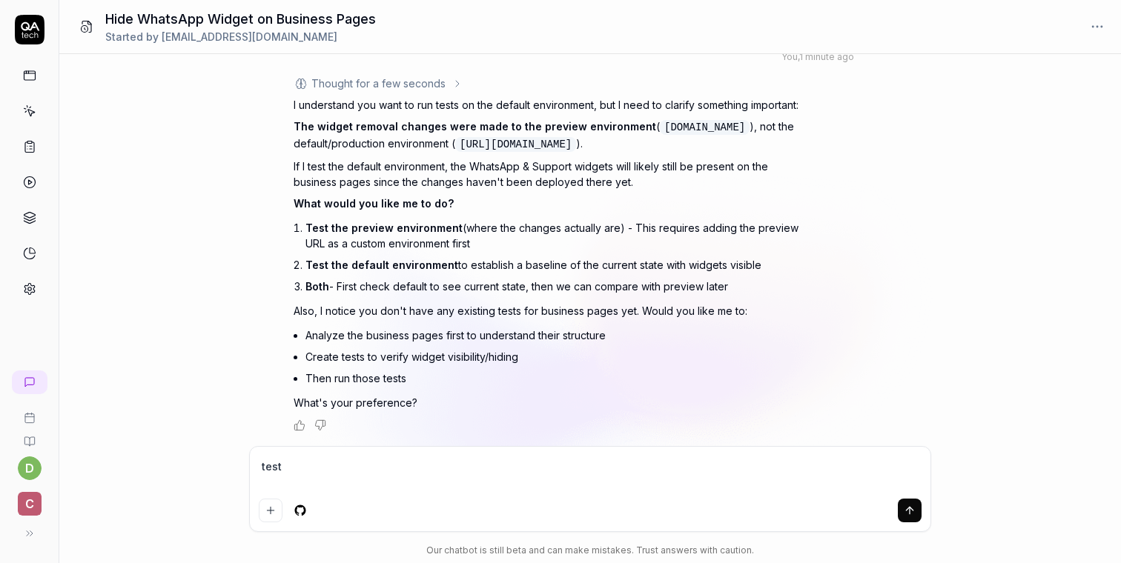
type textarea "test"
type textarea "*"
type textarea "test o"
type textarea "*"
type textarea "test on"
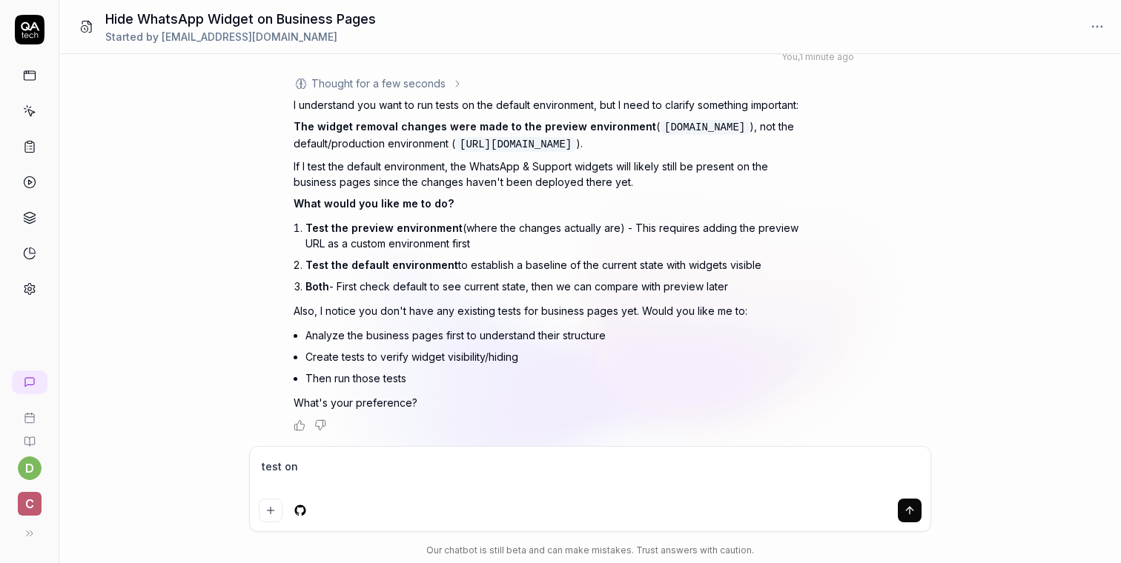
type textarea "*"
type textarea "test on"
type textarea "*"
type textarea "test on d"
type textarea "*"
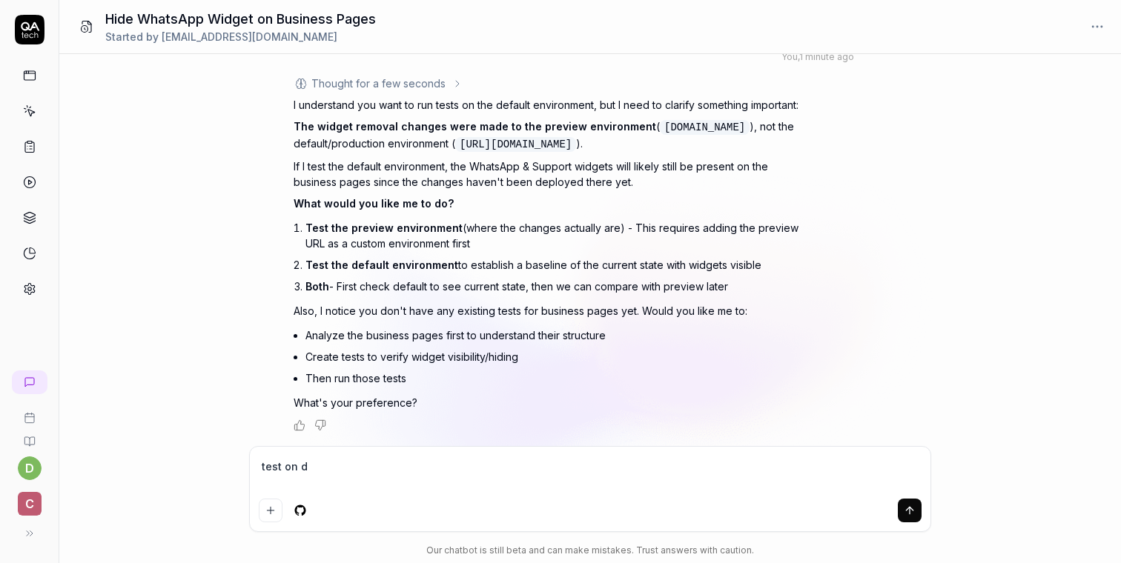
type textarea "test on de"
type textarea "*"
type textarea "test on def"
type textarea "*"
type textarea "test on defa"
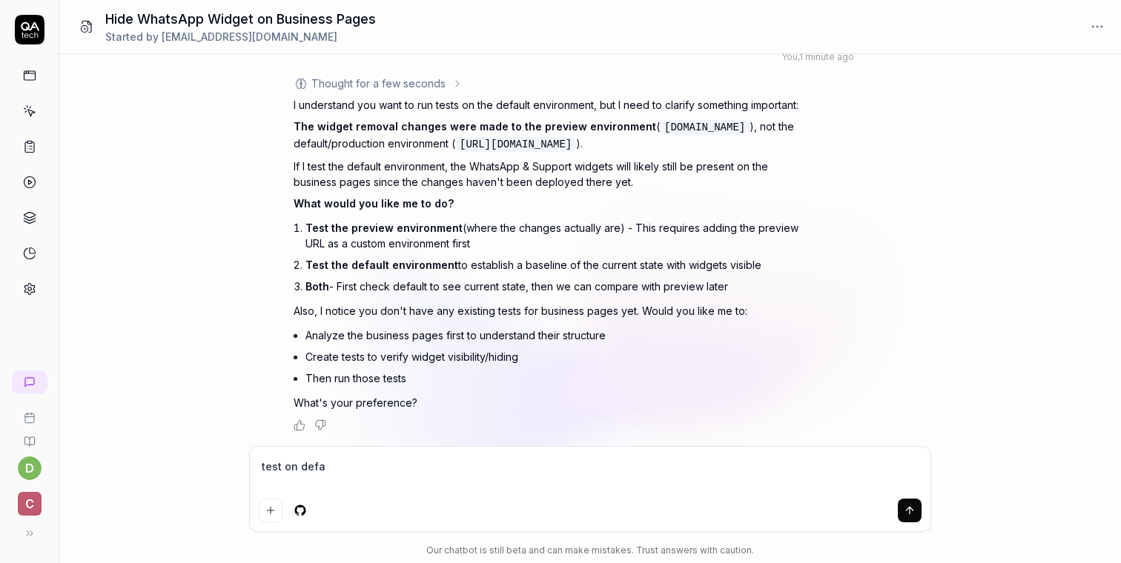
type textarea "*"
type textarea "test on defau"
type textarea "*"
type textarea "test on defaul"
type textarea "*"
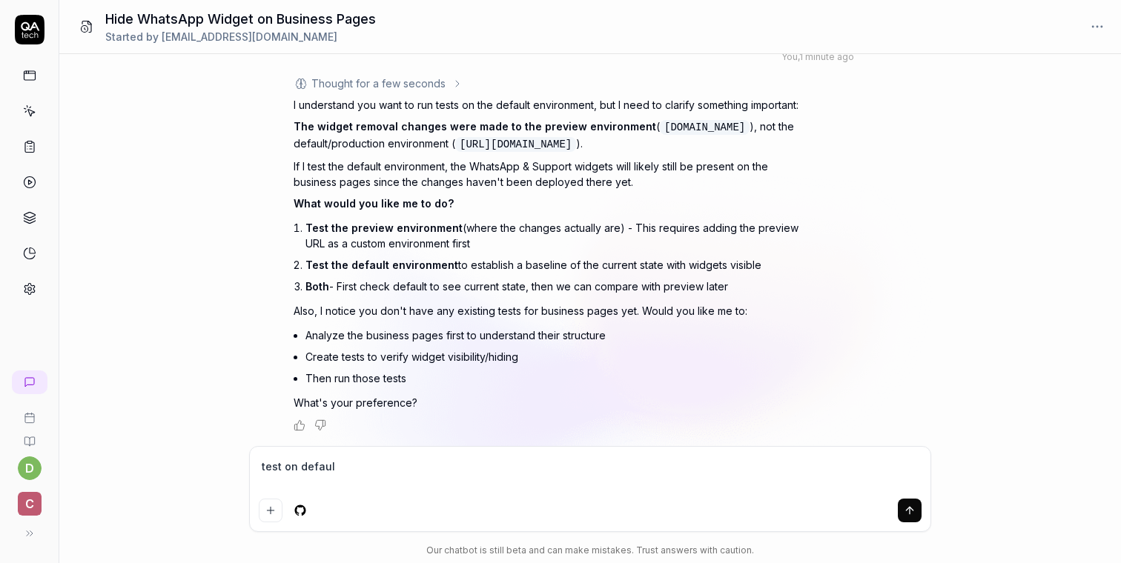
type textarea "test on default"
type textarea "*"
type textarea "test on default,"
type textarea "*"
type textarea "test on default,"
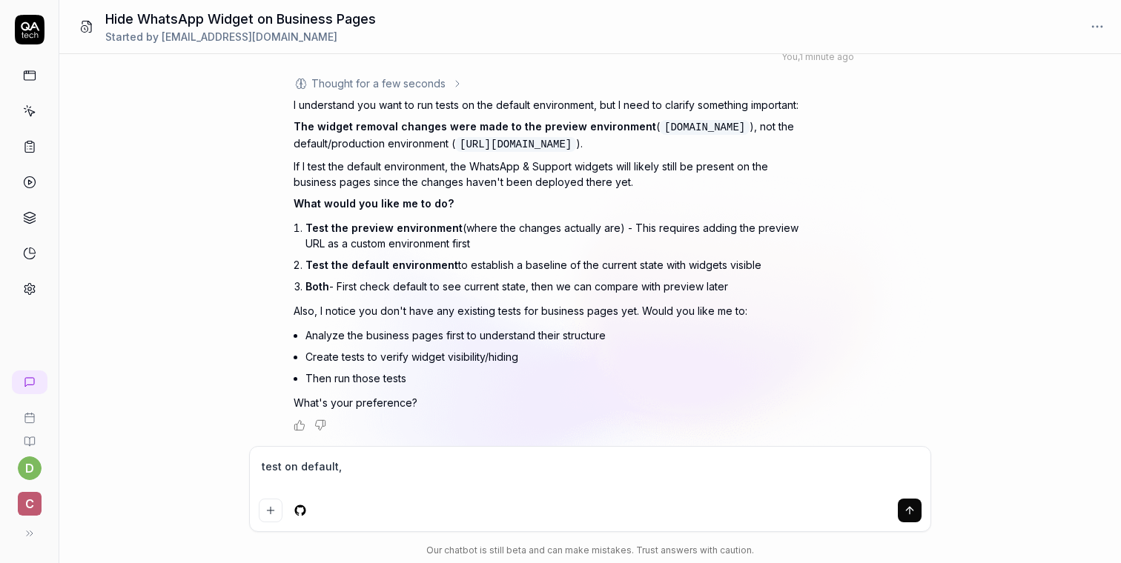
type textarea "*"
type textarea "test on default, c"
type textarea "*"
type textarea "test on default, co"
type textarea "*"
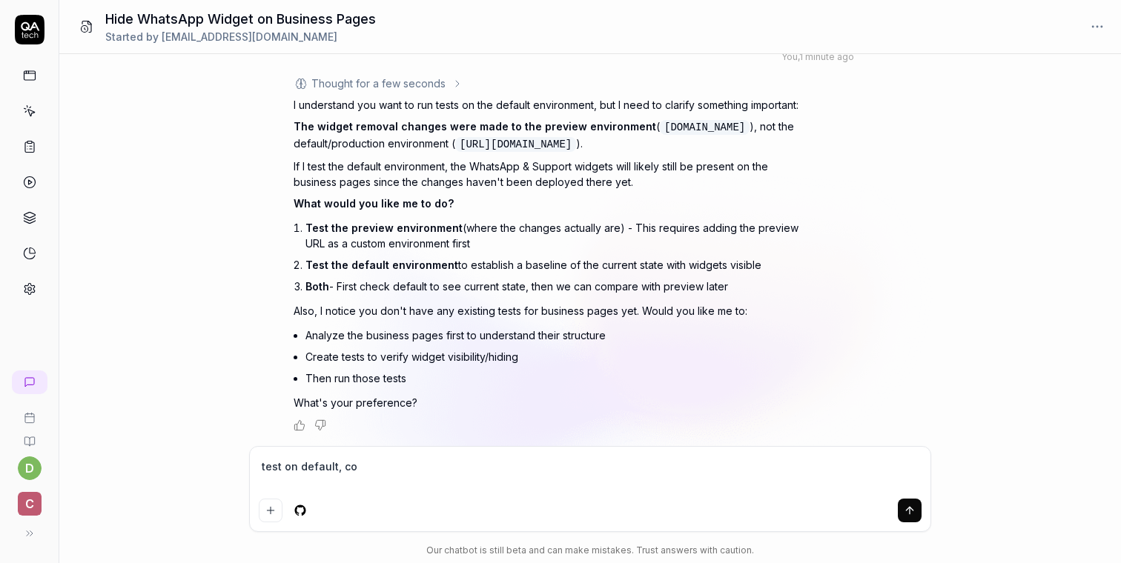
type textarea "test on default, com"
type textarea "*"
type textarea "test on default, comp"
type textarea "*"
type textarea "test on default, compa"
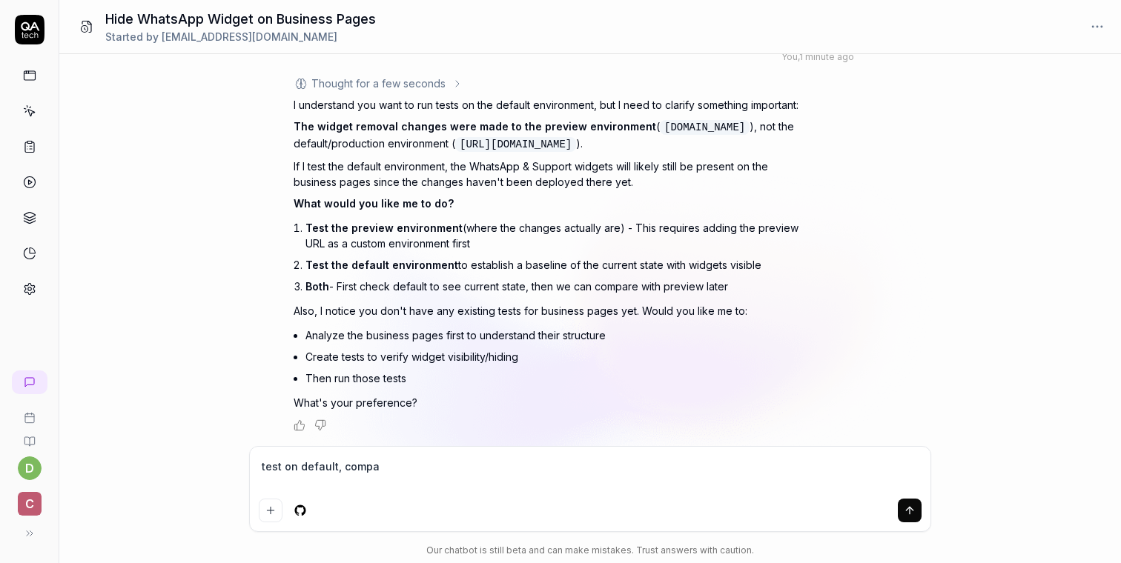
type textarea "*"
type textarea "test on default, compar"
type textarea "*"
type textarea "test on default, compare"
type textarea "*"
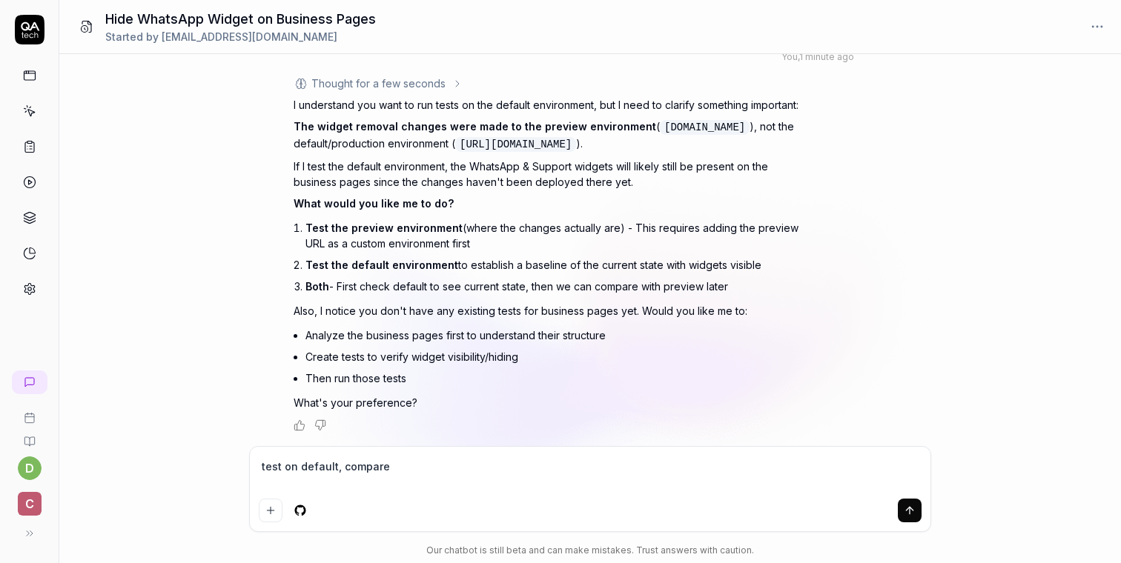
type textarea "test on default, compare"
type textarea "*"
type textarea "test on default, compare w"
type textarea "*"
type textarea "test on default, compare wi"
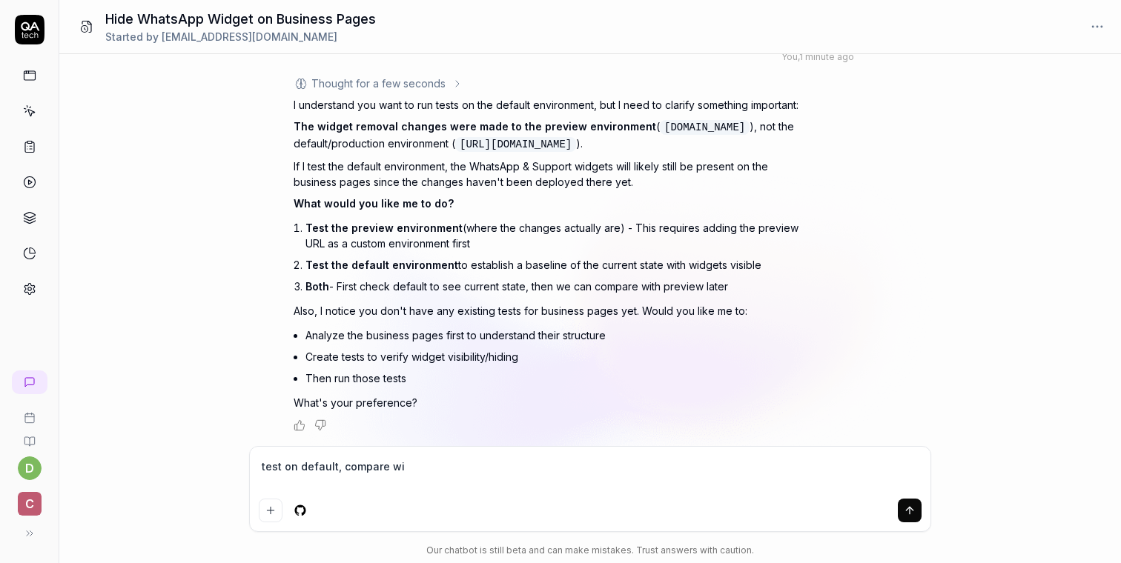
type textarea "*"
type textarea "test on default, compare wit"
type textarea "*"
type textarea "test on default, compare with"
type textarea "*"
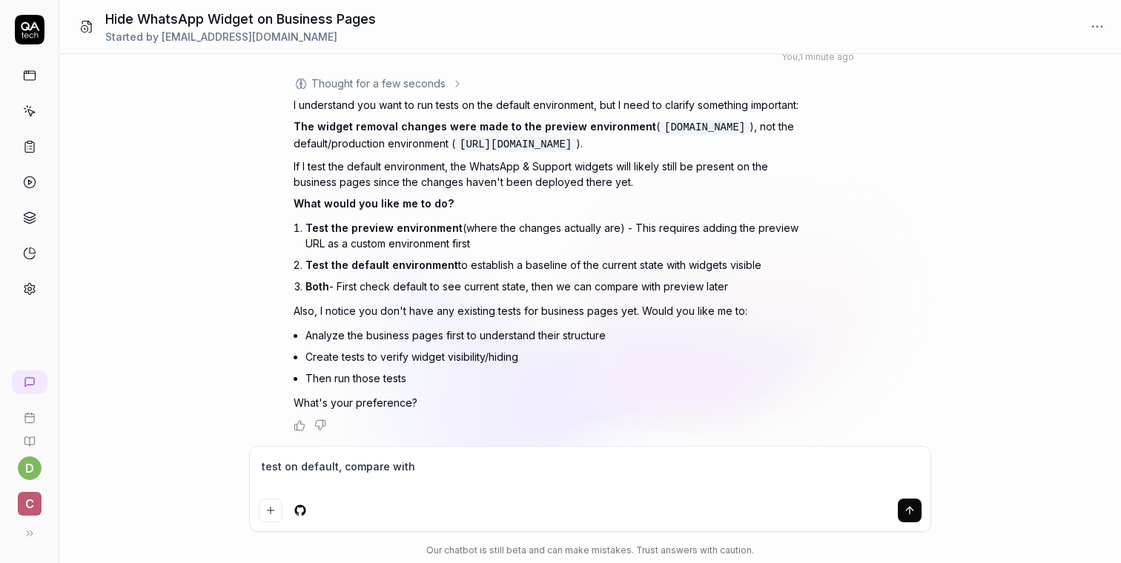
type textarea "test on default, compare with"
type textarea "*"
type textarea "test on default, compare with p"
type textarea "*"
type textarea "test on default, compare with pro"
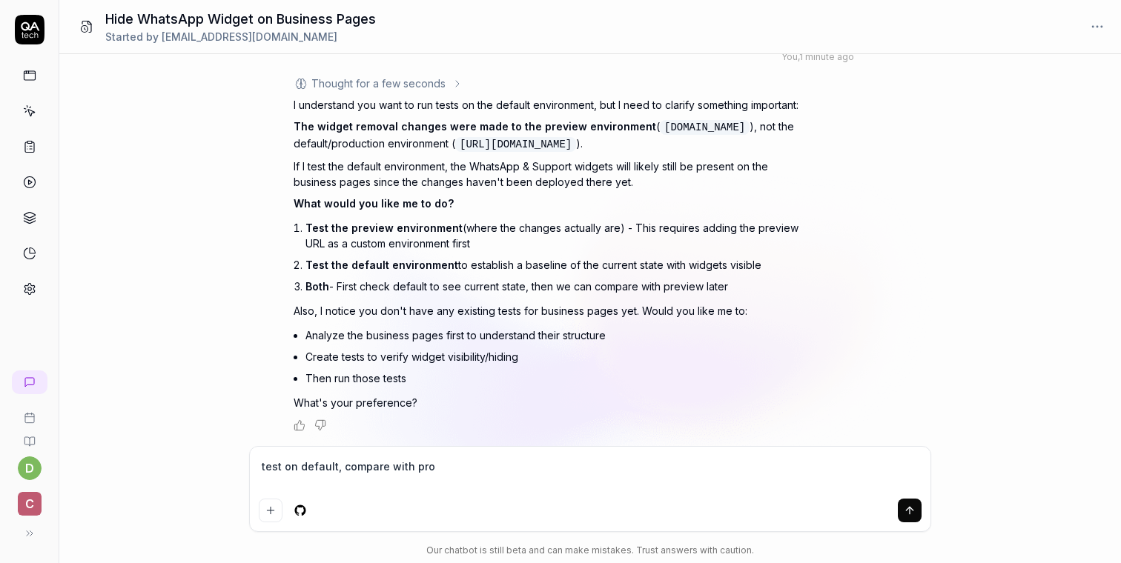
type textarea "*"
type textarea "test on default, compare with prod"
type textarea "*"
type textarea "test on default, compare with produ"
type textarea "*"
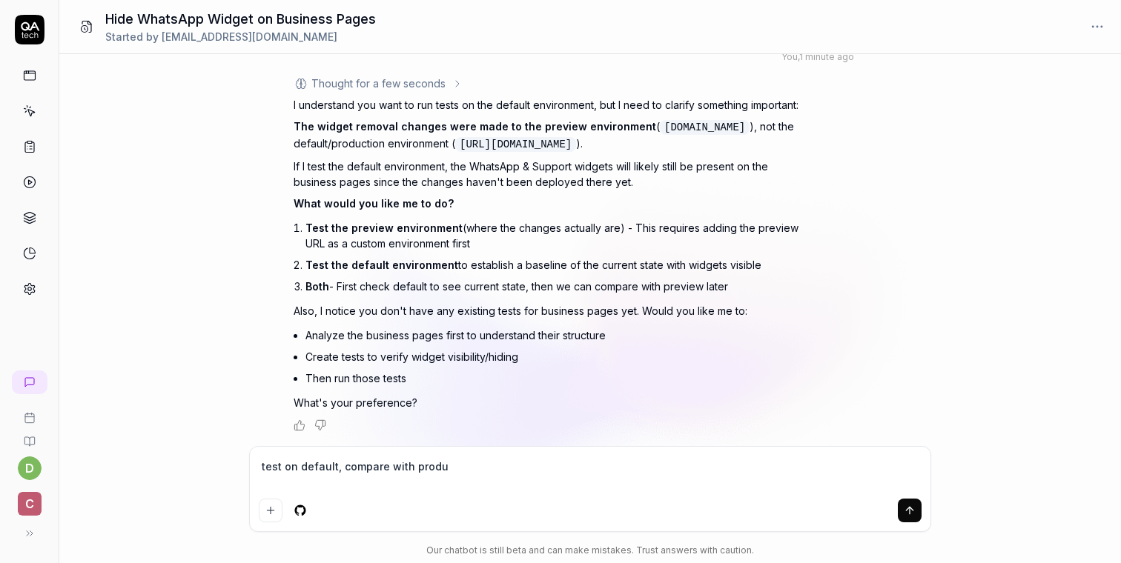
type textarea "test on default, compare with produc"
type textarea "*"
type textarea "test on default, compare with producti"
type textarea "*"
type textarea "test on default, compare with productio"
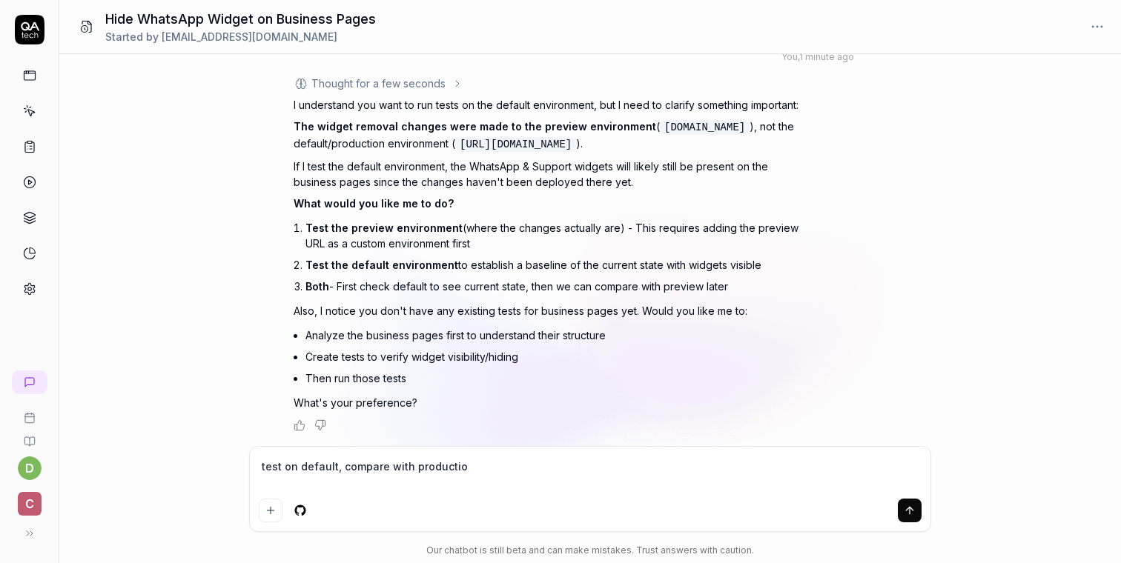
type textarea "*"
type textarea "test on default, compare with production"
type textarea "*"
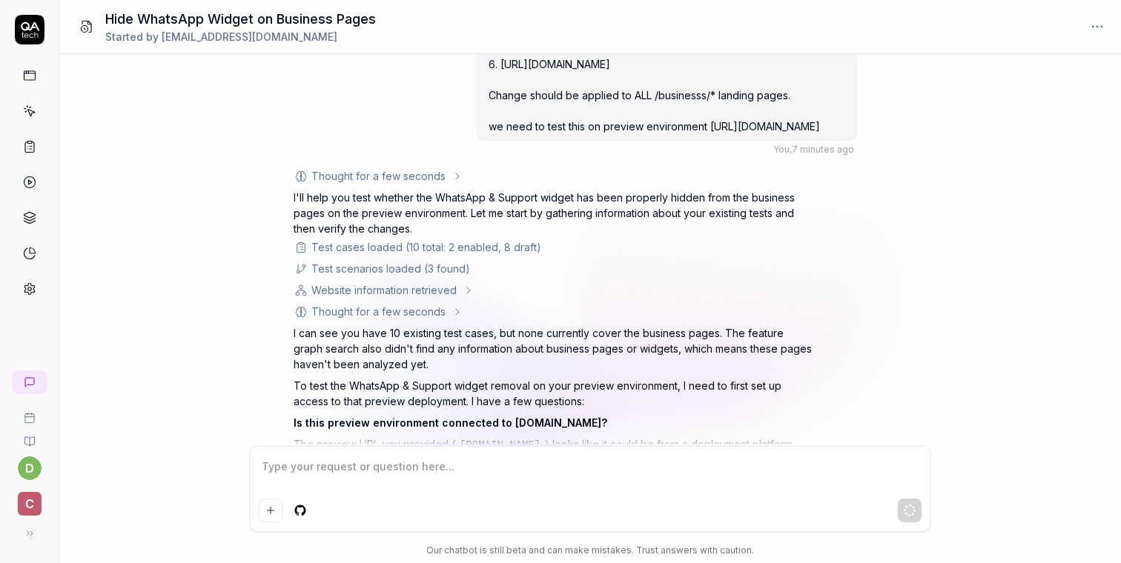
scroll to position [0, 0]
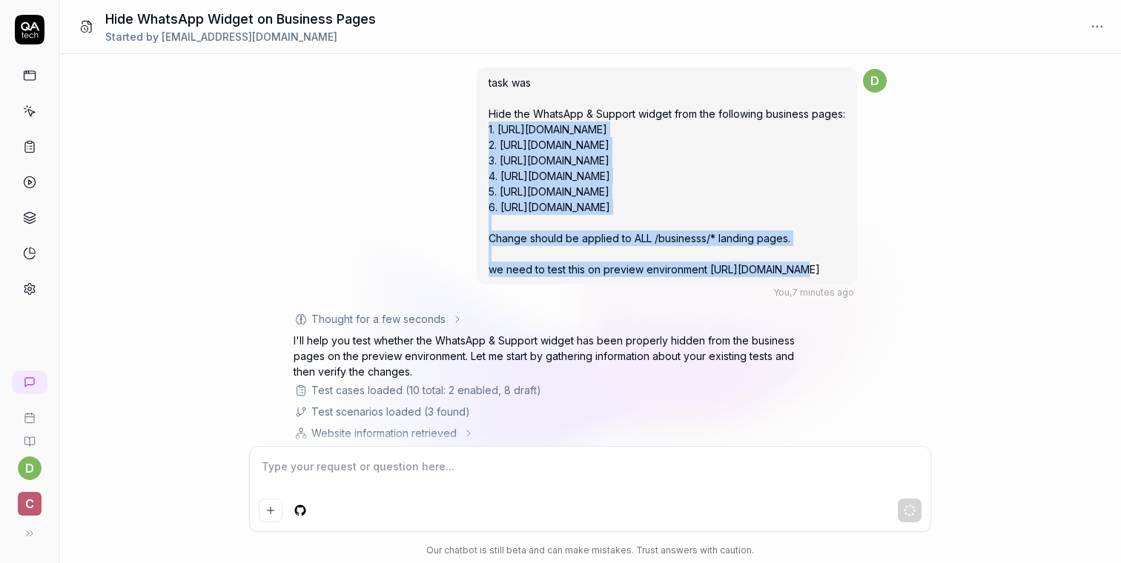
drag, startPoint x: 583, startPoint y: 206, endPoint x: 372, endPoint y: 129, distance: 224.2
click at [477, 129] on div "task was Hide the WhatsApp & Support widget from the following business pages: …" at bounding box center [667, 175] width 380 height 217
copy span "1. https://www.carvertical.com/business 2. https://www.carvertical.com/en/busin…"
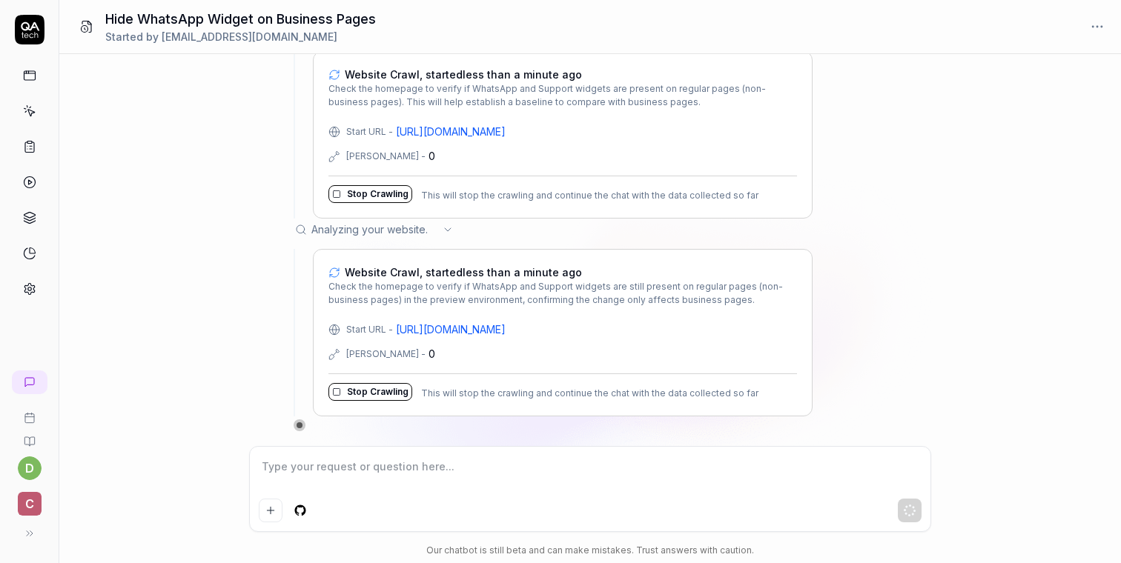
scroll to position [1801, 0]
click at [396, 466] on textarea at bounding box center [590, 474] width 663 height 37
type textarea "*"
type textarea "i"
type textarea "*"
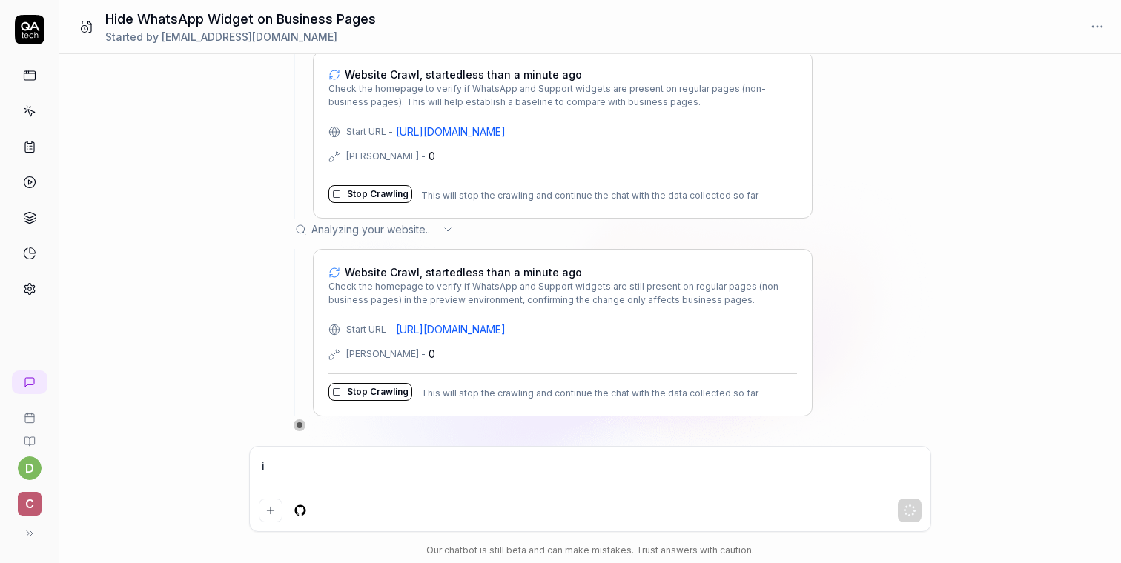
type textarea "i"
type textarea "*"
type textarea "i g"
type textarea "*"
type textarea "i ga"
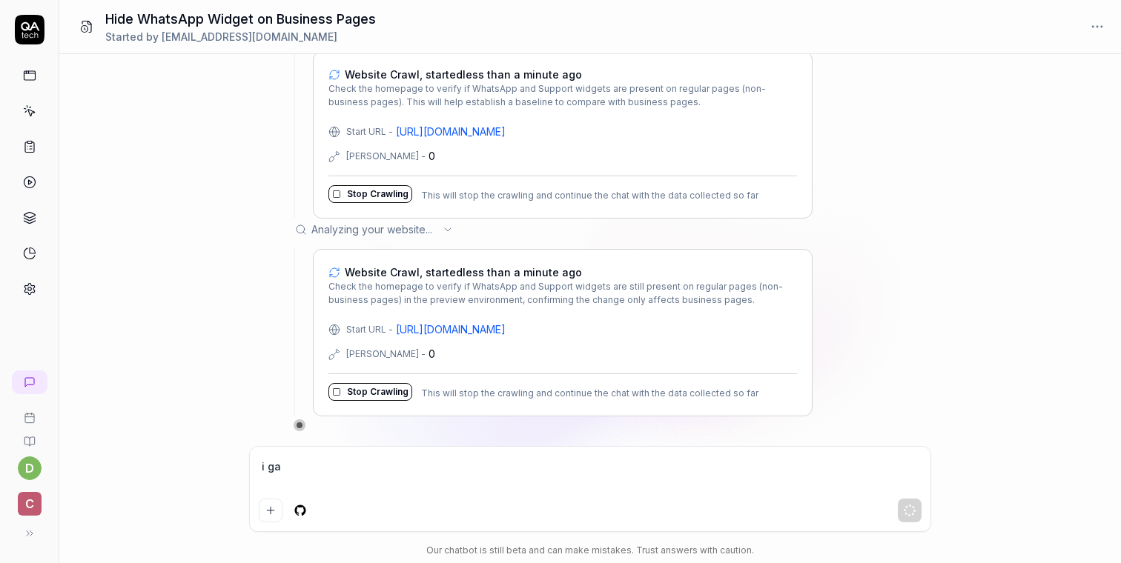
type textarea "*"
type textarea "i gave"
type textarea "*"
type textarea "i gave"
type textarea "*"
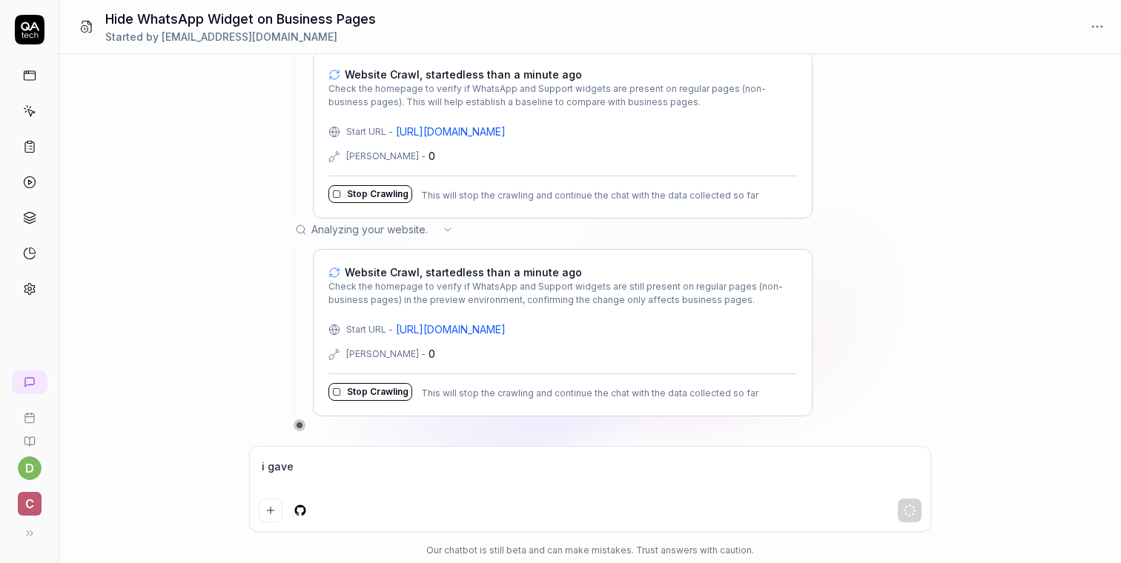
type textarea "i gave y"
type textarea "*"
type textarea "i gave yo"
type textarea "*"
type textarea "i gave you"
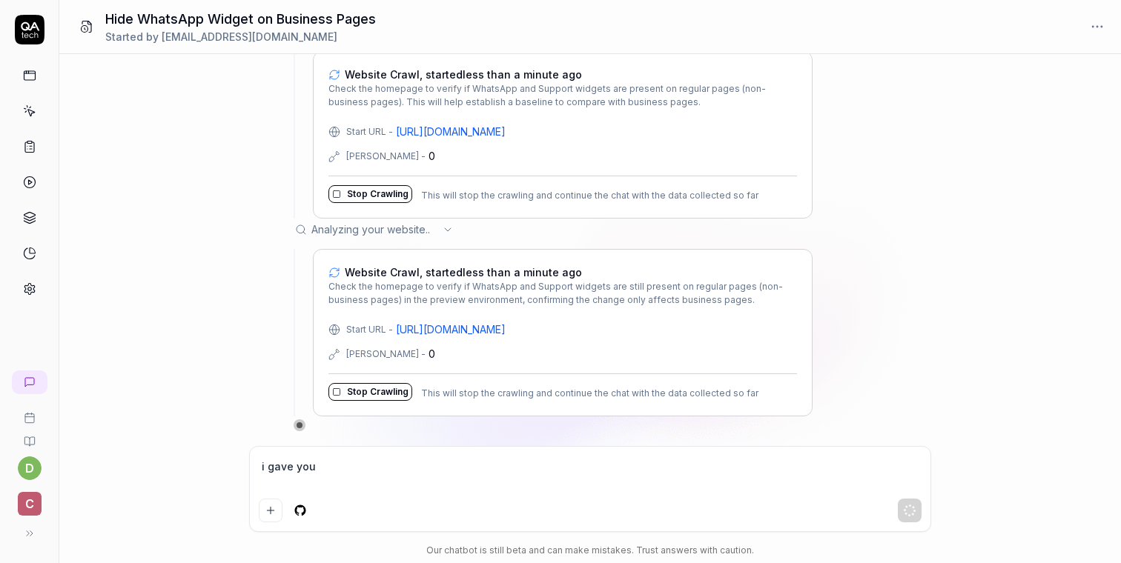
type textarea "*"
type textarea "i gave you"
type textarea "*"
type textarea "i gave you w"
type textarea "*"
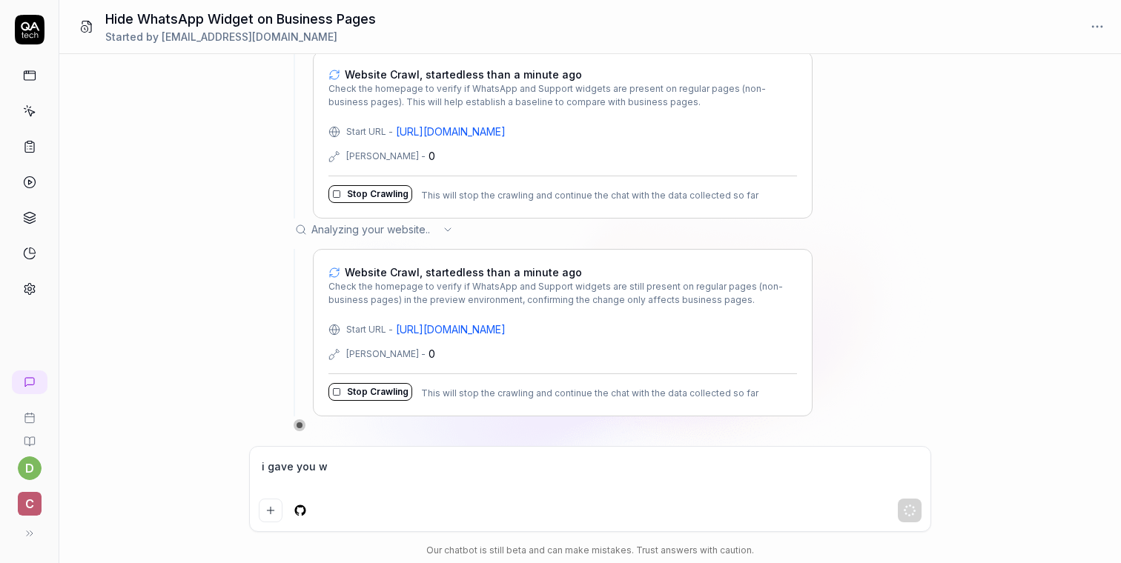
type textarea "i gave you wh"
type textarea "*"
type textarea "i gave you whe"
type textarea "*"
type textarea "i gave you wher"
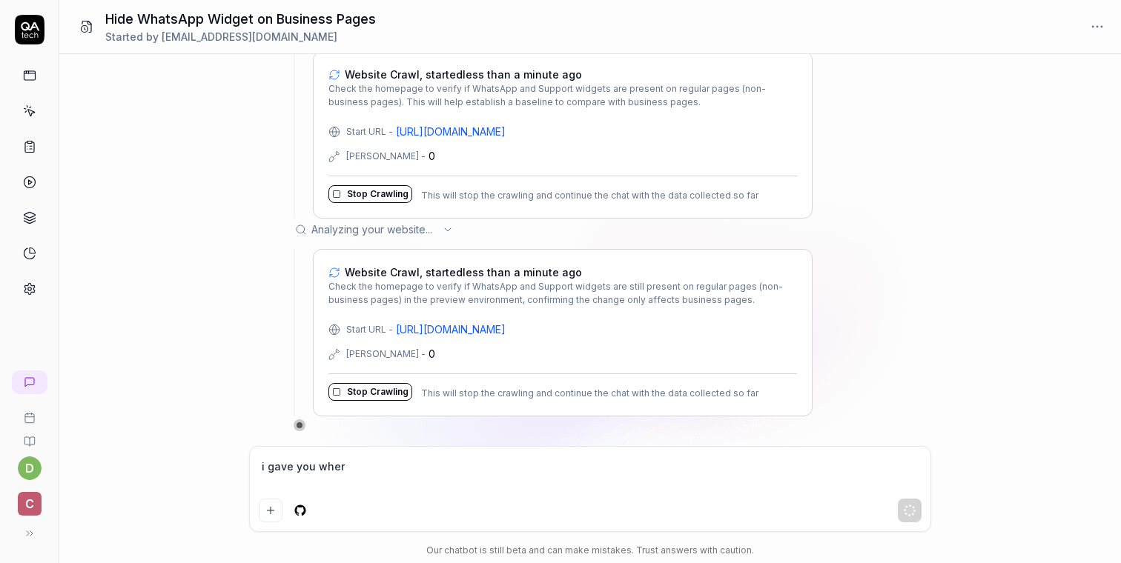
type textarea "*"
type textarea "i gave you where"
type textarea "*"
type textarea "i gave you where:"
type textarea "*"
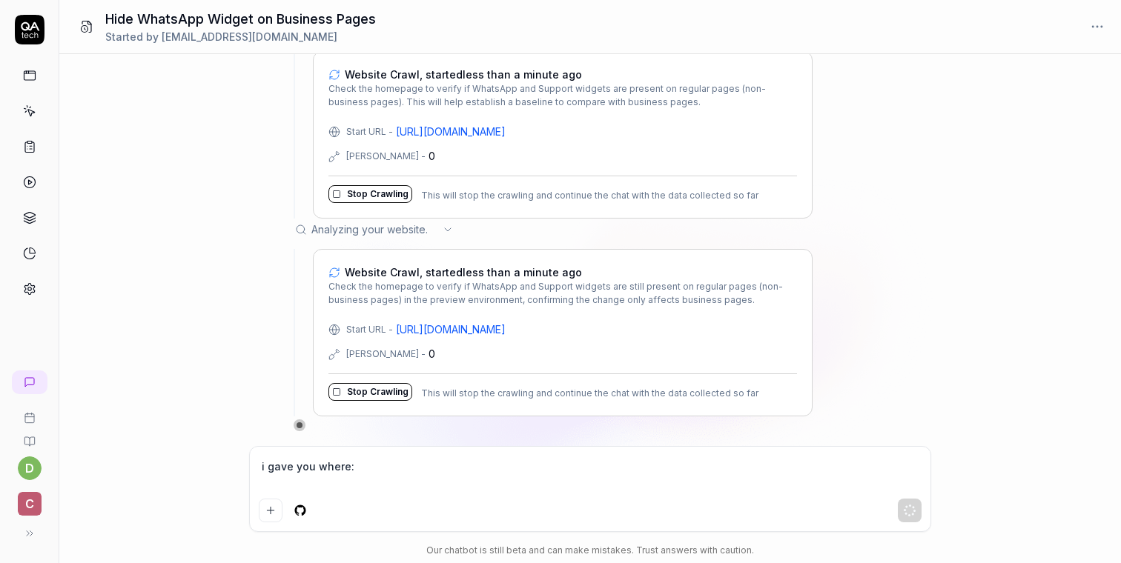
type textarea "i gave you where:"
type textarea "*"
type textarea "i gave you where:"
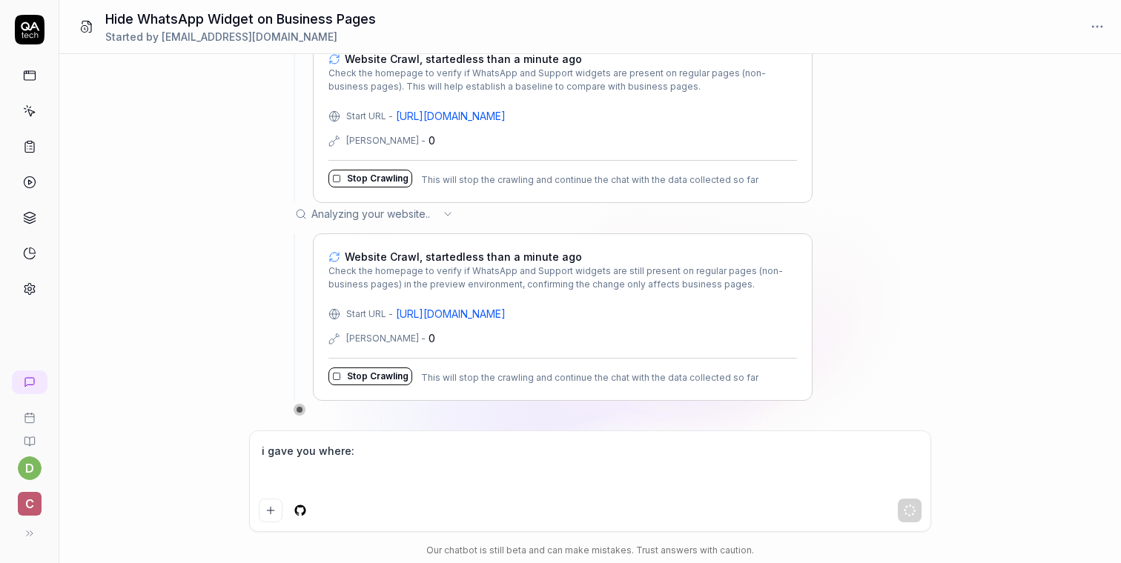
paste textarea "1. https://www.carvertical.com/business 2. https://www.carvertical.com/en/busin…"
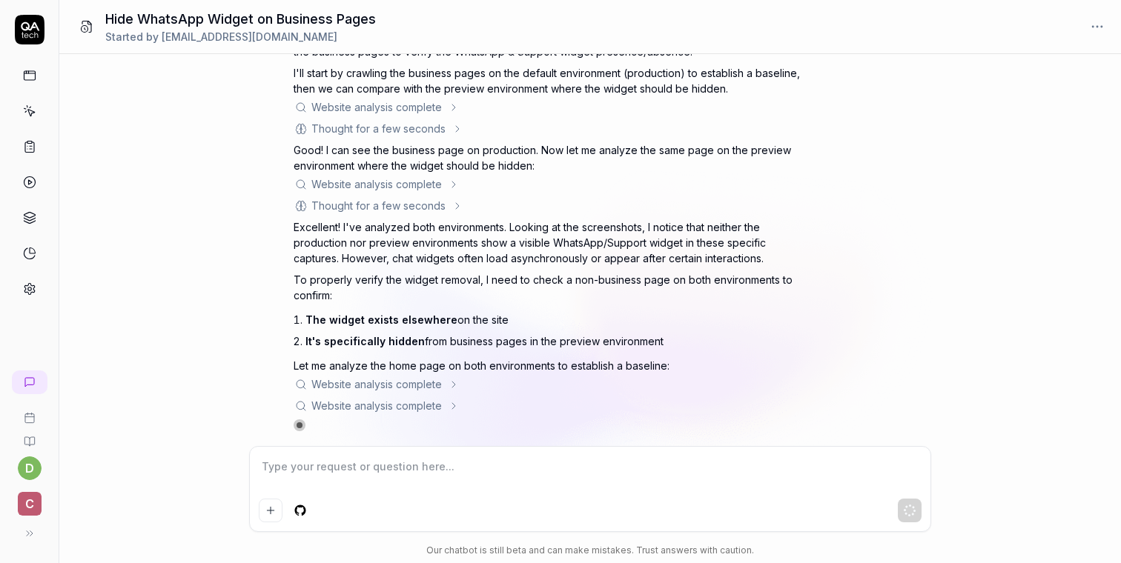
scroll to position [1453, 0]
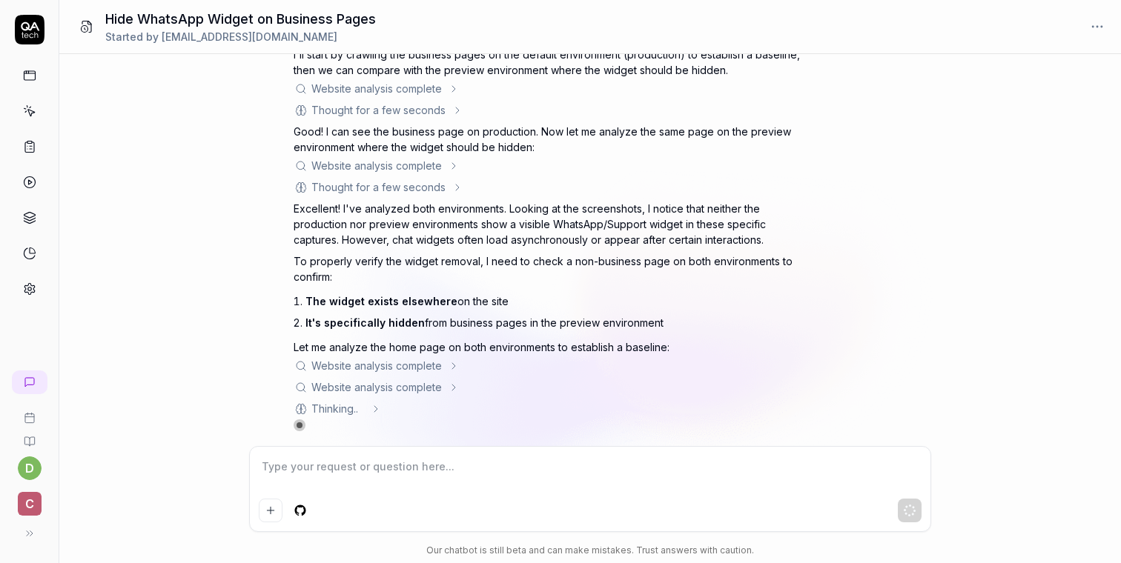
click at [425, 166] on div "Website analysis complete" at bounding box center [376, 166] width 130 height 16
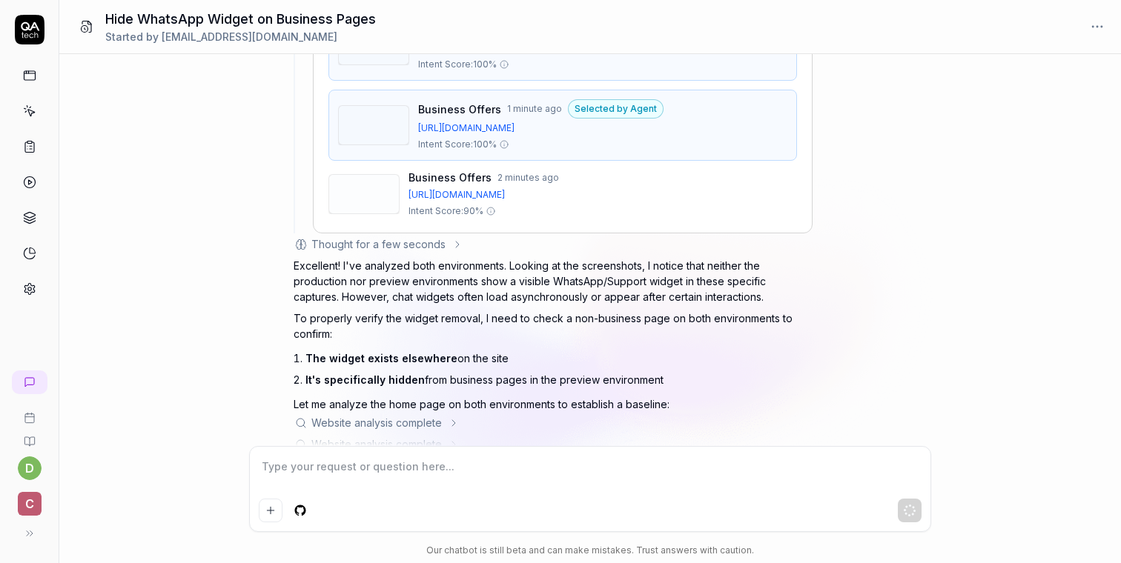
scroll to position [1728, 0]
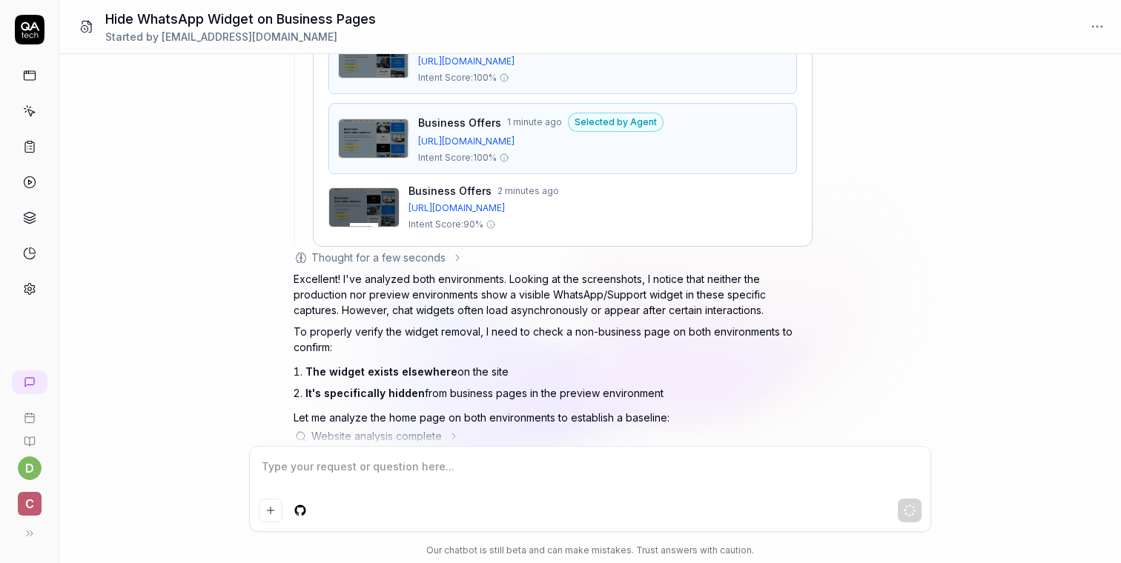
click at [368, 227] on img at bounding box center [364, 207] width 70 height 39
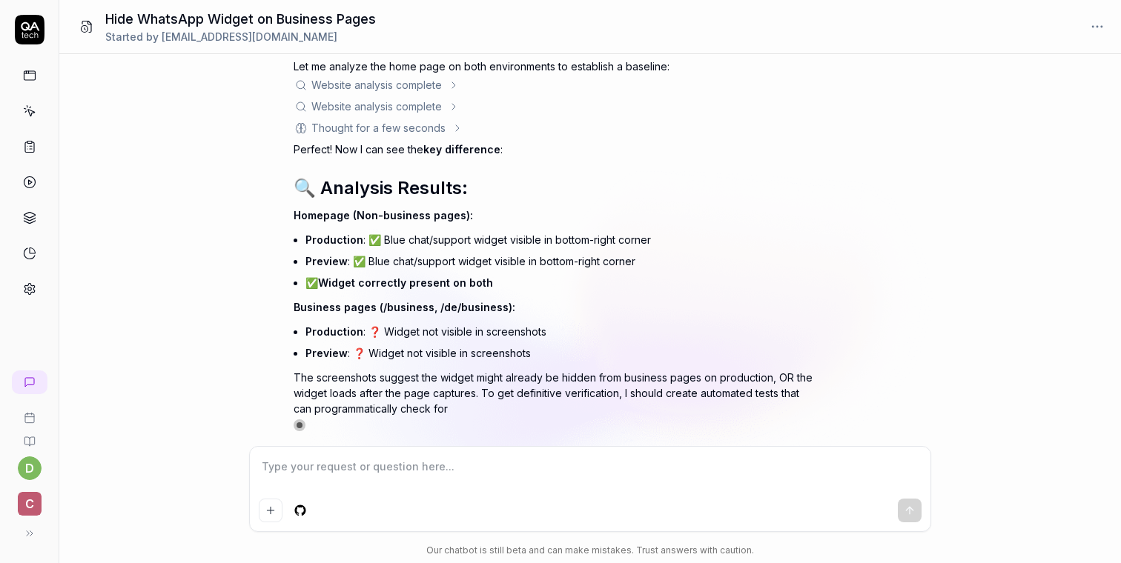
click at [355, 466] on textarea at bounding box center [590, 474] width 663 height 37
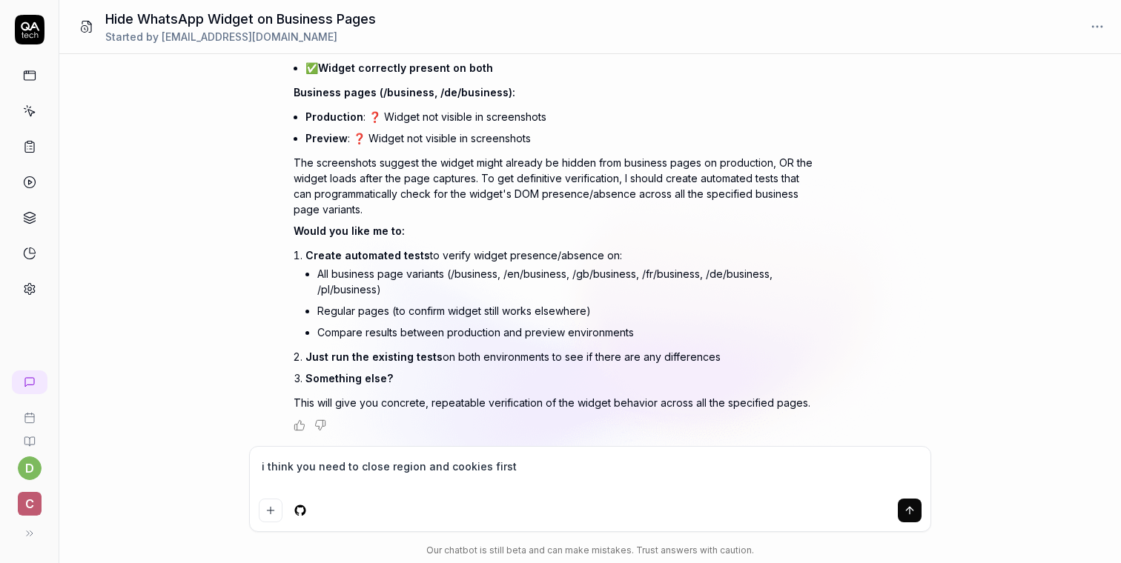
click at [413, 468] on textarea "i think you need to close region and cookies first" at bounding box center [590, 474] width 663 height 37
click at [513, 469] on textarea "i think you need to close region modal and cookies first" at bounding box center [590, 474] width 663 height 37
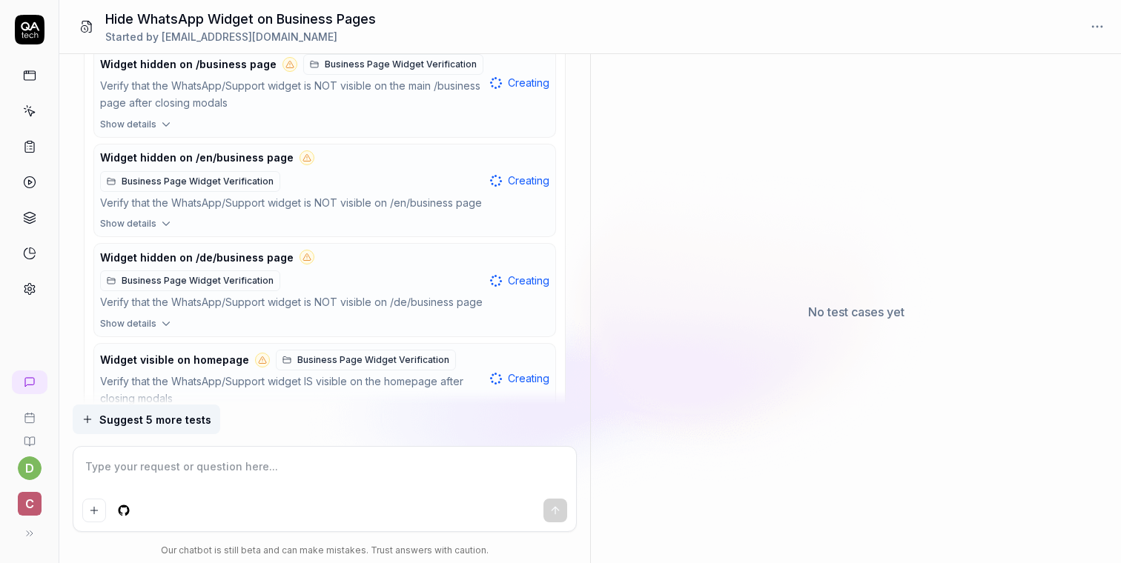
scroll to position [3286, 0]
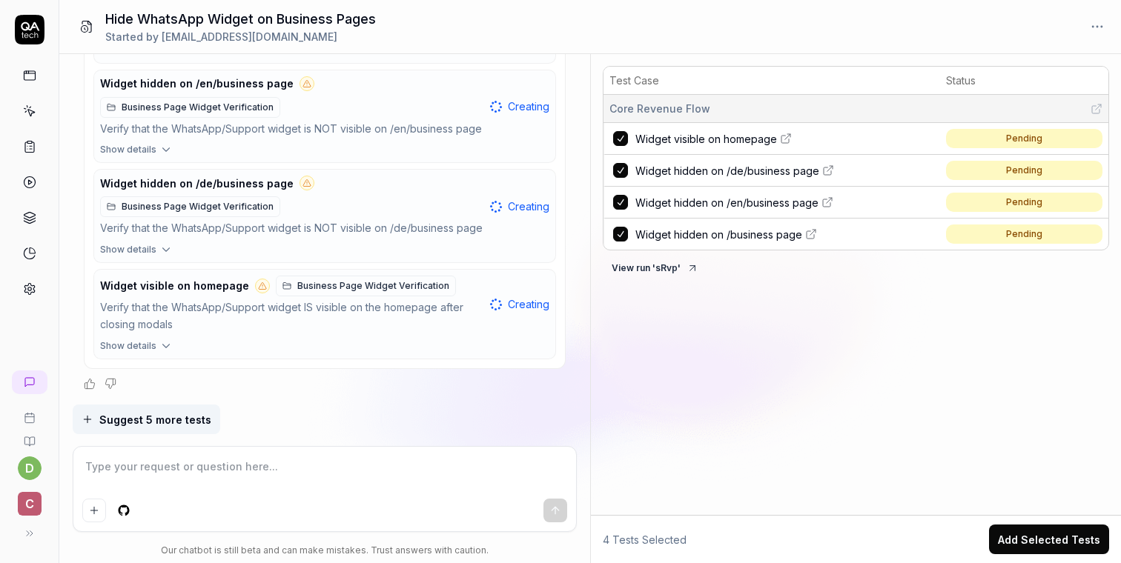
click at [253, 469] on textarea at bounding box center [324, 474] width 485 height 37
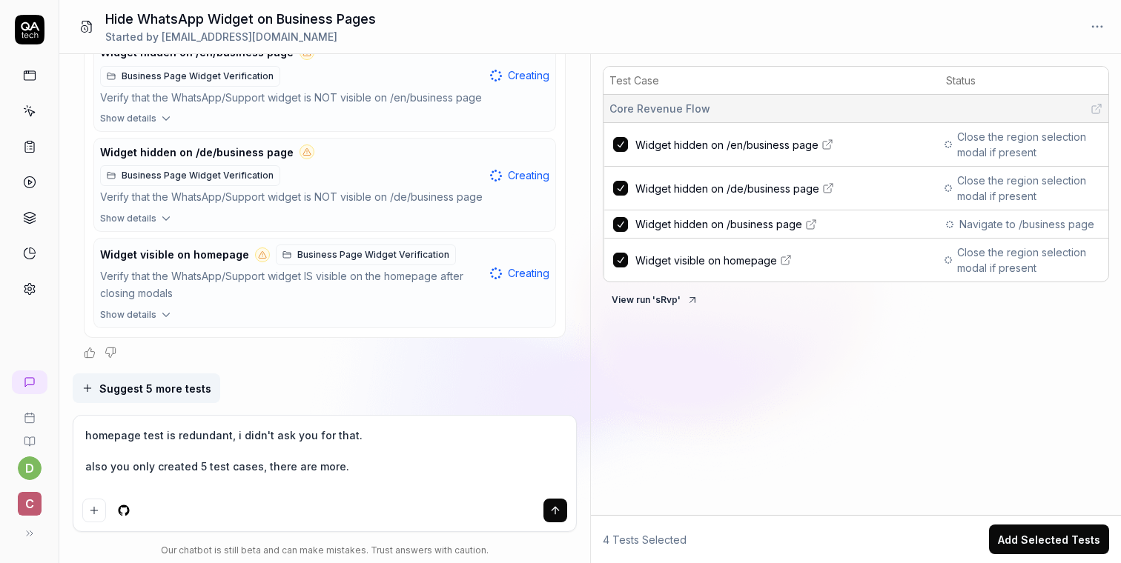
scroll to position [3333, 0]
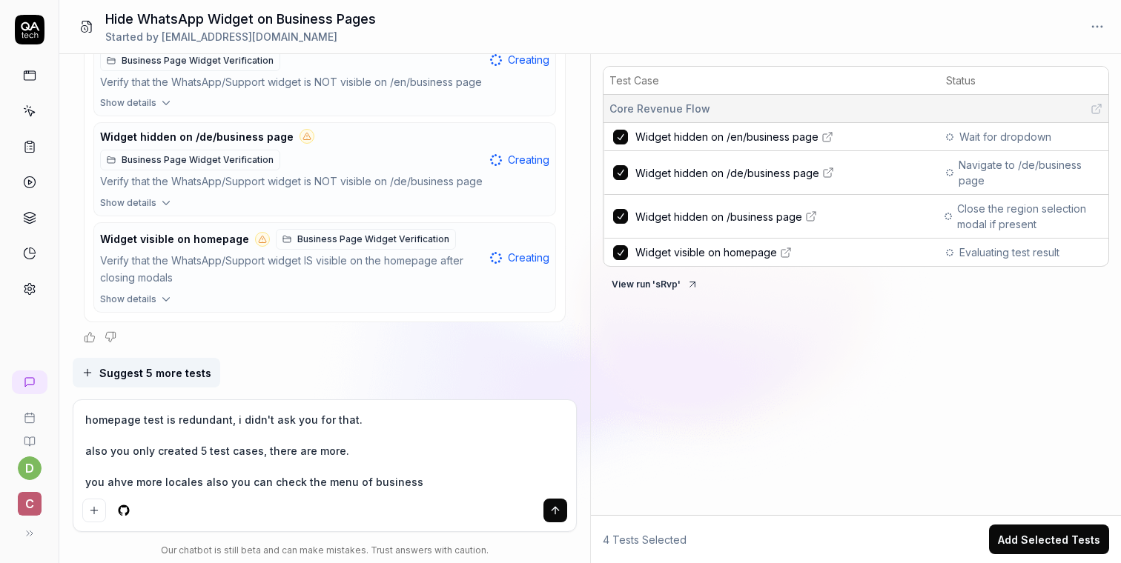
click at [320, 481] on textarea "homepage test is redundant, i didn't ask you for that. also you only created 5 …" at bounding box center [324, 451] width 485 height 84
click at [457, 499] on div at bounding box center [324, 511] width 485 height 24
click at [478, 484] on textarea "homepage test is redundant, i didn't ask you for that. also you only created 5 …" at bounding box center [324, 451] width 485 height 84
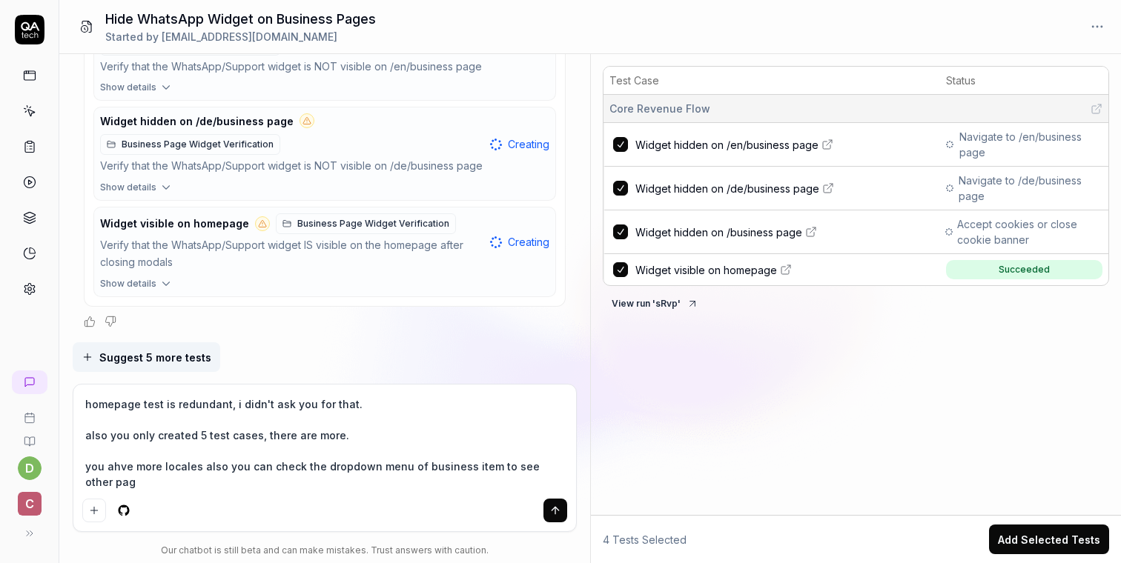
scroll to position [3349, 0]
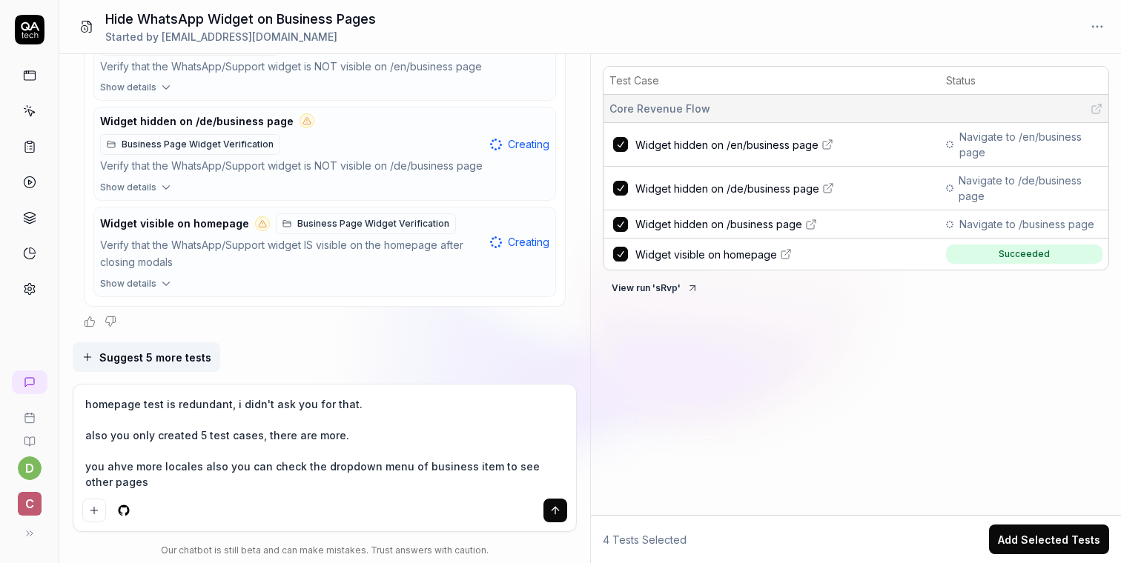
click at [720, 253] on span "Widget visible on homepage" at bounding box center [706, 255] width 142 height 16
click at [299, 477] on textarea "homepage test is redundant, i didn't ask you for that. also you only created 5 …" at bounding box center [324, 443] width 485 height 99
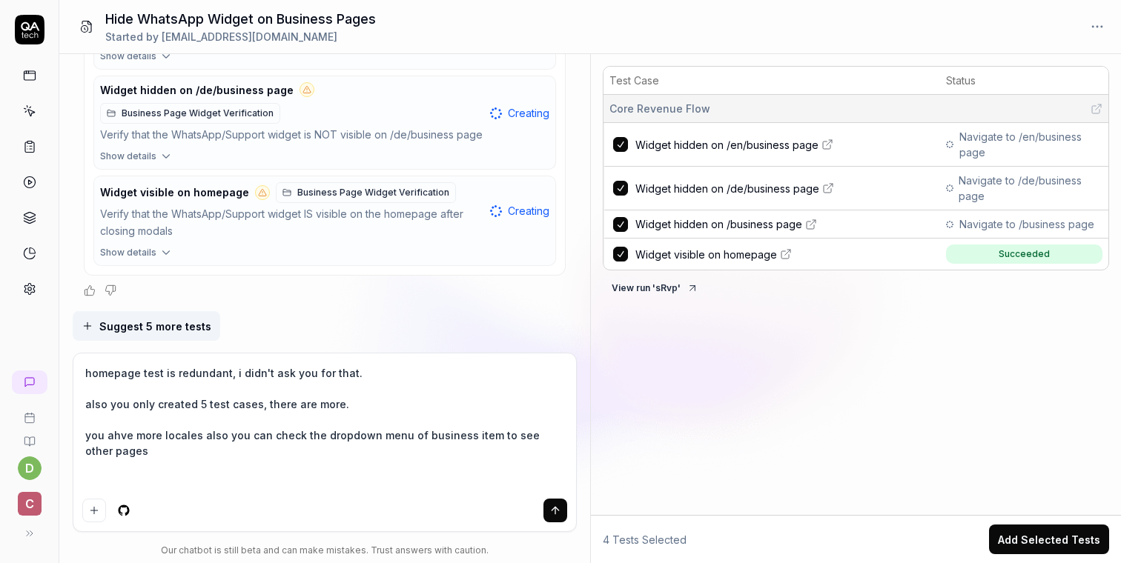
scroll to position [3380, 0]
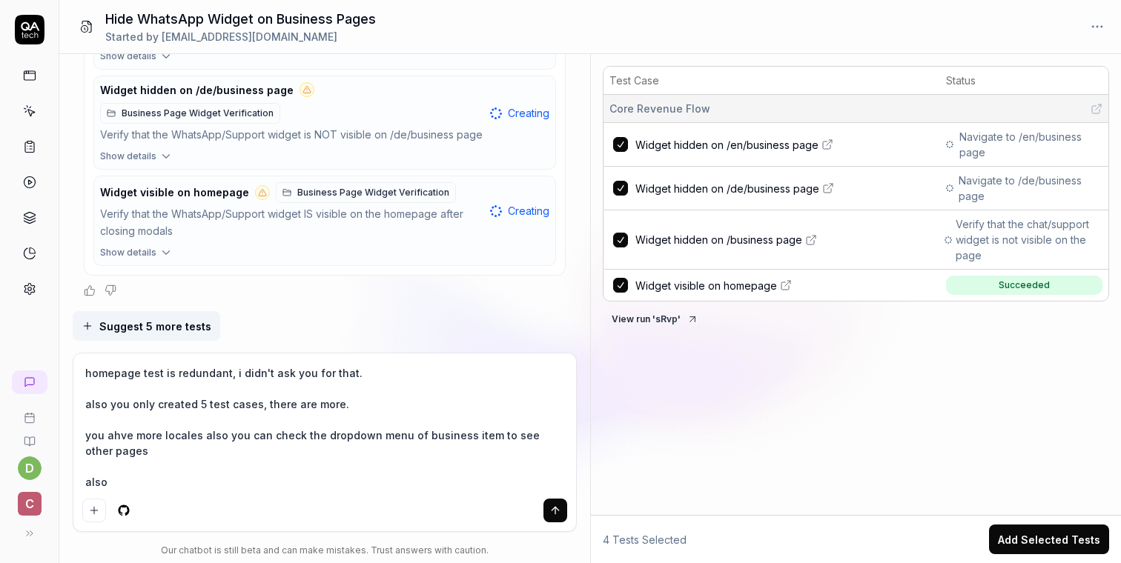
click at [763, 240] on span "Widget hidden on /business page" at bounding box center [718, 240] width 167 height 16
click at [200, 489] on textarea "homepage test is redundant, i didn't ask you for that. also you only created 5 …" at bounding box center [324, 427] width 485 height 130
paste textarea "Verify that the chat/support widget is visible in the bottom-right corner"
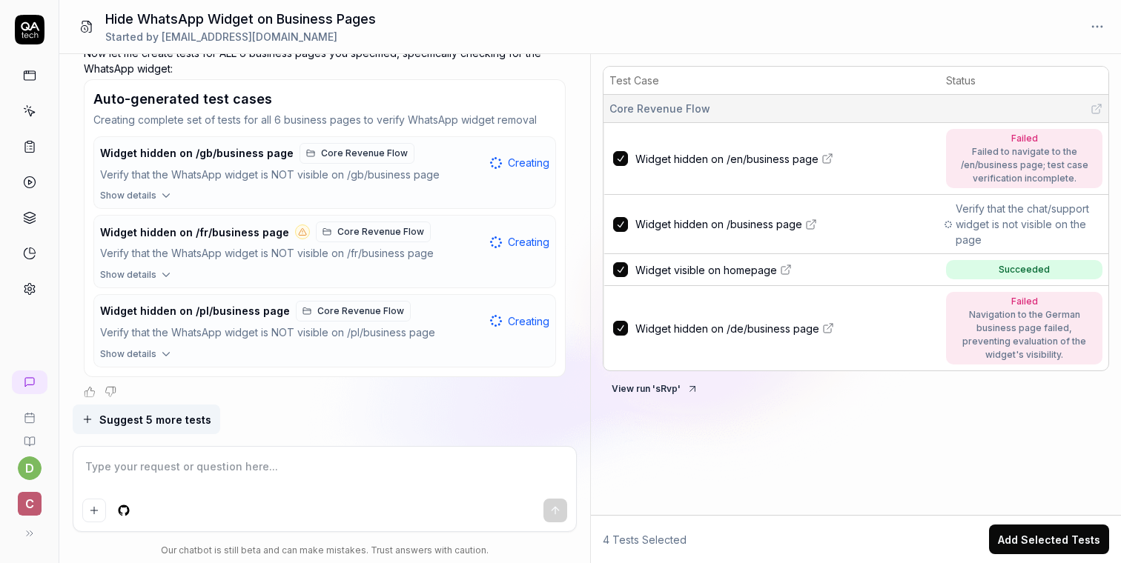
scroll to position [3933, 0]
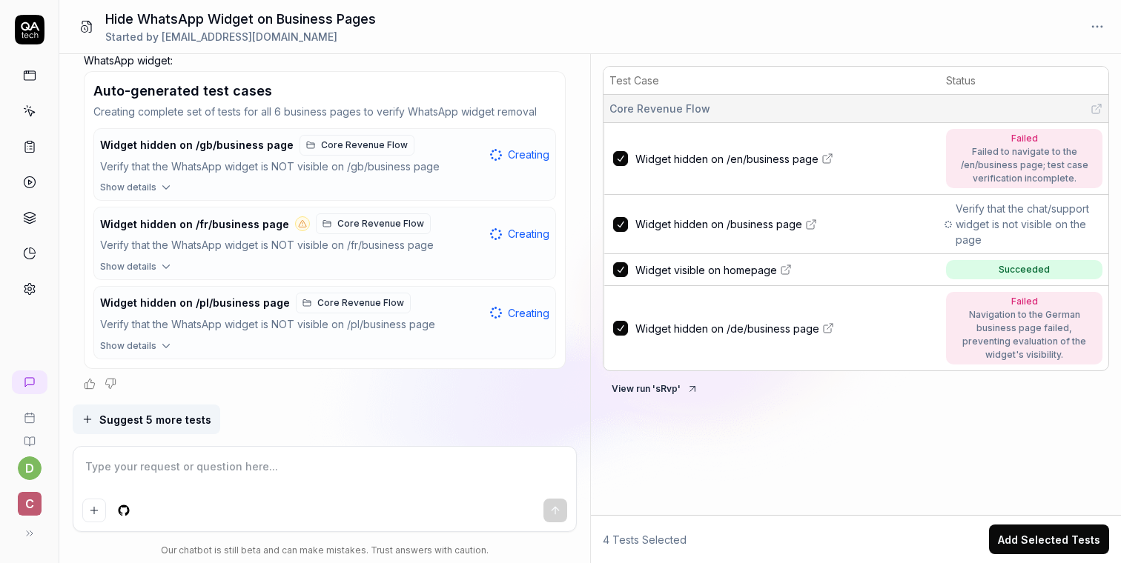
click at [760, 328] on span "Widget hidden on /de/business page" at bounding box center [727, 329] width 184 height 16
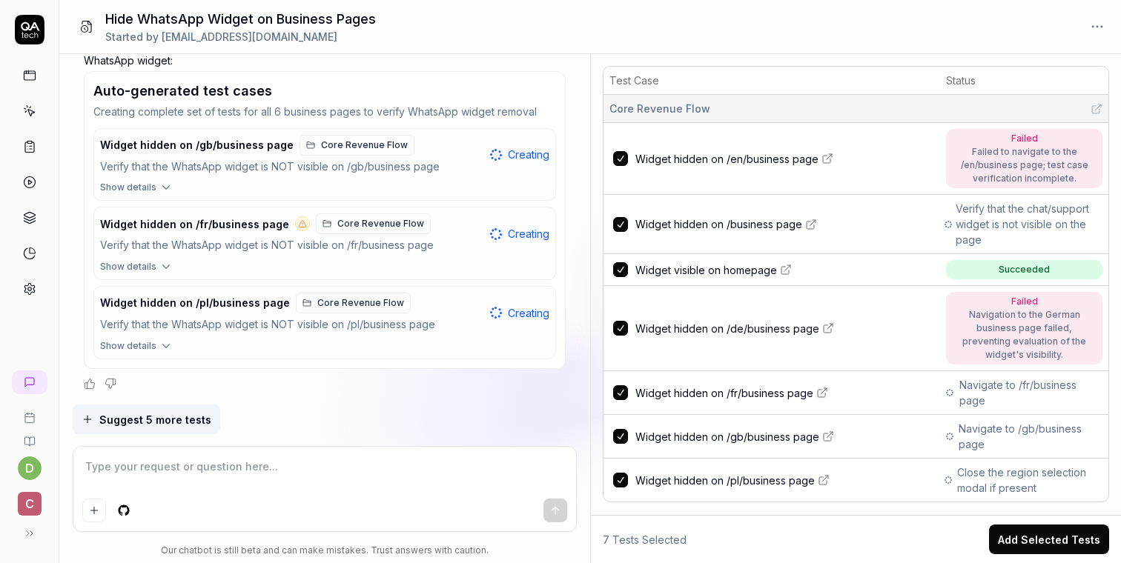
scroll to position [19, 0]
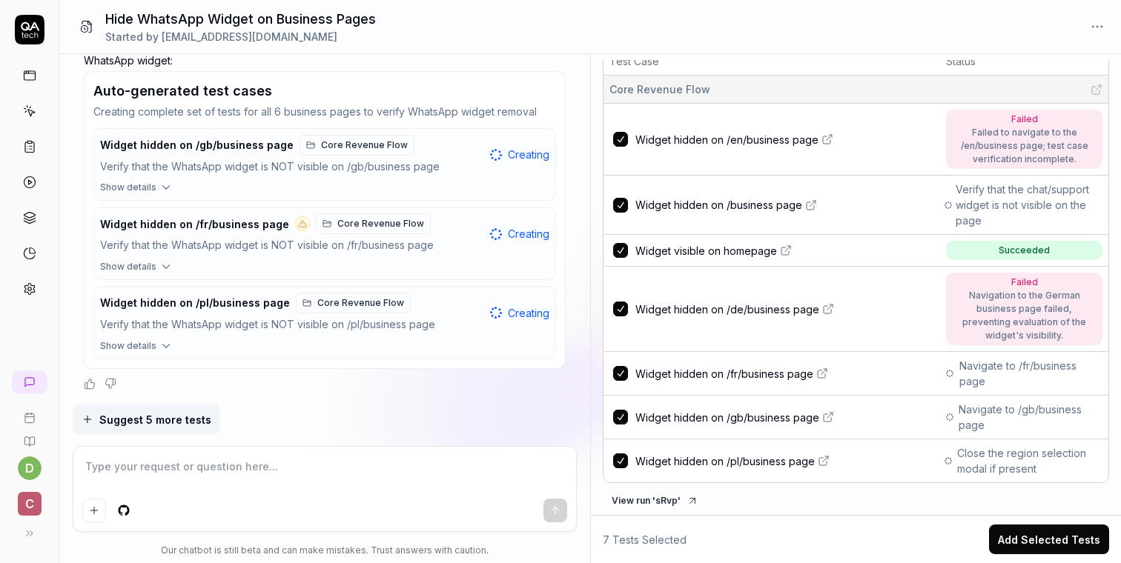
click at [699, 302] on span "Widget hidden on /de/business page" at bounding box center [727, 310] width 184 height 16
click at [683, 376] on span "Widget hidden on /fr/business page" at bounding box center [724, 374] width 178 height 16
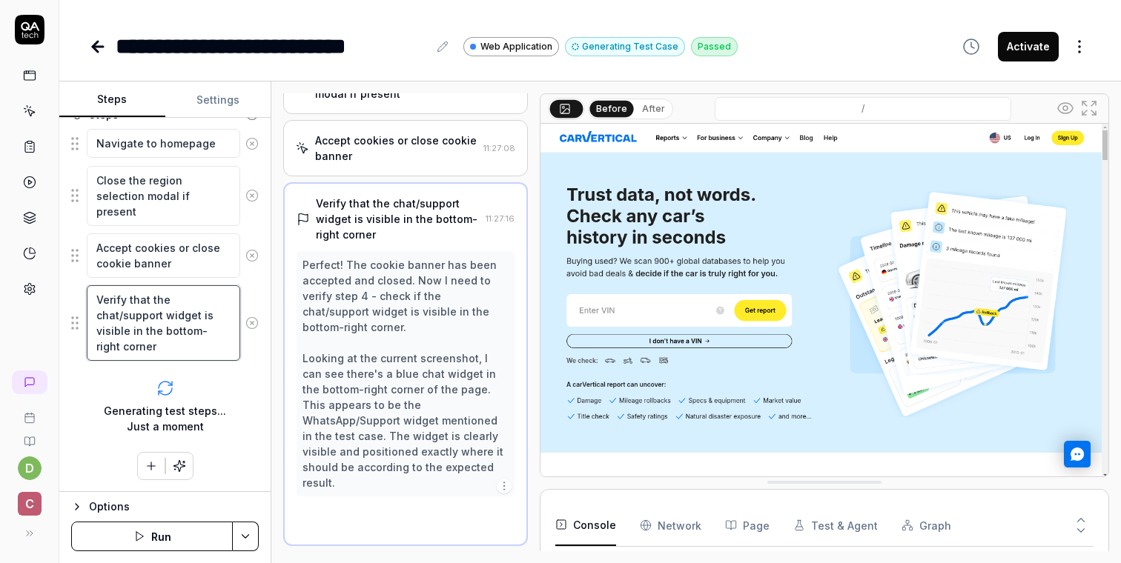
scroll to position [99, 0]
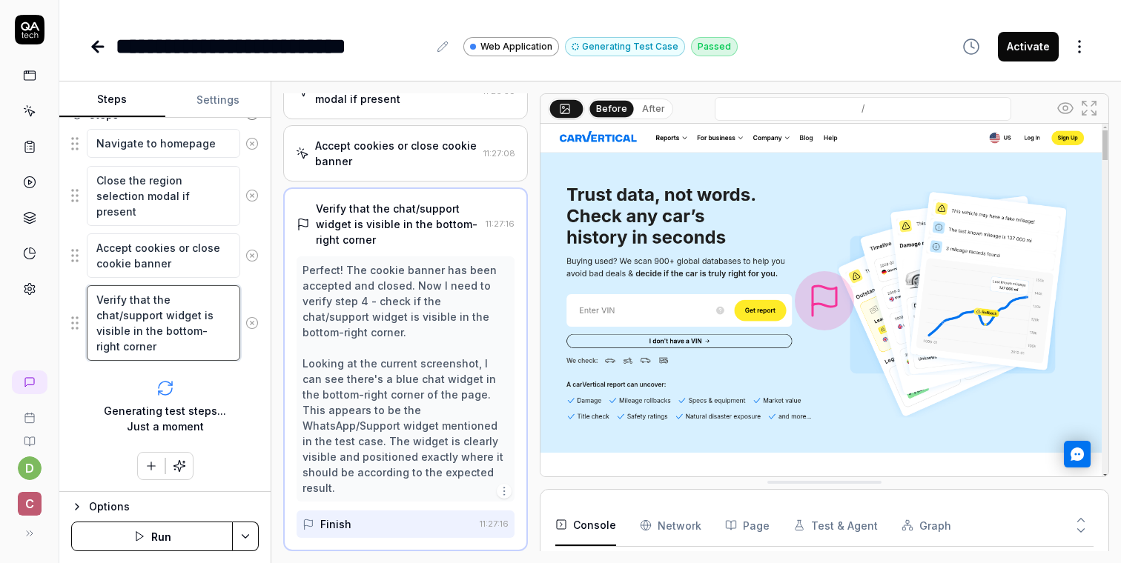
drag, startPoint x: 182, startPoint y: 351, endPoint x: 90, endPoint y: 290, distance: 110.8
click at [90, 290] on textarea "Verify that the chat/support widget is visible in the bottom-right corner" at bounding box center [163, 323] width 153 height 76
type textarea "*"
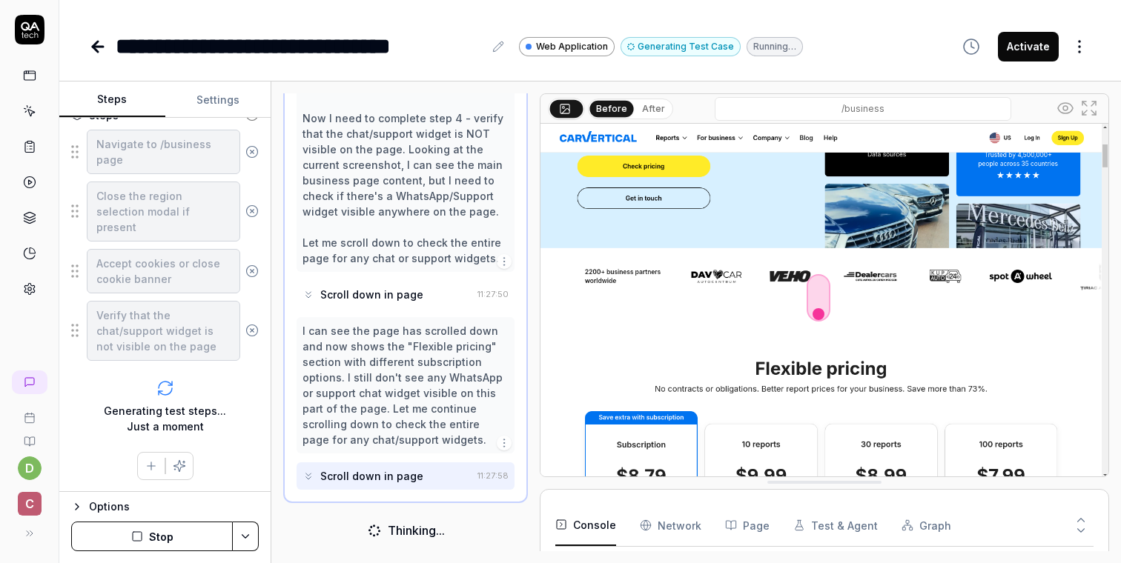
scroll to position [483, 0]
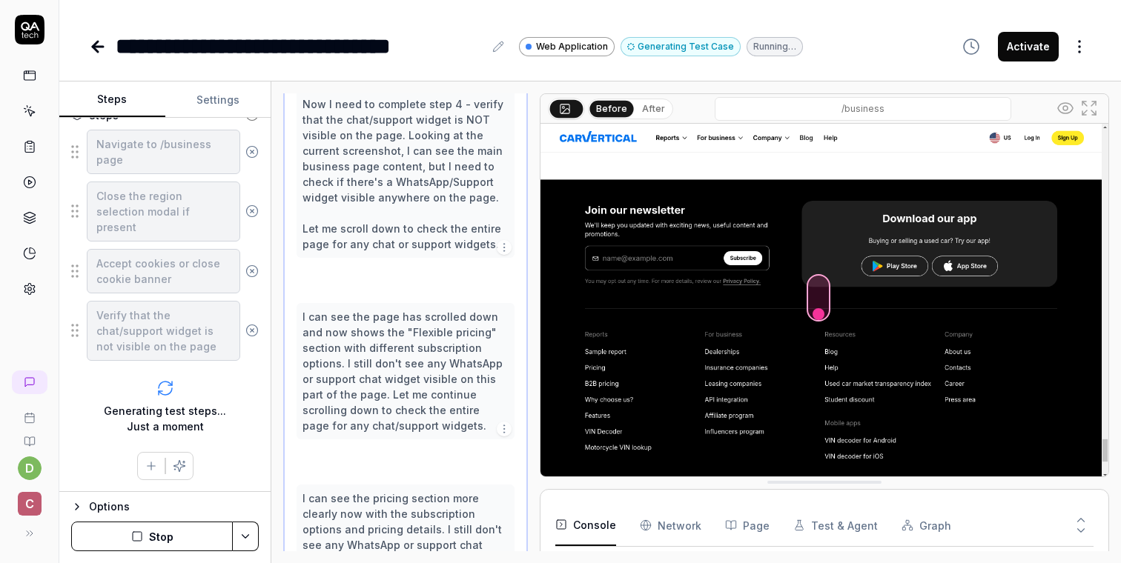
type textarea "*"
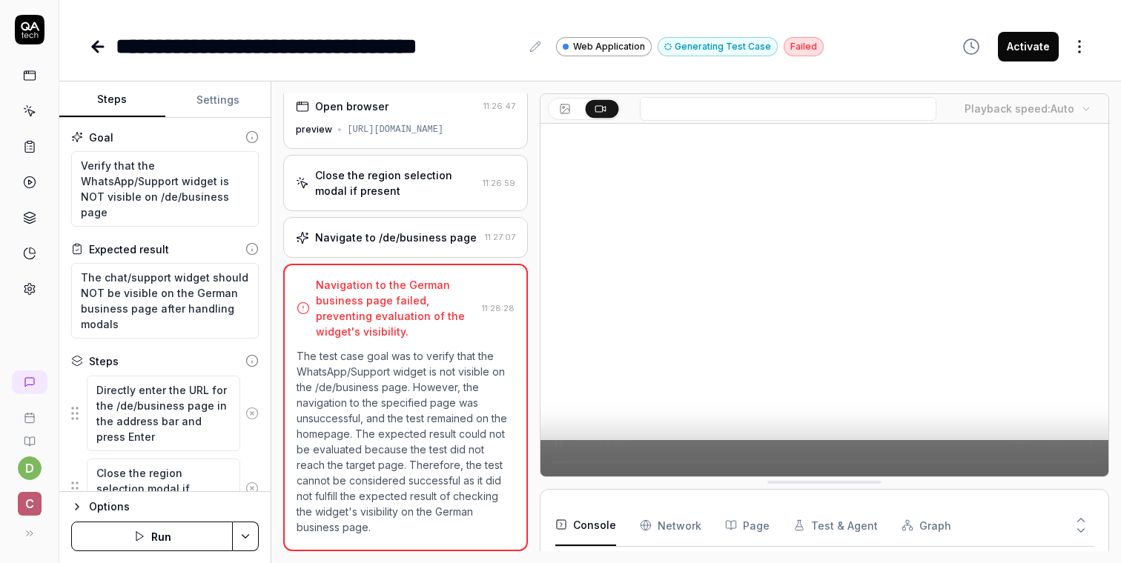
scroll to position [3033, 0]
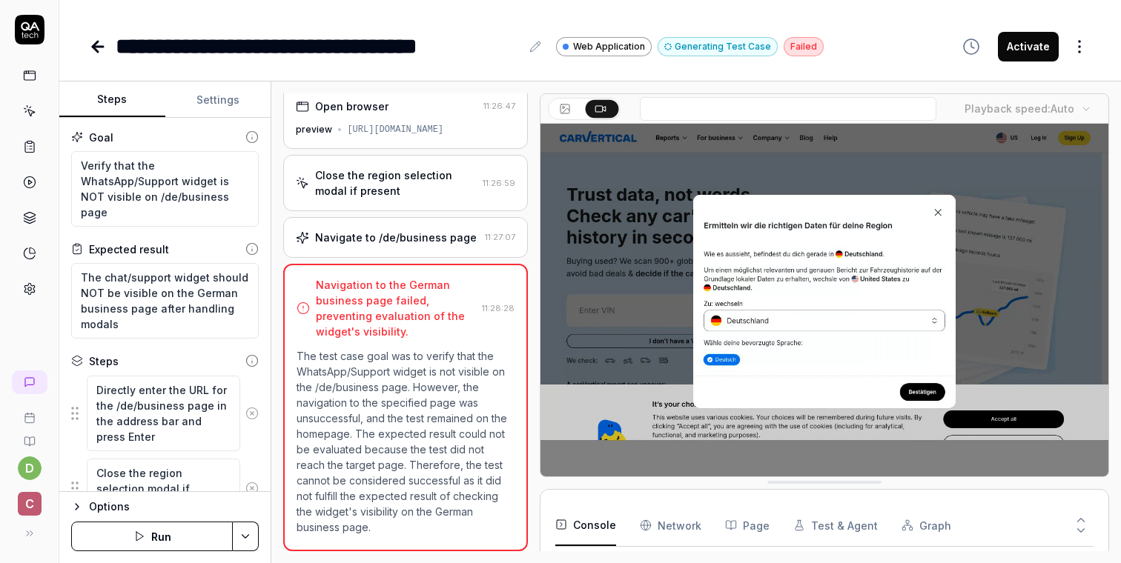
click at [402, 243] on div "Navigate to /de/business page" at bounding box center [396, 238] width 162 height 16
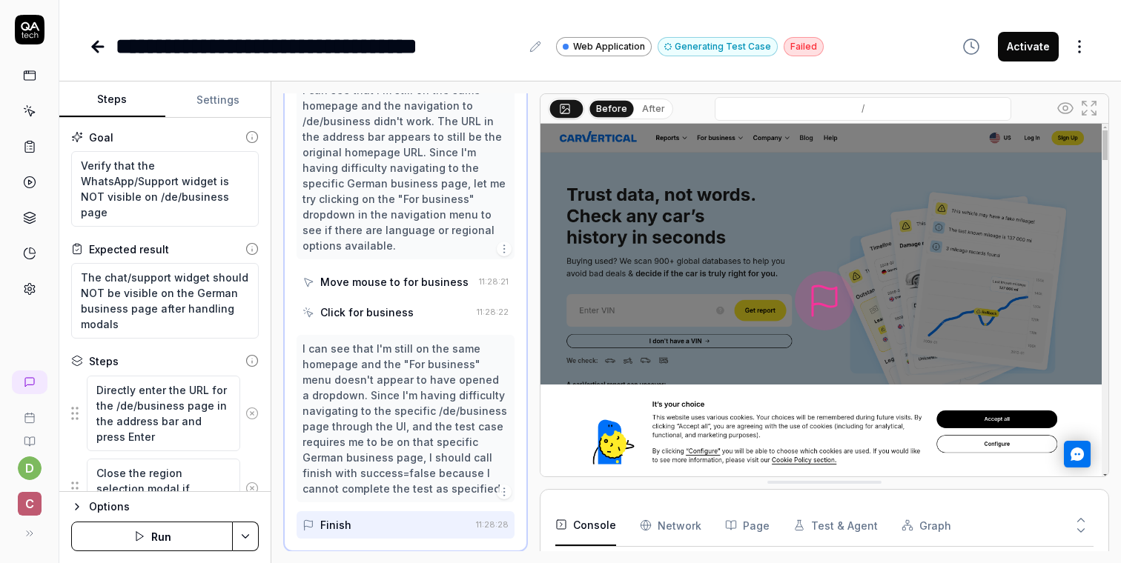
scroll to position [1891, 0]
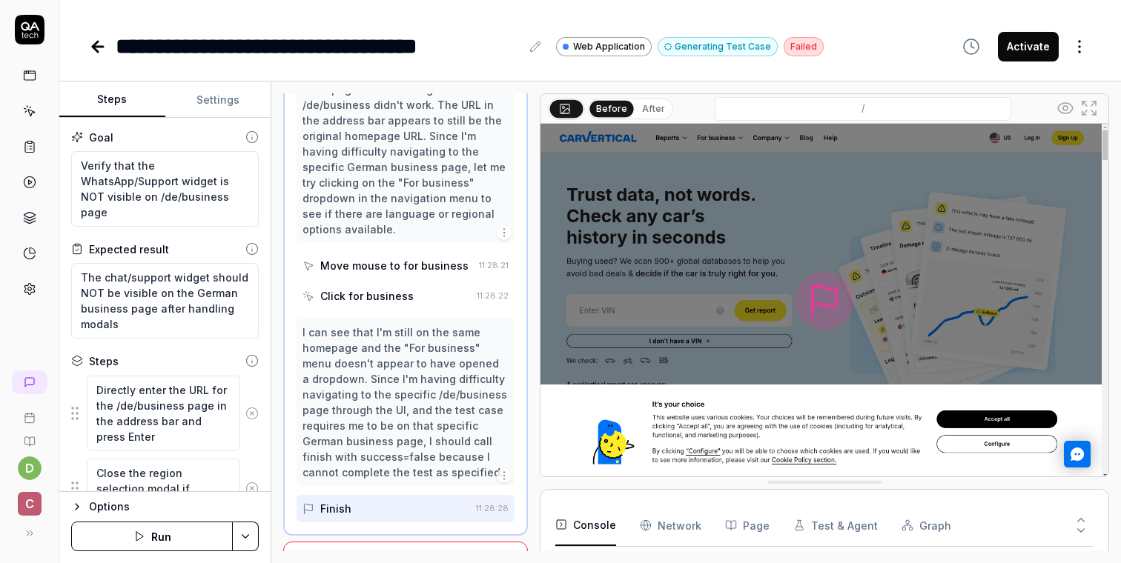
type textarea "*"
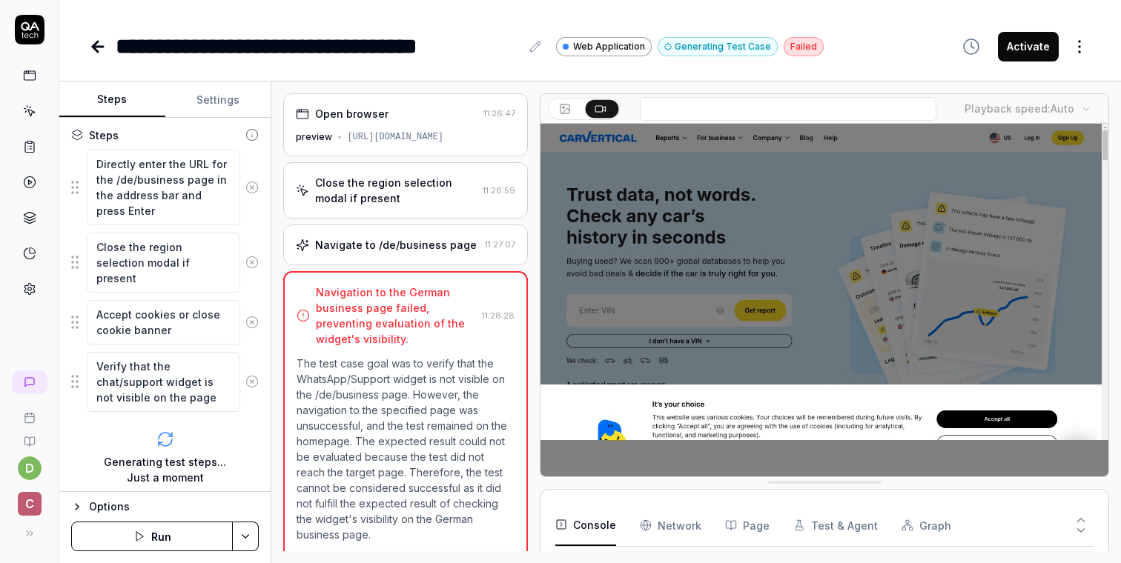
scroll to position [277, 0]
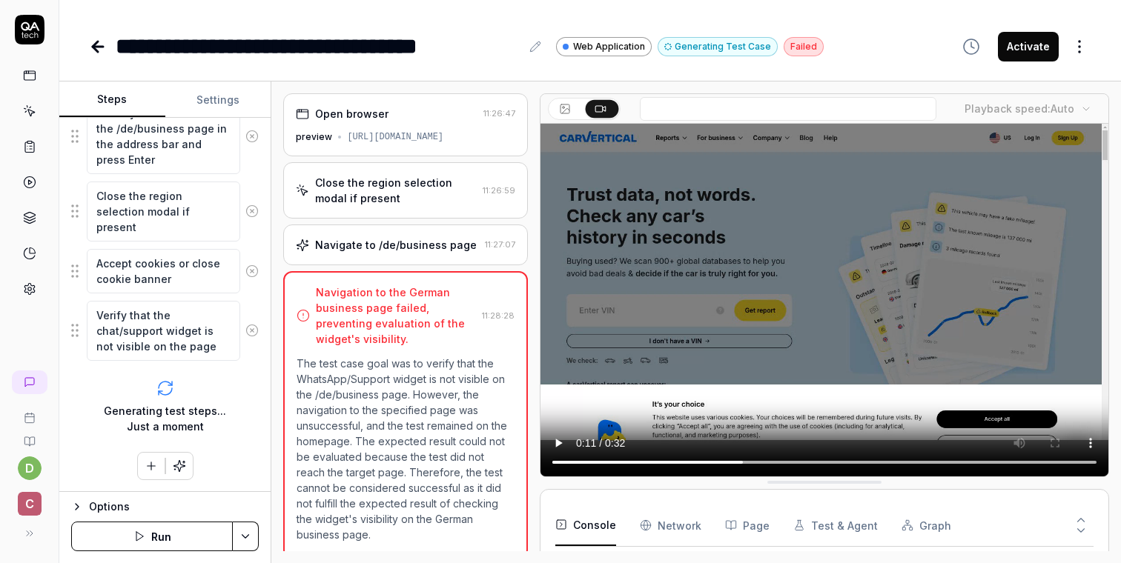
type textarea "*"
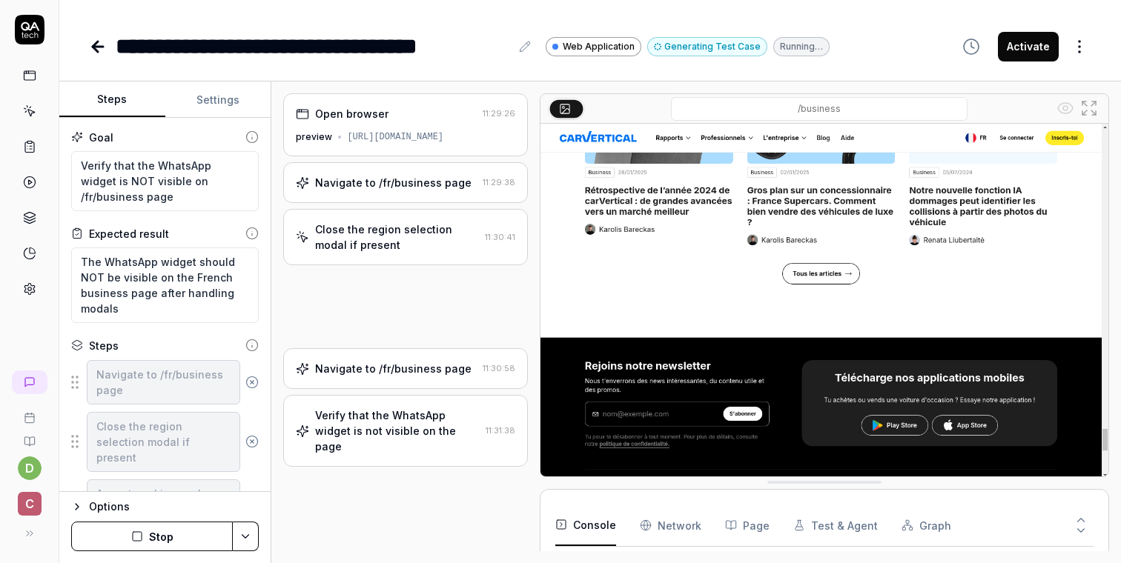
type textarea "*"
